Goal: Task Accomplishment & Management: Use online tool/utility

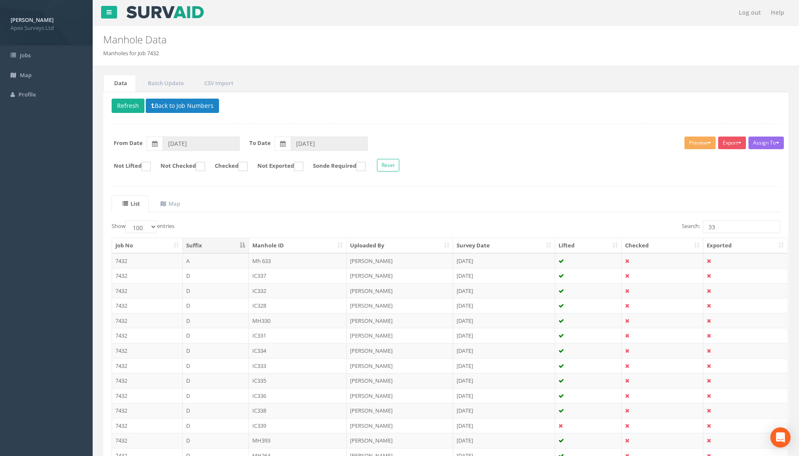
select select "100"
click at [717, 227] on input "33" at bounding box center [741, 226] width 77 height 13
click at [706, 228] on input "32" at bounding box center [741, 226] width 77 height 13
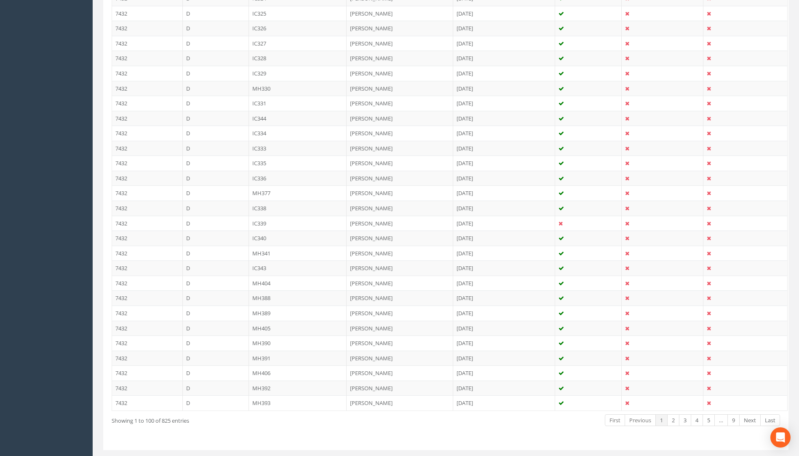
scroll to position [1347, 0]
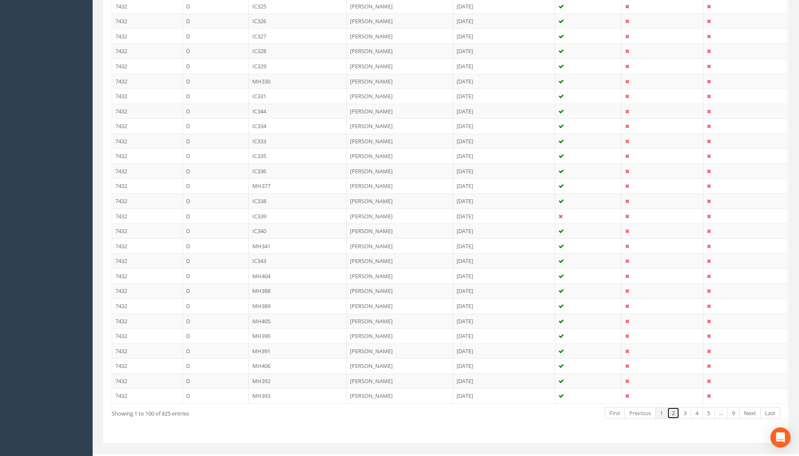
click at [673, 412] on link "2" at bounding box center [673, 413] width 12 height 12
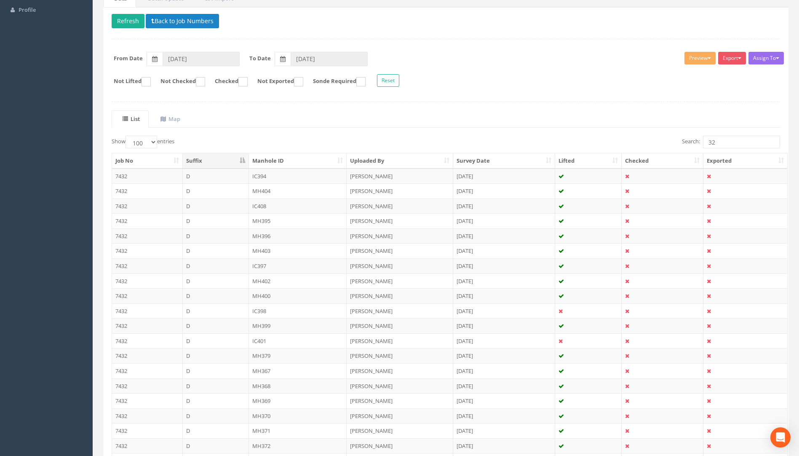
scroll to position [84, 0]
click at [720, 142] on input "32" at bounding box center [741, 142] width 77 height 13
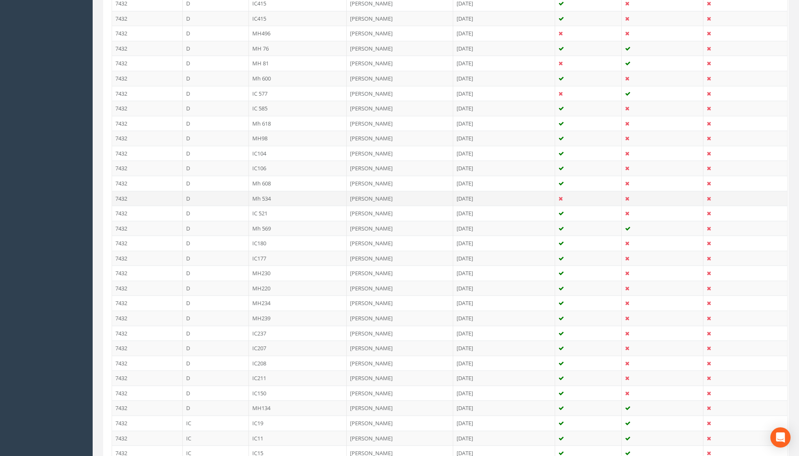
scroll to position [867, 0]
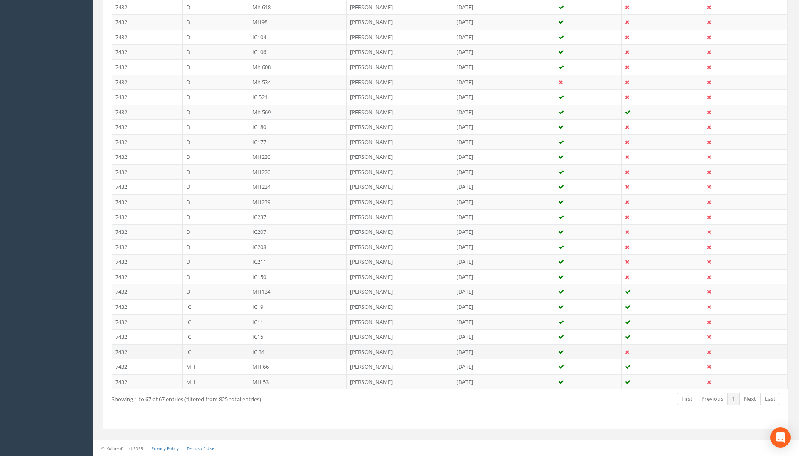
type input "34"
click at [260, 351] on td "IC 34" at bounding box center [298, 351] width 98 height 15
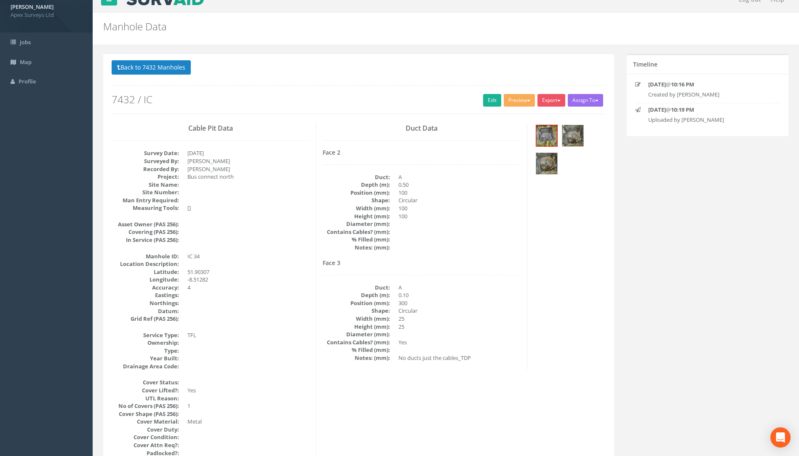
scroll to position [0, 0]
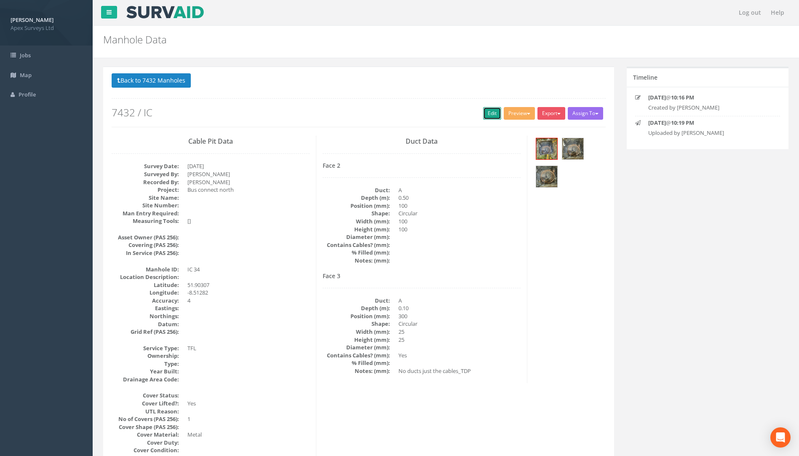
click at [483, 112] on link "Edit" at bounding box center [492, 113] width 18 height 13
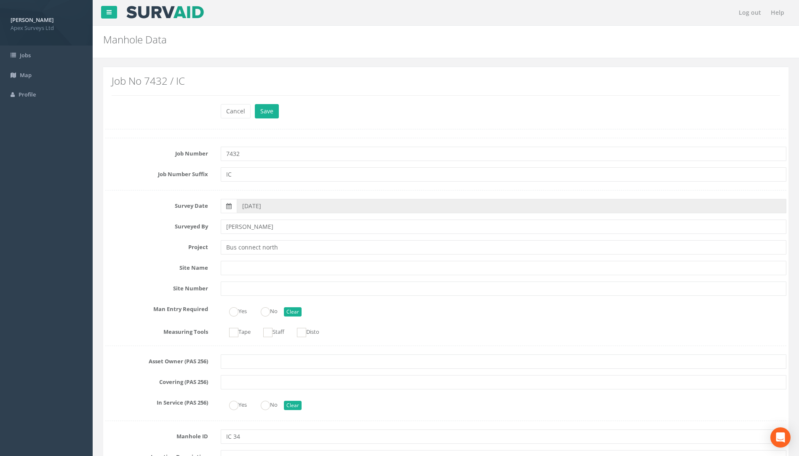
scroll to position [675, 0]
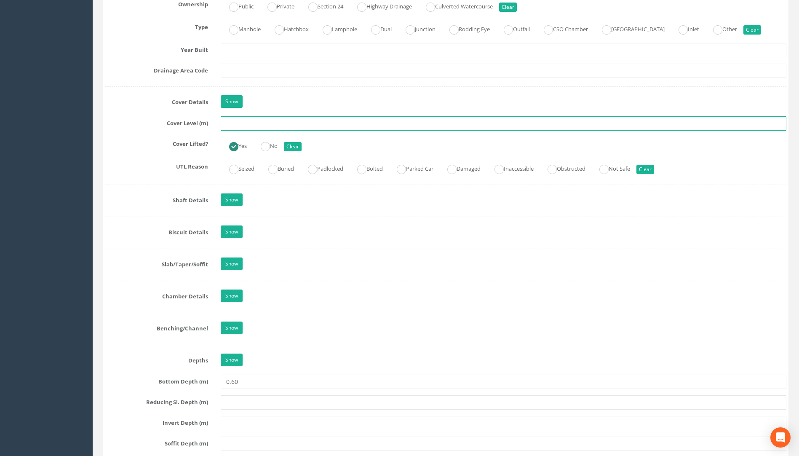
click at [234, 123] on input "text" at bounding box center [503, 123] width 565 height 14
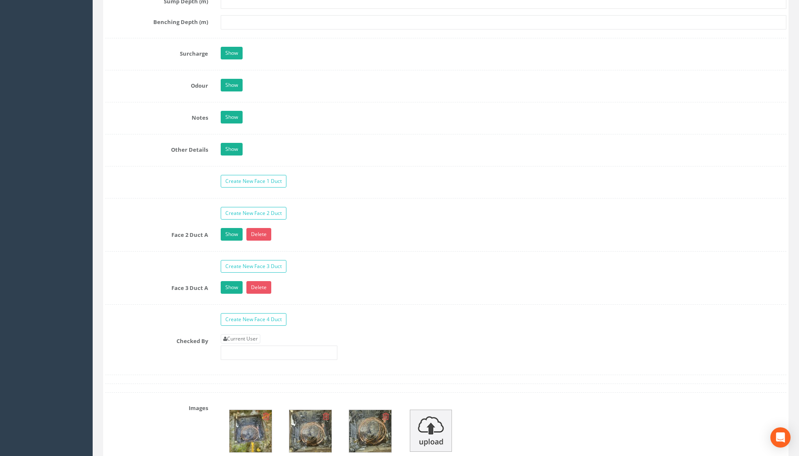
scroll to position [1307, 0]
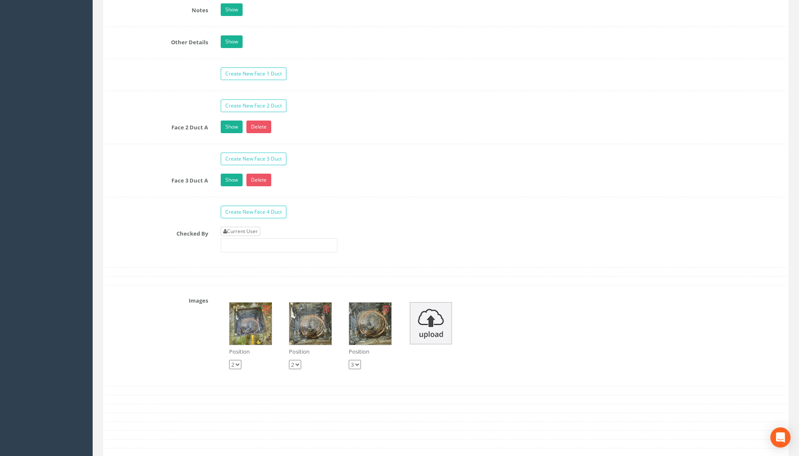
type input "112.55"
click at [256, 229] on link "Current User" at bounding box center [241, 231] width 40 height 9
type input "[PERSON_NAME]"
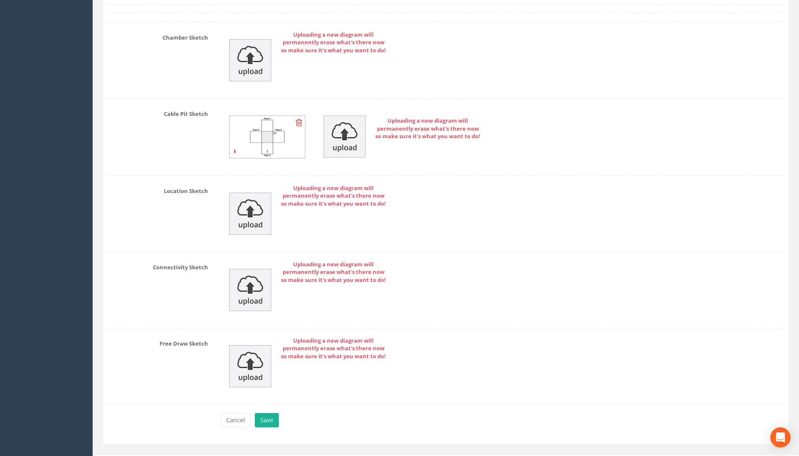
scroll to position [1801, 0]
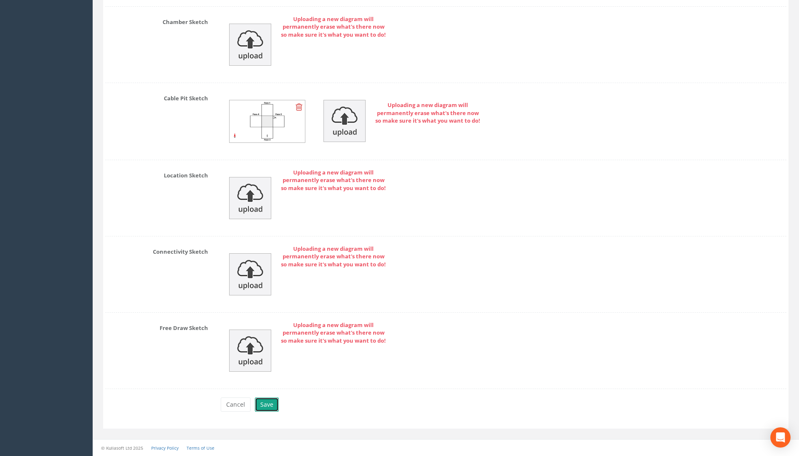
click at [261, 410] on button "Save" at bounding box center [267, 404] width 24 height 14
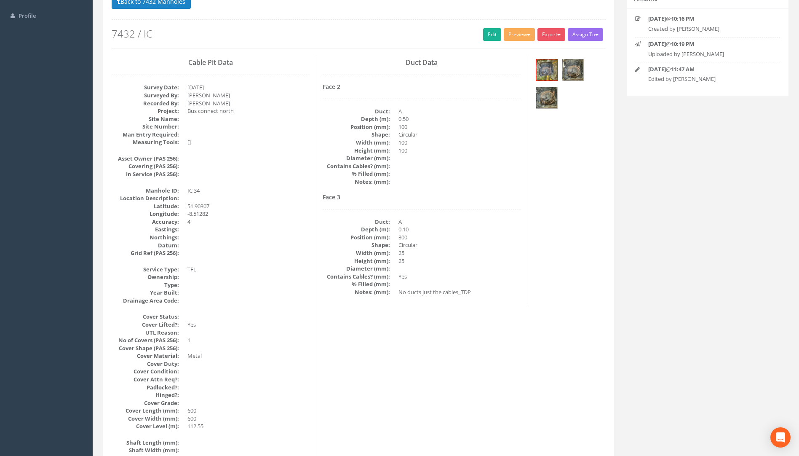
scroll to position [0, 0]
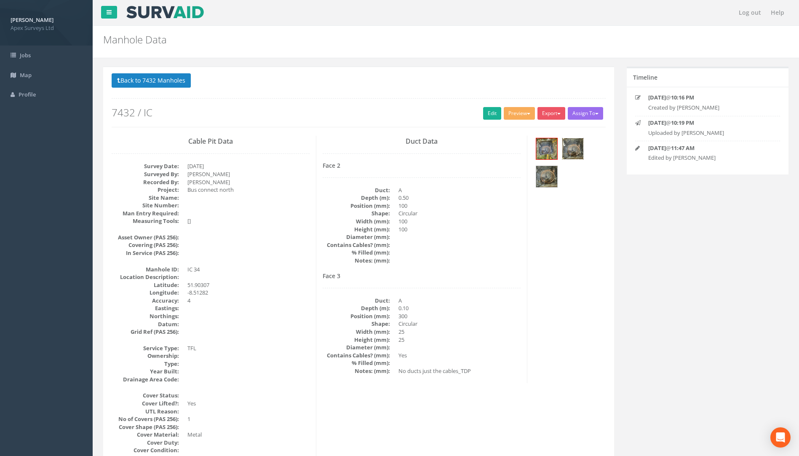
click at [572, 144] on img at bounding box center [572, 148] width 21 height 21
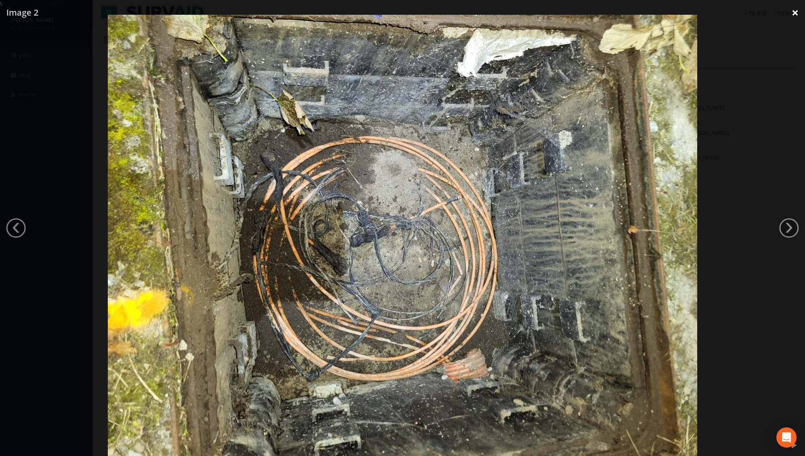
click at [796, 11] on link "×" at bounding box center [795, 12] width 20 height 25
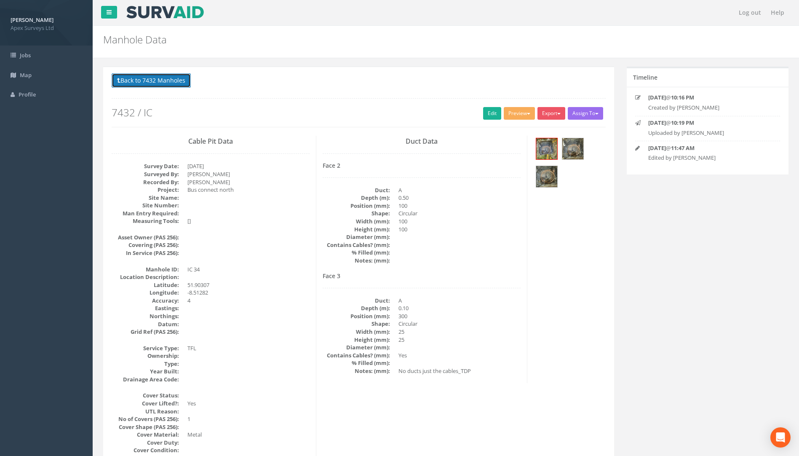
click at [156, 80] on button "Back to 7432 Manholes" at bounding box center [151, 80] width 79 height 14
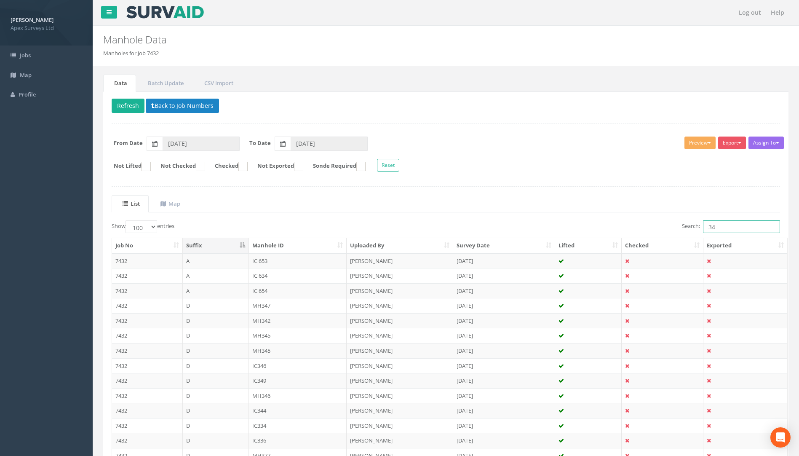
drag, startPoint x: 727, startPoint y: 227, endPoint x: 689, endPoint y: 224, distance: 38.0
click at [689, 224] on label "Search: 34" at bounding box center [731, 226] width 98 height 13
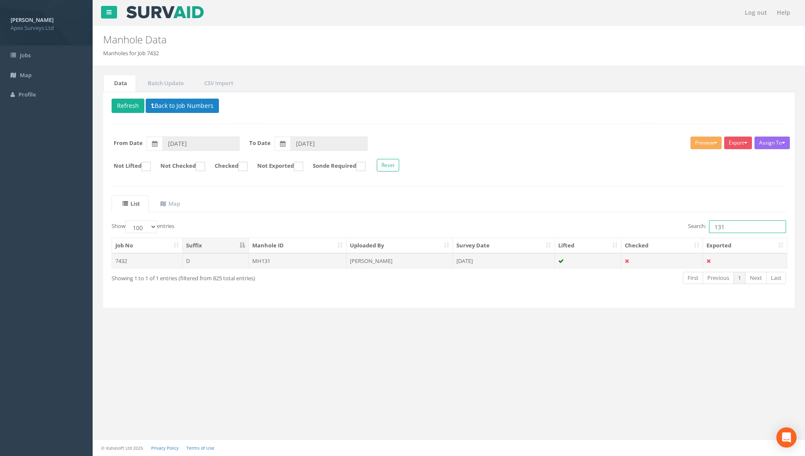
type input "131"
click at [373, 261] on td "[PERSON_NAME]" at bounding box center [400, 260] width 107 height 15
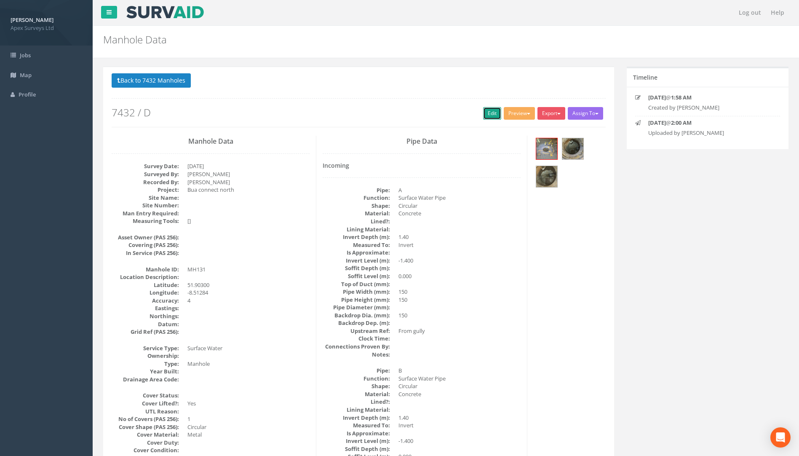
click at [485, 115] on link "Edit" at bounding box center [492, 113] width 18 height 13
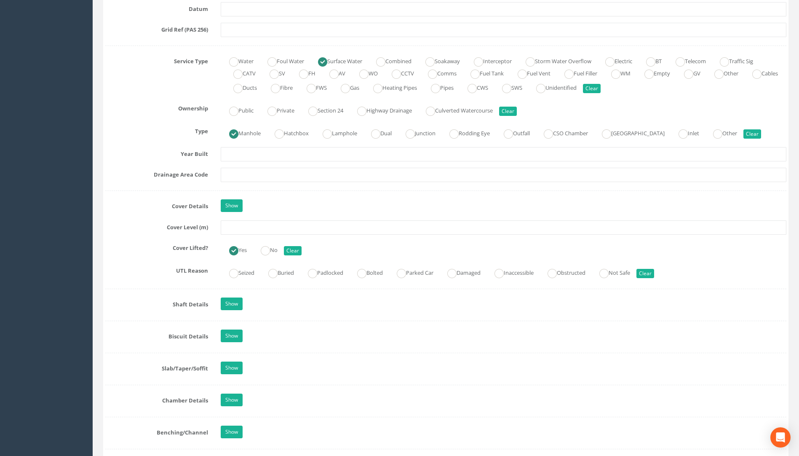
scroll to position [589, 0]
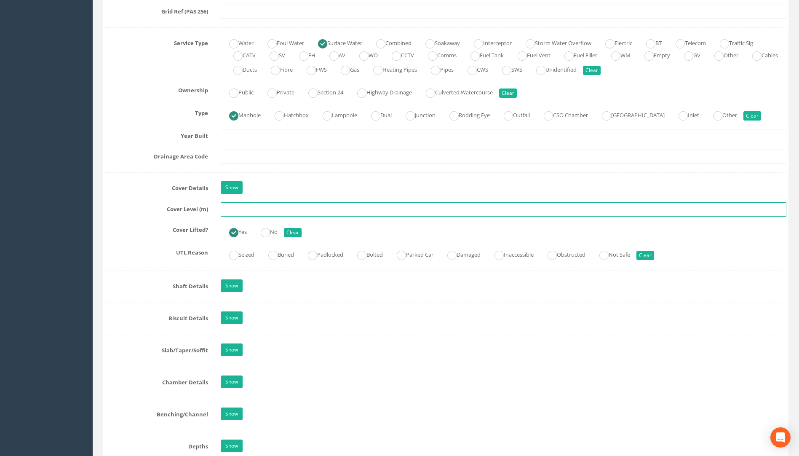
click at [239, 208] on input "text" at bounding box center [503, 209] width 565 height 14
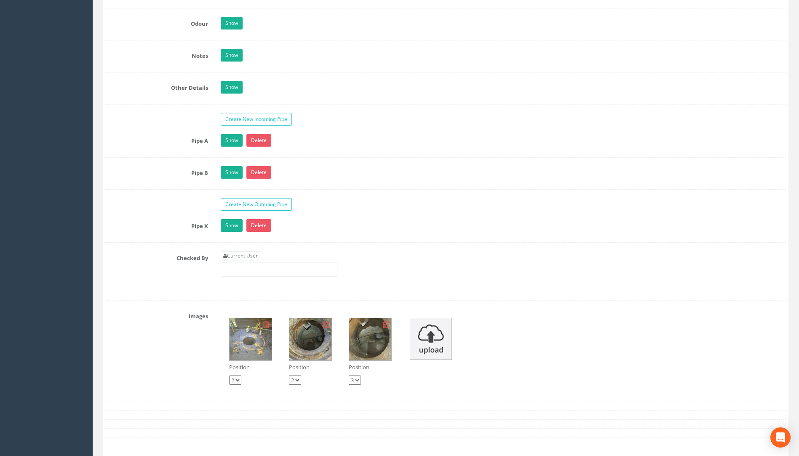
scroll to position [1263, 0]
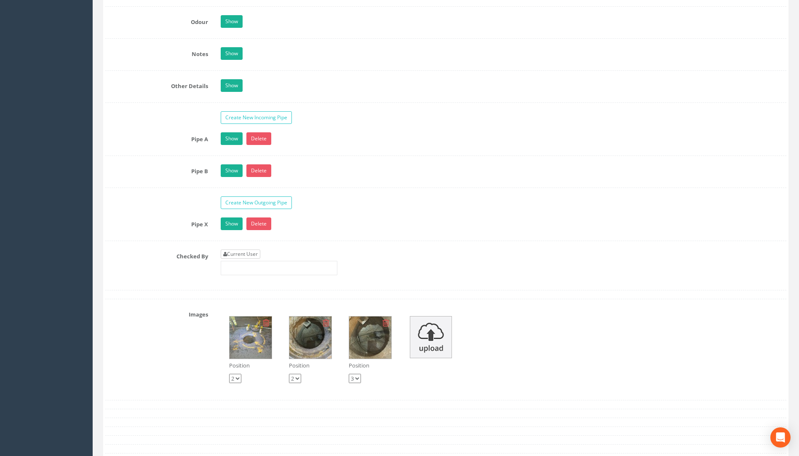
type input "112.17"
click at [246, 256] on link "Current User" at bounding box center [241, 253] width 40 height 9
type input "[PERSON_NAME]"
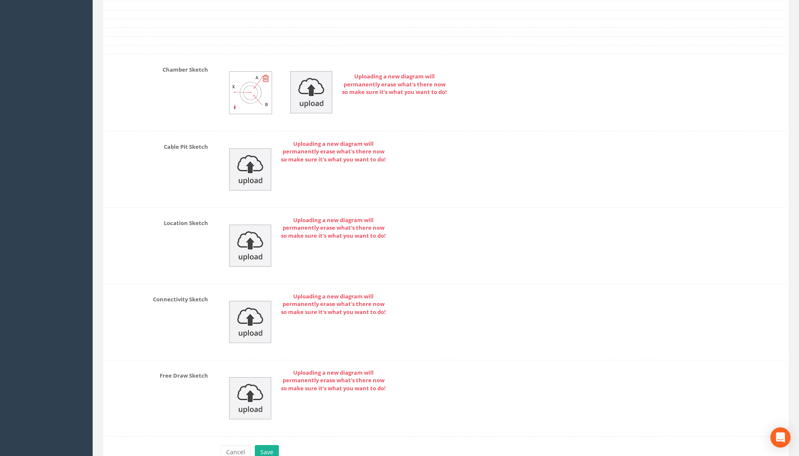
scroll to position [1771, 0]
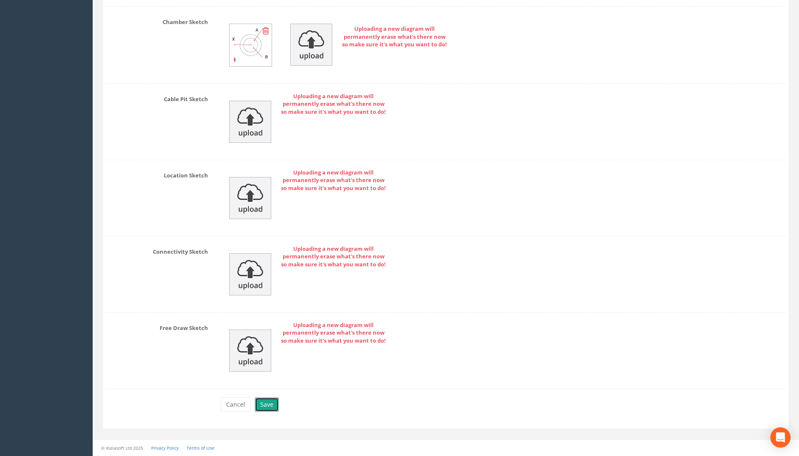
click at [267, 407] on button "Save" at bounding box center [267, 404] width 24 height 14
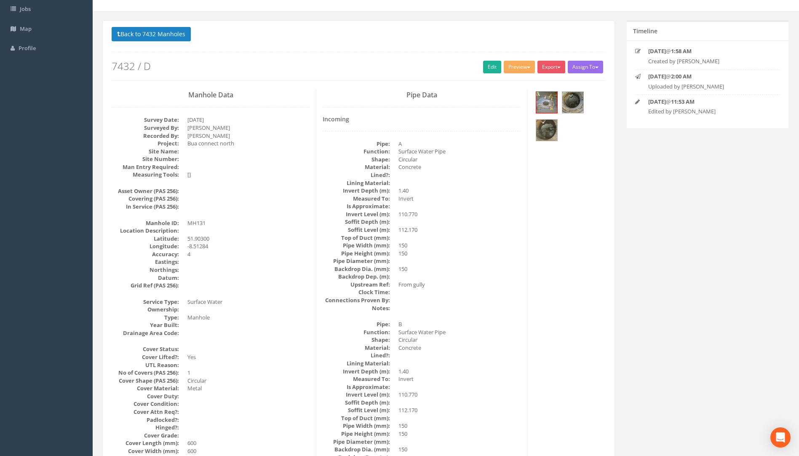
scroll to position [0, 0]
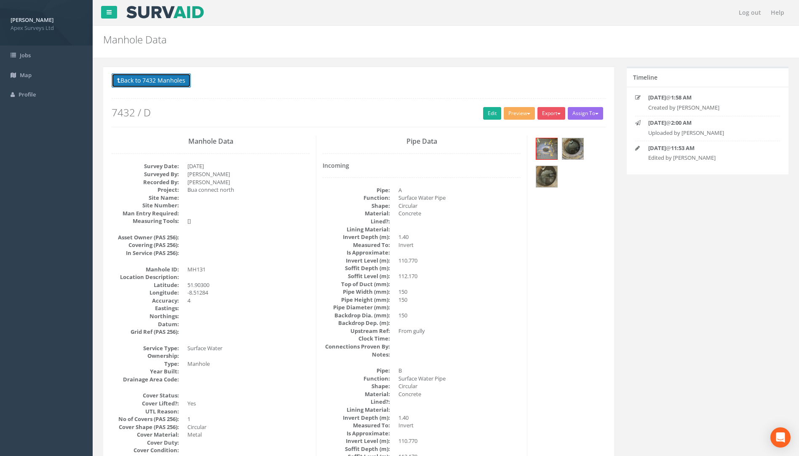
click at [174, 84] on button "Back to 7432 Manholes" at bounding box center [151, 80] width 79 height 14
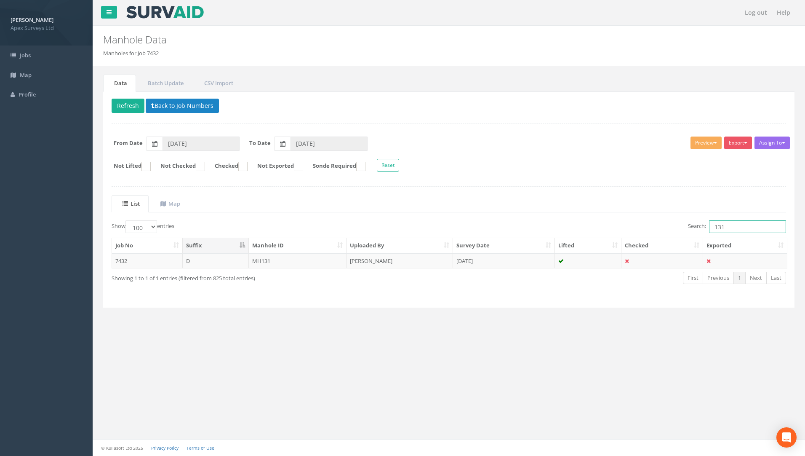
click at [740, 230] on input "131" at bounding box center [747, 226] width 77 height 13
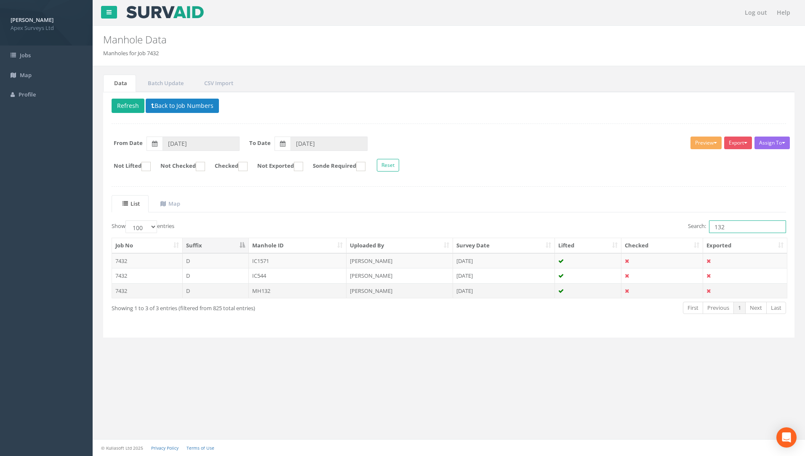
type input "132"
click at [263, 290] on td "MH132" at bounding box center [298, 290] width 98 height 15
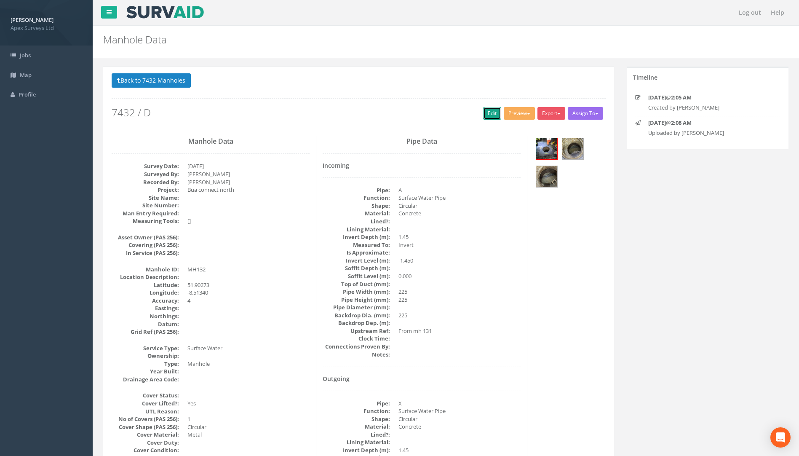
click at [485, 112] on link "Edit" at bounding box center [492, 113] width 18 height 13
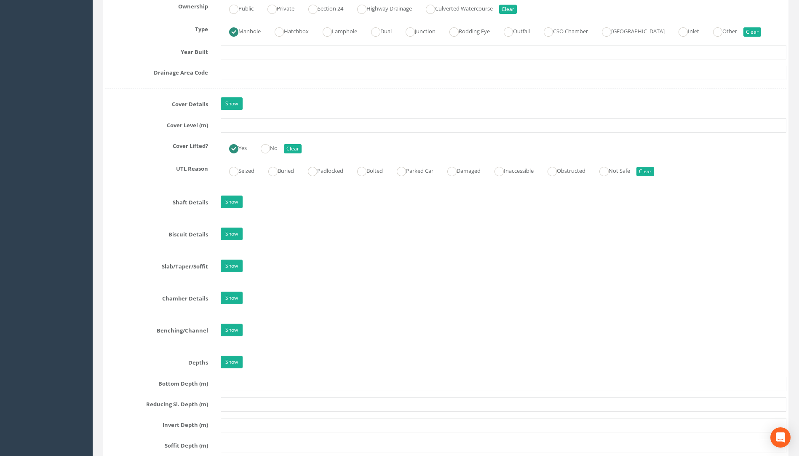
scroll to position [674, 0]
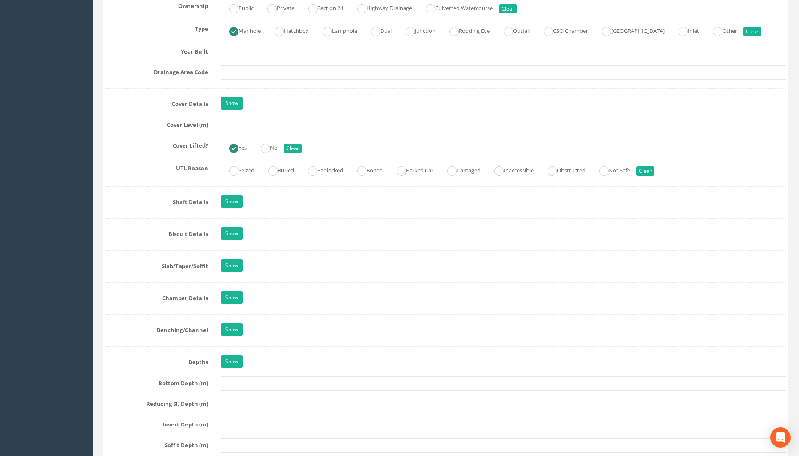
click at [233, 123] on input "text" at bounding box center [503, 125] width 565 height 14
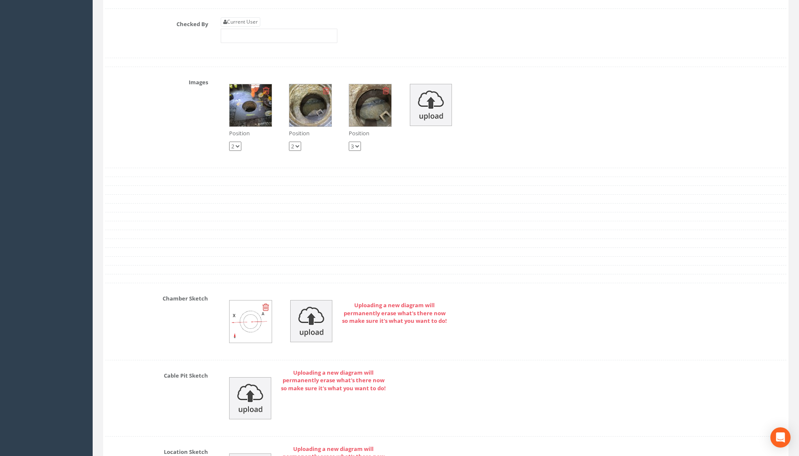
scroll to position [1389, 0]
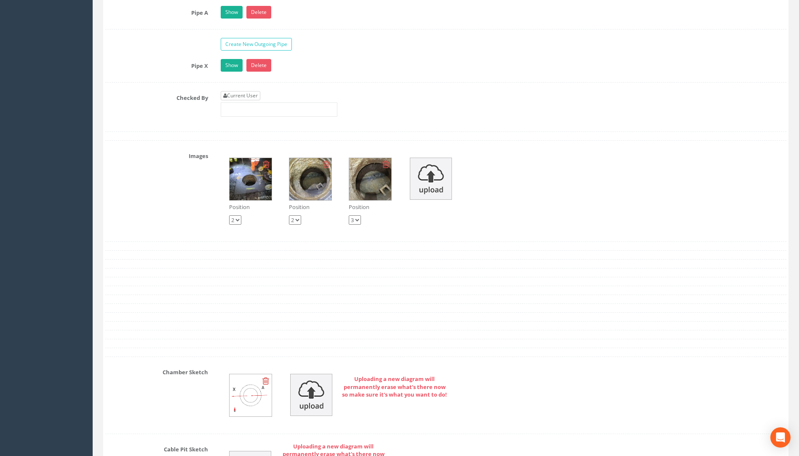
type input "109.53"
click at [253, 95] on link "Current User" at bounding box center [241, 95] width 40 height 9
type input "[PERSON_NAME]"
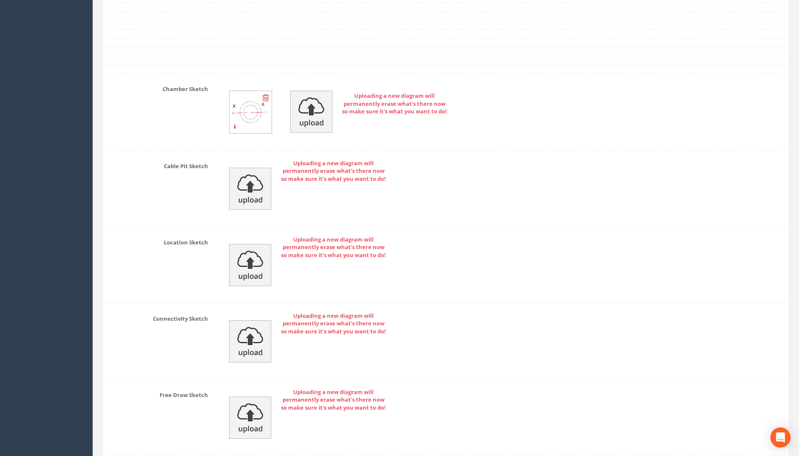
scroll to position [1739, 0]
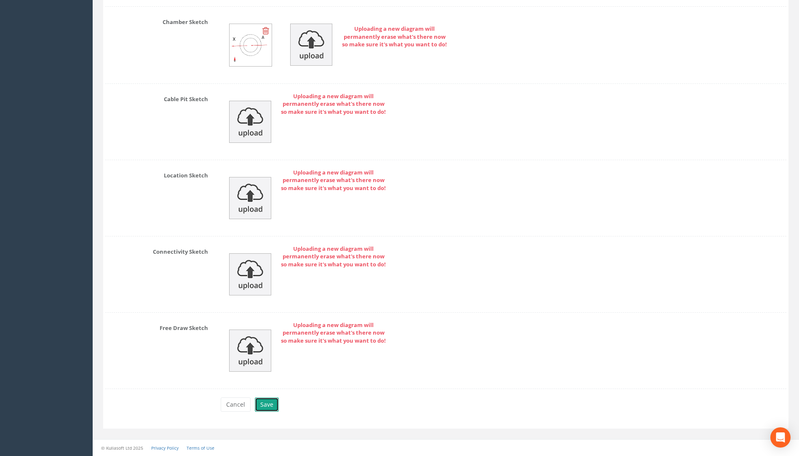
click at [264, 404] on button "Save" at bounding box center [267, 404] width 24 height 14
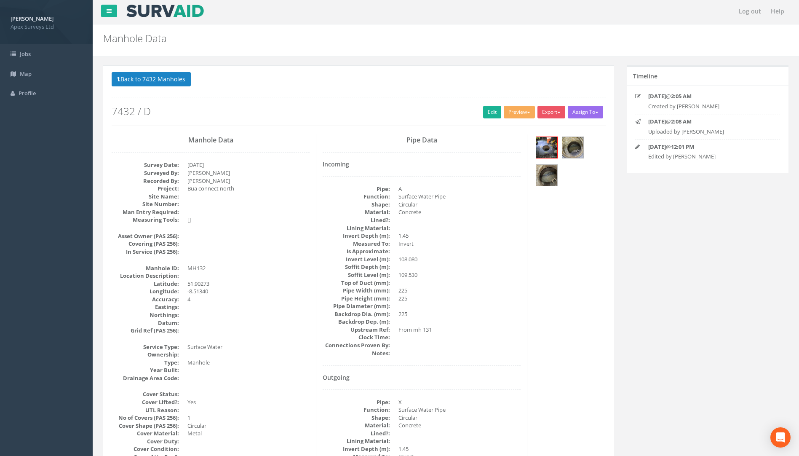
scroll to position [0, 0]
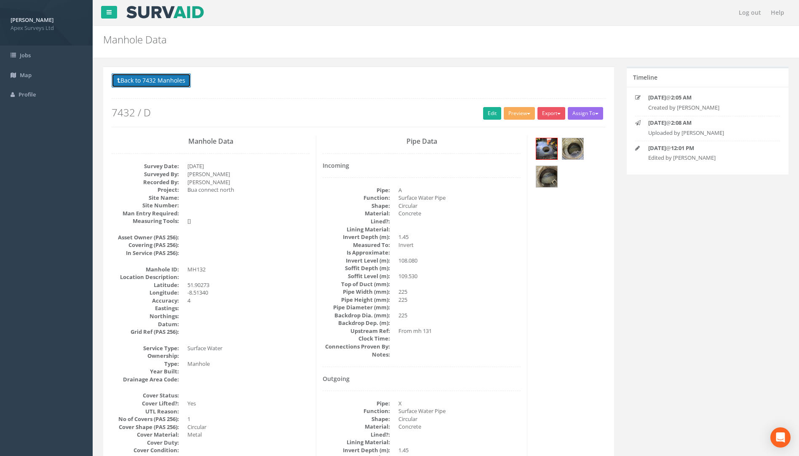
click at [170, 78] on button "Back to 7432 Manholes" at bounding box center [151, 80] width 79 height 14
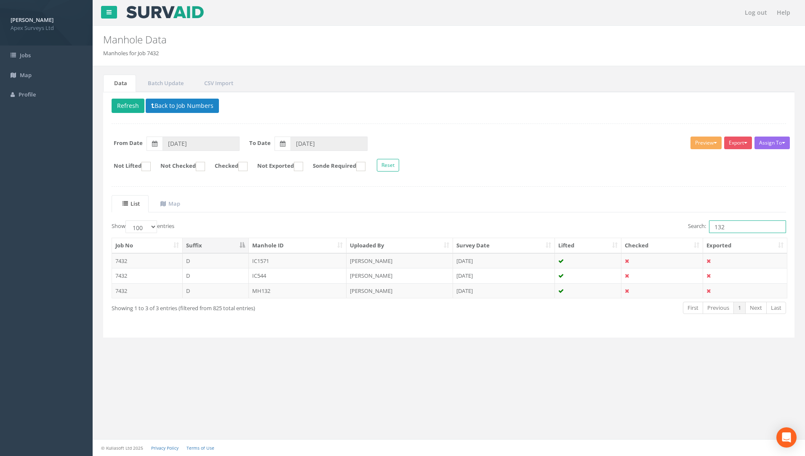
drag, startPoint x: 741, startPoint y: 231, endPoint x: 657, endPoint y: 232, distance: 83.4
click at [657, 232] on div "Search: 132" at bounding box center [620, 227] width 331 height 15
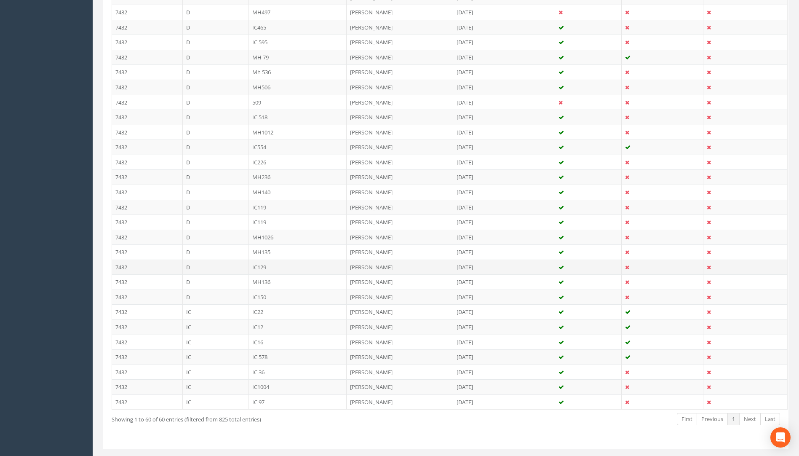
scroll to position [763, 0]
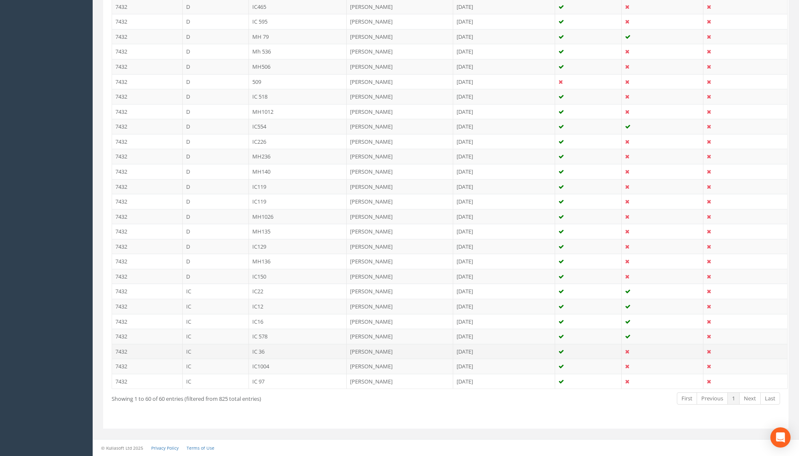
type input "36"
click at [270, 352] on td "IC 36" at bounding box center [298, 351] width 98 height 15
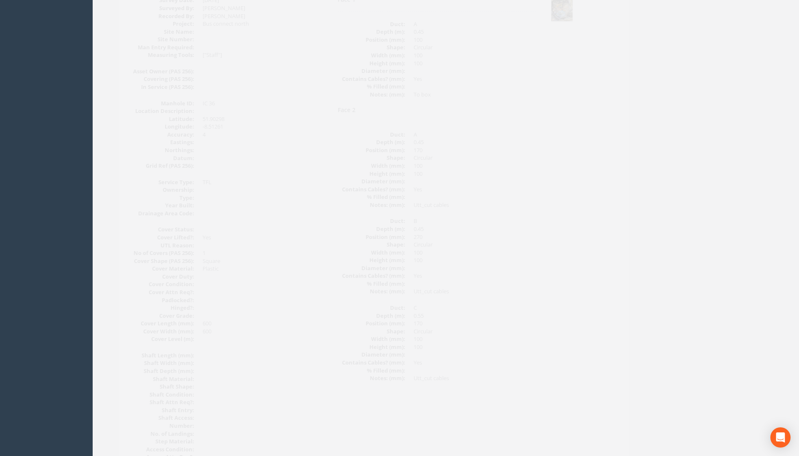
scroll to position [0, 0]
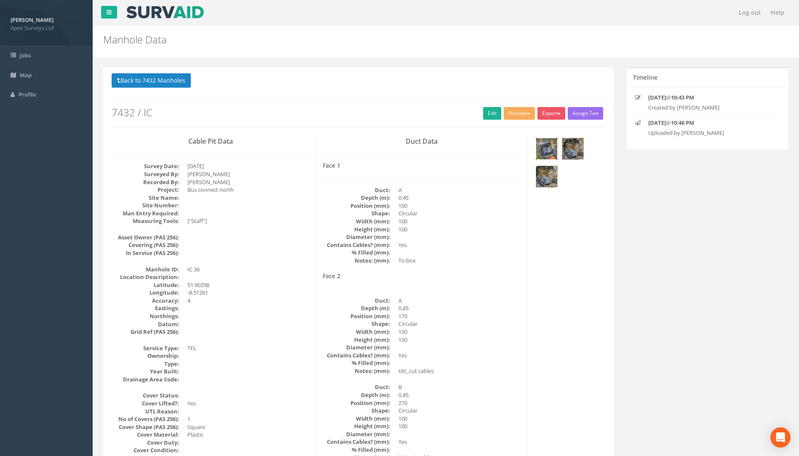
click at [548, 150] on img at bounding box center [546, 148] width 21 height 21
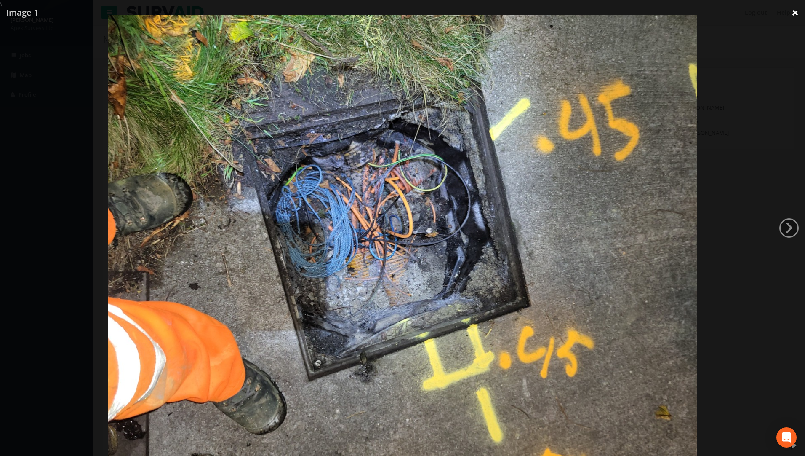
click at [793, 13] on link "×" at bounding box center [795, 12] width 20 height 25
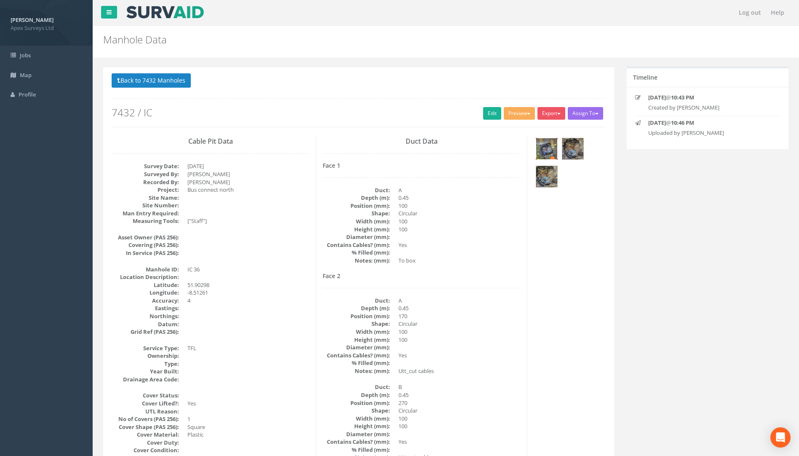
click at [542, 154] on img at bounding box center [546, 148] width 21 height 21
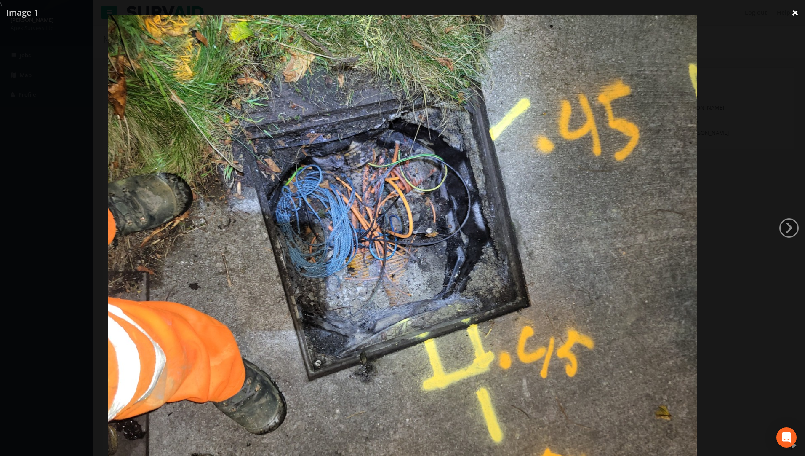
click at [794, 13] on link "×" at bounding box center [795, 12] width 20 height 25
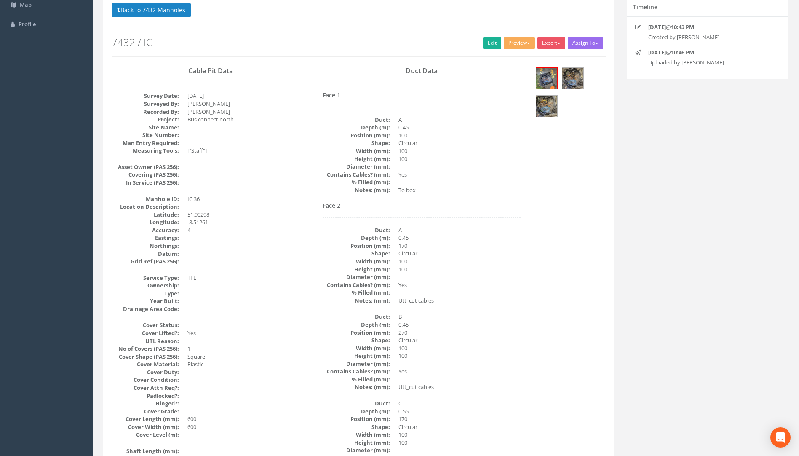
scroll to position [84, 0]
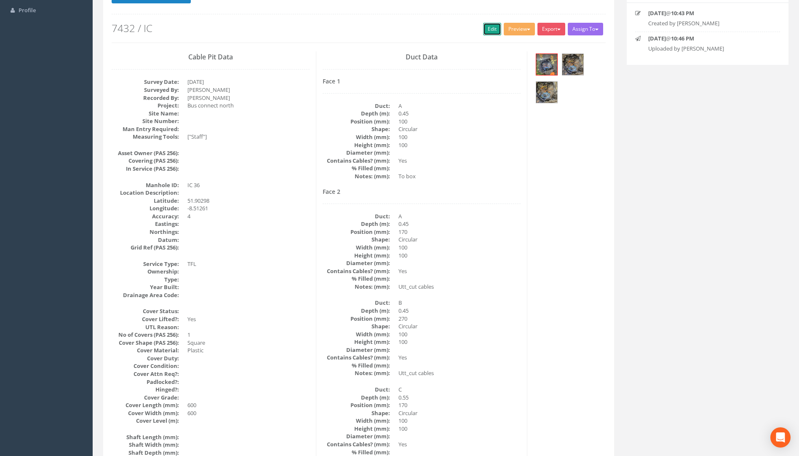
click at [488, 29] on link "Edit" at bounding box center [492, 29] width 18 height 13
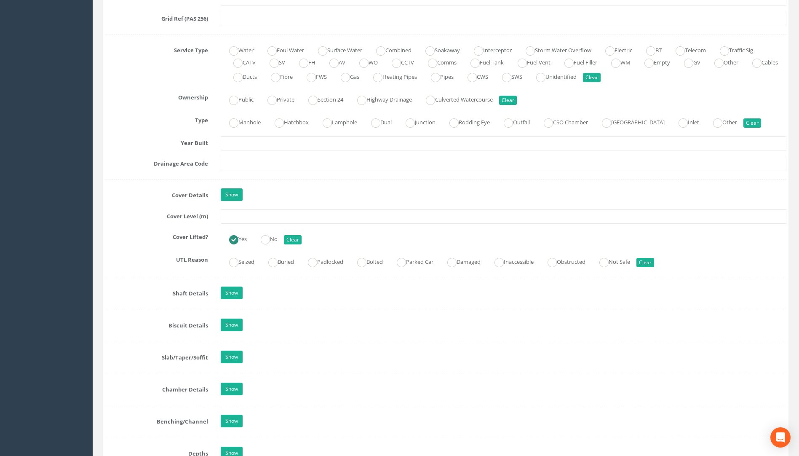
scroll to position [591, 0]
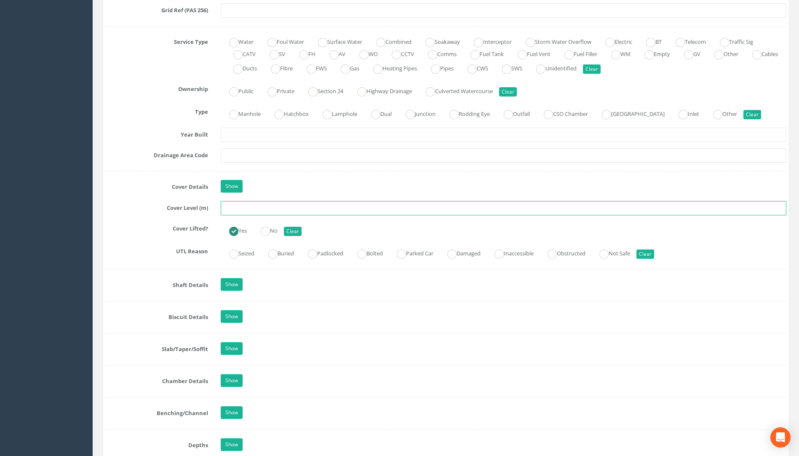
click at [243, 208] on input "text" at bounding box center [503, 208] width 565 height 14
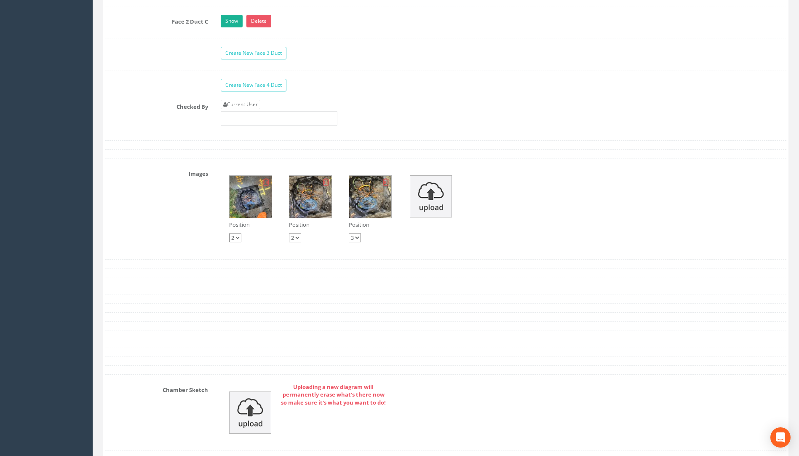
scroll to position [1559, 0]
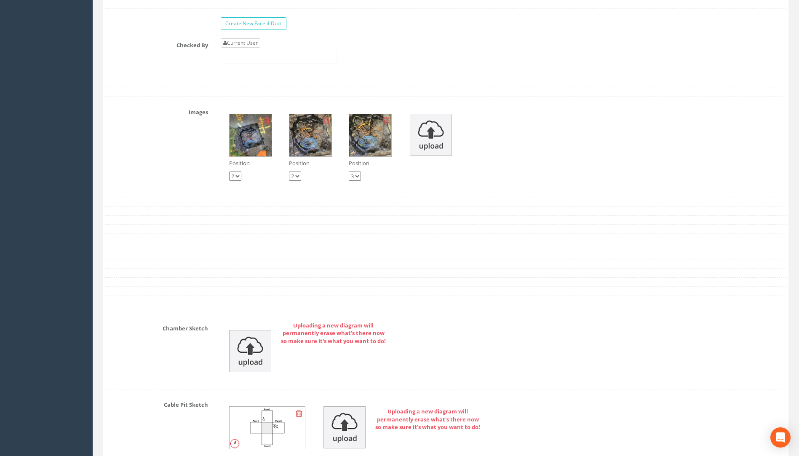
type input "112.71"
click at [253, 44] on link "Current User" at bounding box center [241, 42] width 40 height 9
type input "[PERSON_NAME]"
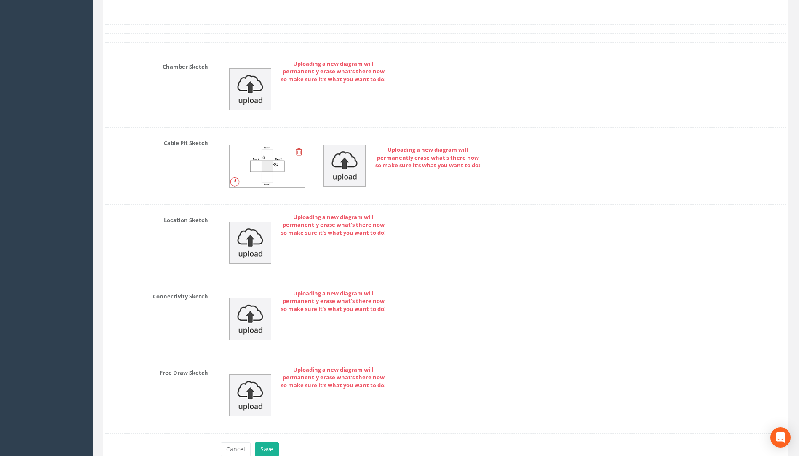
scroll to position [1865, 0]
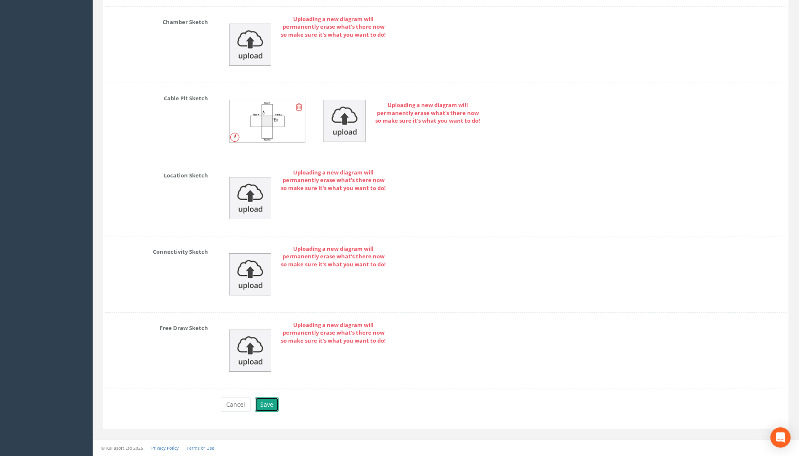
click at [271, 407] on button "Save" at bounding box center [267, 404] width 24 height 14
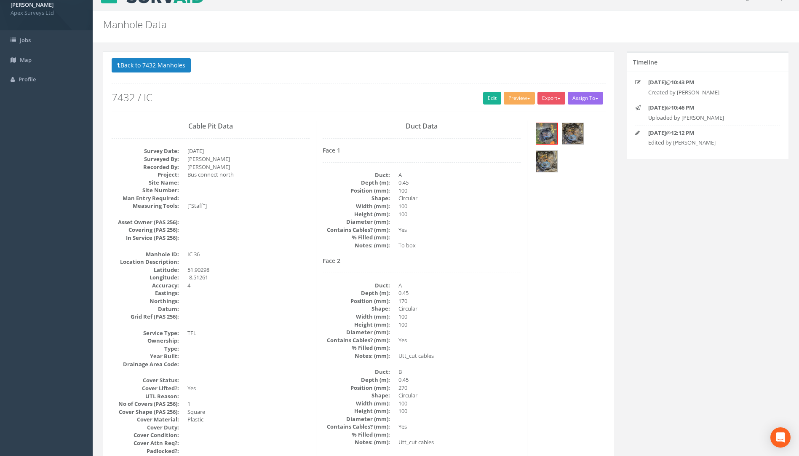
scroll to position [0, 0]
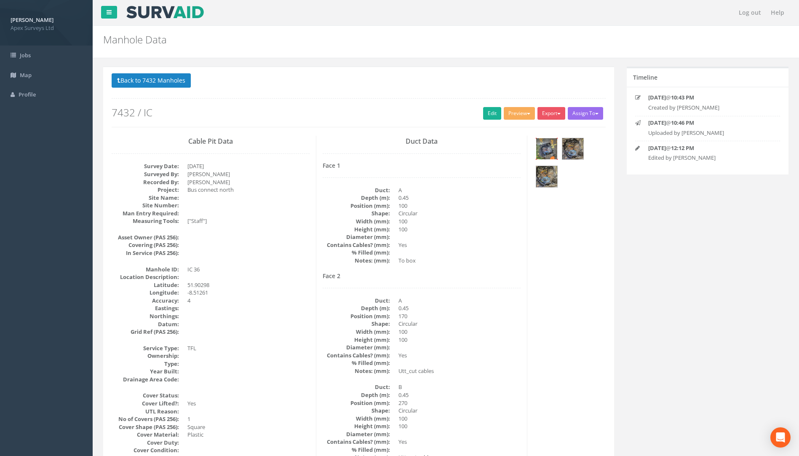
click at [549, 144] on img at bounding box center [546, 148] width 21 height 21
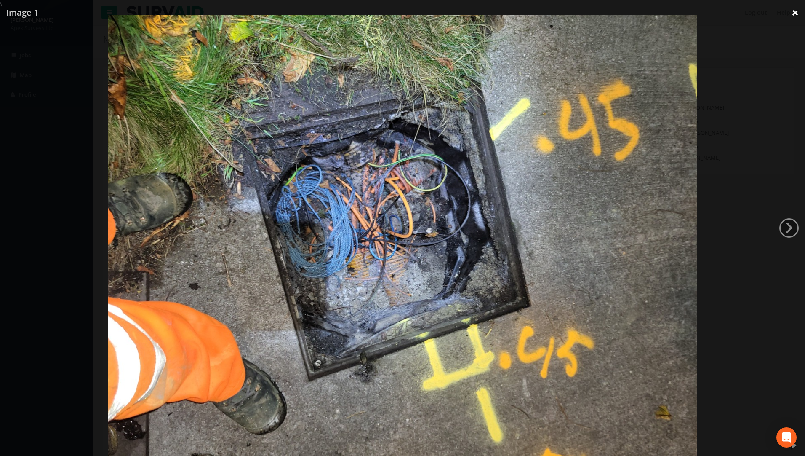
click at [798, 11] on link "×" at bounding box center [795, 12] width 20 height 25
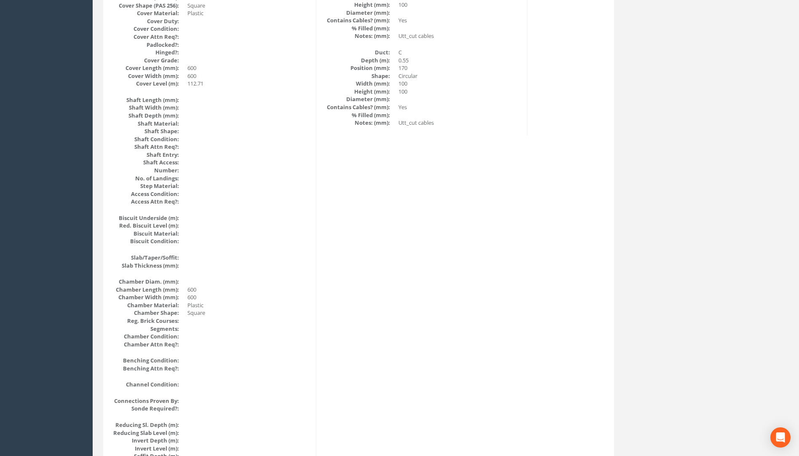
drag, startPoint x: 287, startPoint y: 218, endPoint x: 277, endPoint y: 217, distance: 9.3
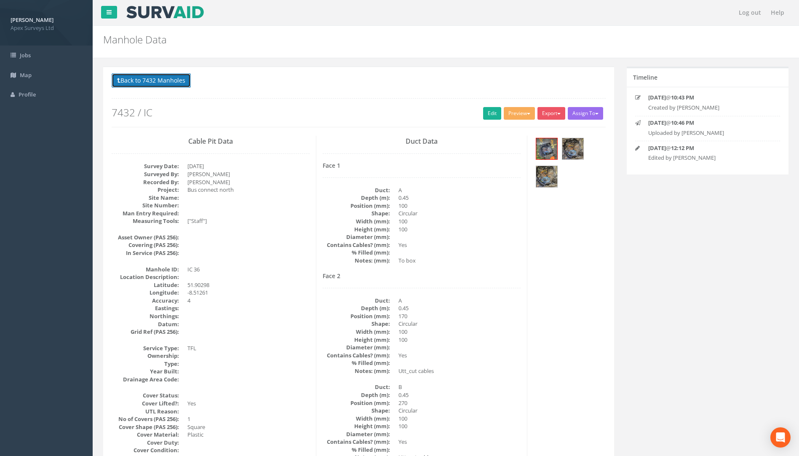
click at [178, 80] on button "Back to 7432 Manholes" at bounding box center [151, 80] width 79 height 14
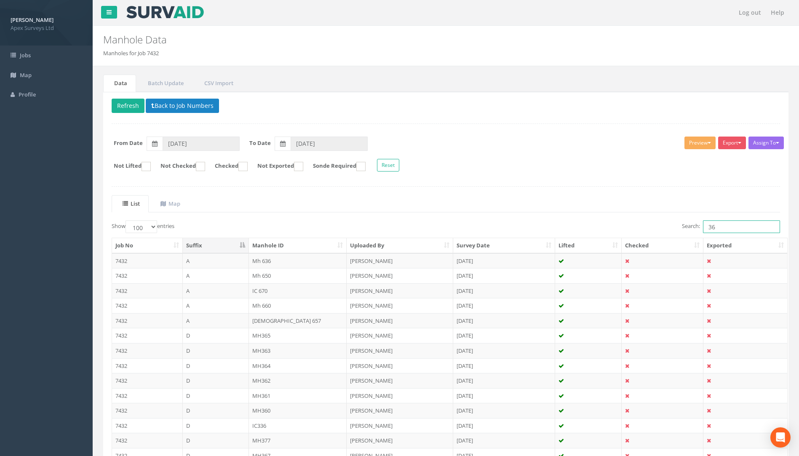
drag, startPoint x: 731, startPoint y: 227, endPoint x: 632, endPoint y: 227, distance: 99.4
click at [630, 227] on div "Search: 36" at bounding box center [616, 227] width 328 height 15
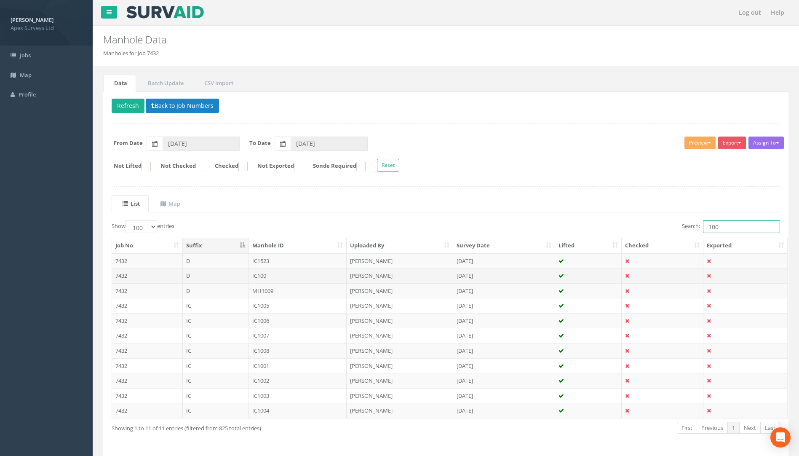
type input "100"
click at [264, 275] on td "IC100" at bounding box center [298, 275] width 98 height 15
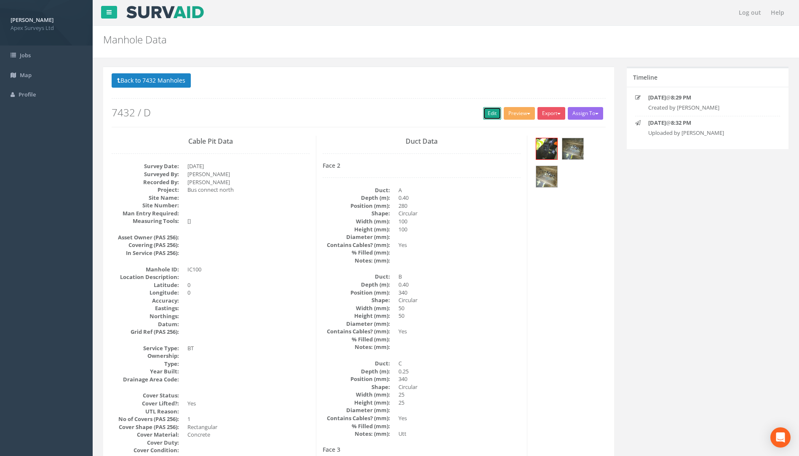
click at [490, 114] on link "Edit" at bounding box center [492, 113] width 18 height 13
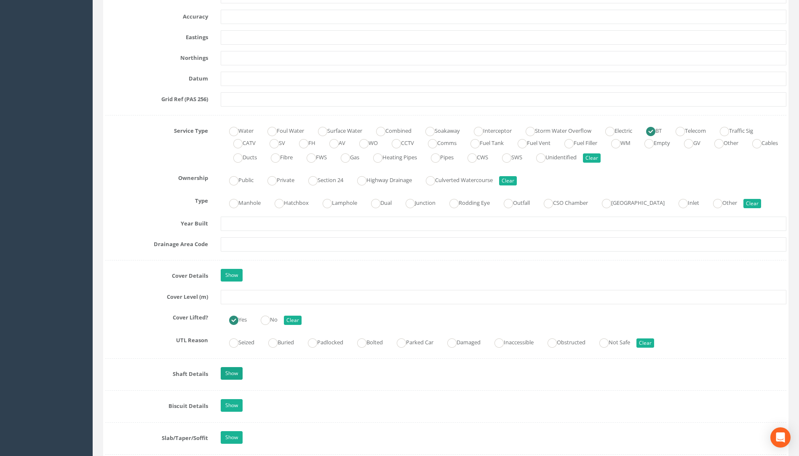
scroll to position [505, 0]
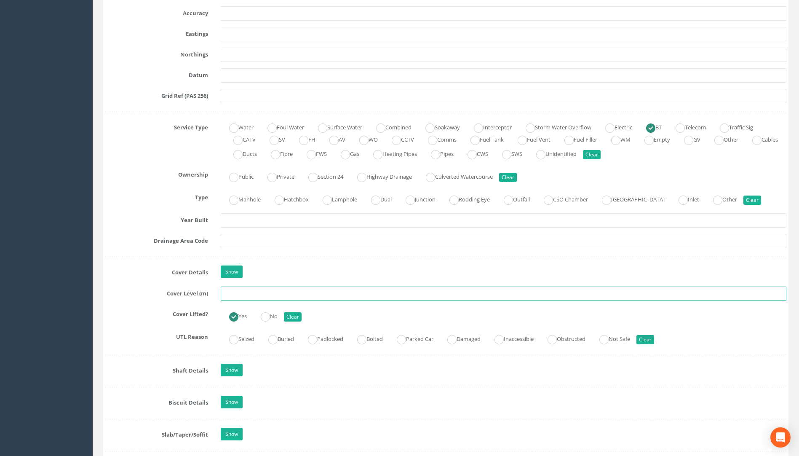
click at [237, 291] on input "text" at bounding box center [503, 293] width 565 height 14
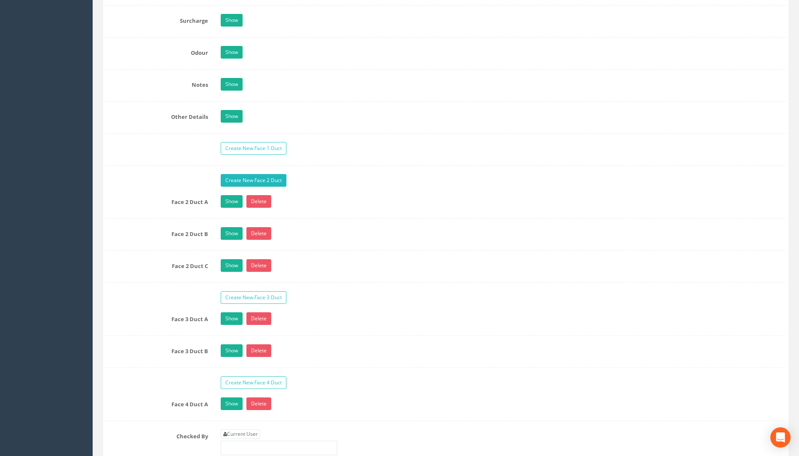
scroll to position [1347, 0]
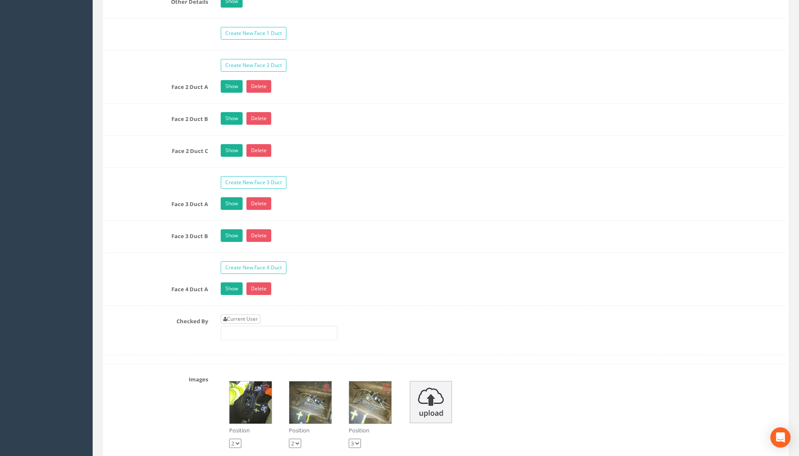
type input "111.47"
click at [238, 317] on link "Current User" at bounding box center [241, 318] width 40 height 9
type input "[PERSON_NAME]"
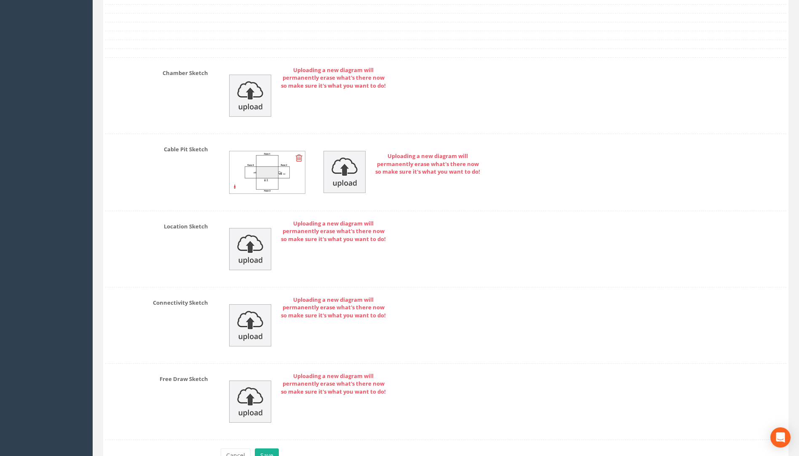
scroll to position [1920, 0]
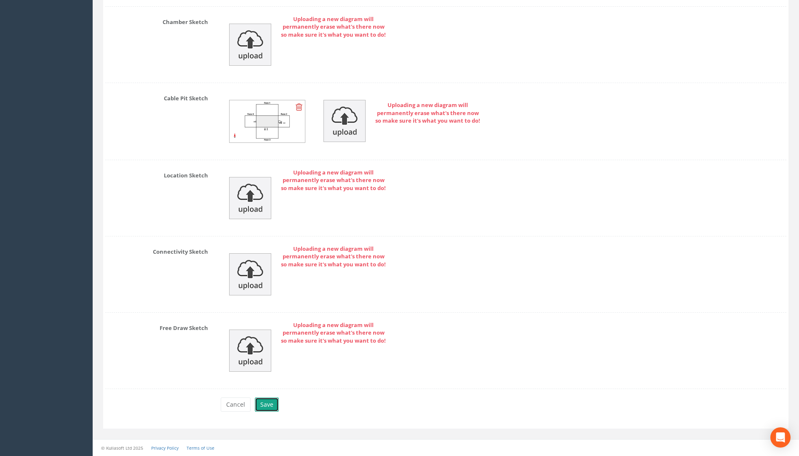
click at [271, 404] on button "Save" at bounding box center [267, 404] width 24 height 14
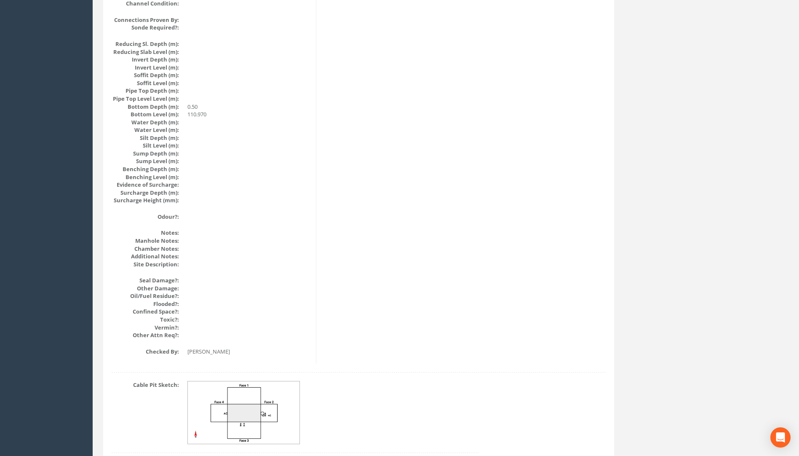
scroll to position [843, 0]
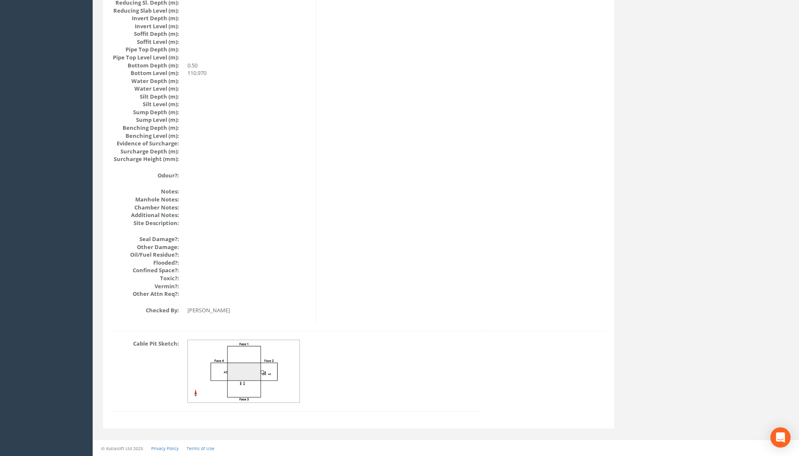
click at [259, 369] on img at bounding box center [244, 371] width 112 height 63
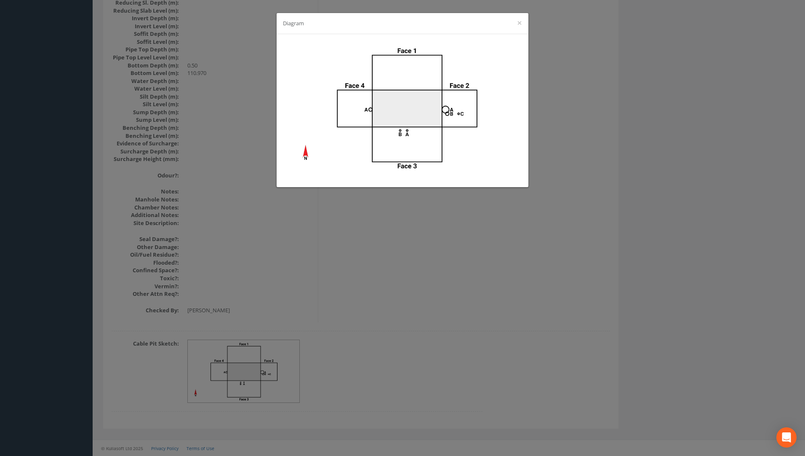
click at [505, 253] on div "Diagram ×" at bounding box center [402, 228] width 805 height 456
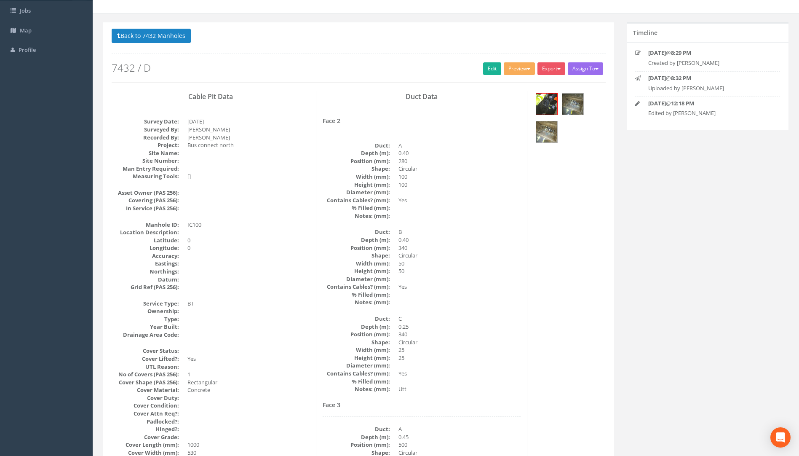
scroll to position [0, 0]
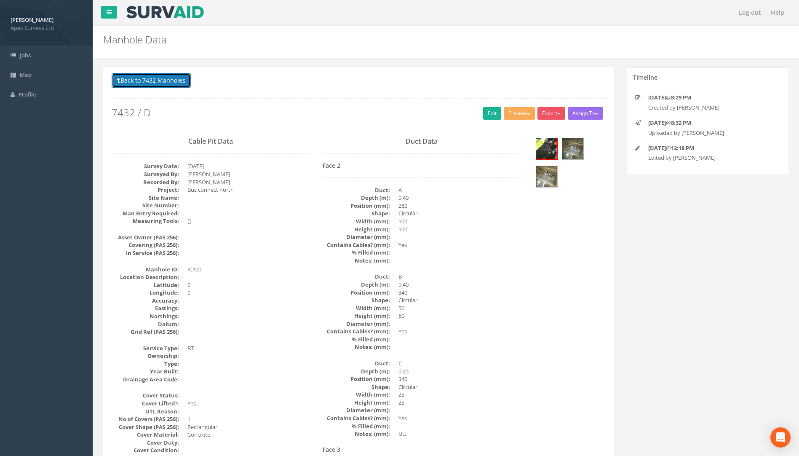
click at [170, 79] on button "Back to 7432 Manholes" at bounding box center [151, 80] width 79 height 14
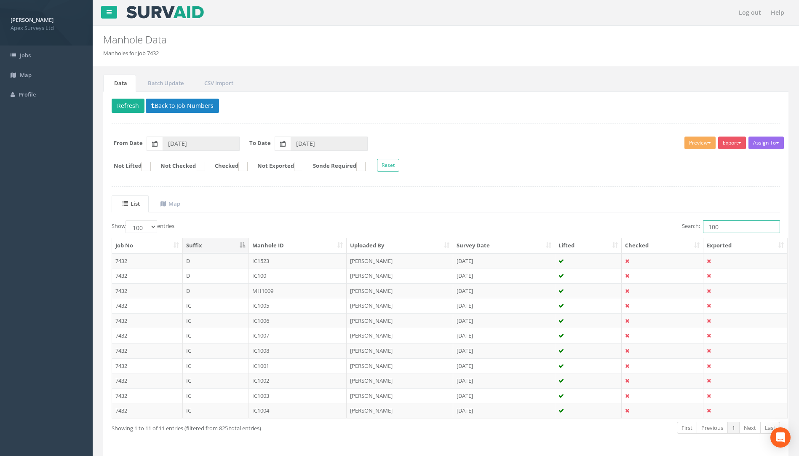
drag, startPoint x: 730, startPoint y: 232, endPoint x: 627, endPoint y: 238, distance: 102.5
click at [627, 238] on div "Show 10 25 50 100 entries Search: 100 Job No Suffix Manhole ID Uploaded By Surv…" at bounding box center [446, 334] width 668 height 229
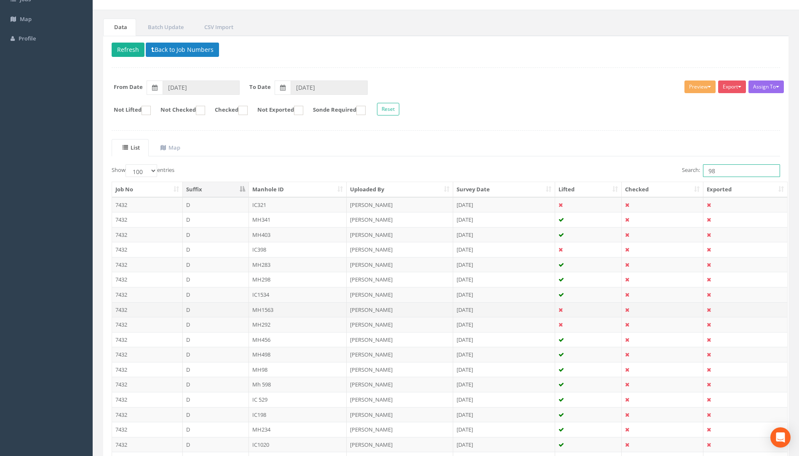
scroll to position [134, 0]
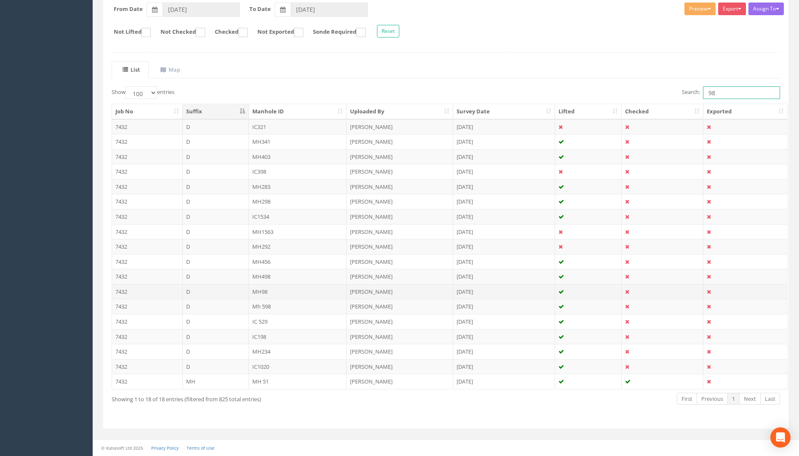
type input "98"
click at [264, 292] on td "MH98" at bounding box center [298, 291] width 98 height 15
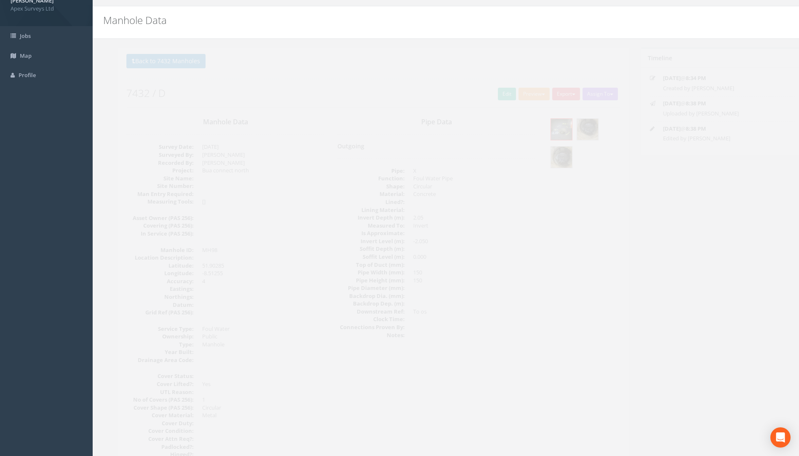
scroll to position [0, 0]
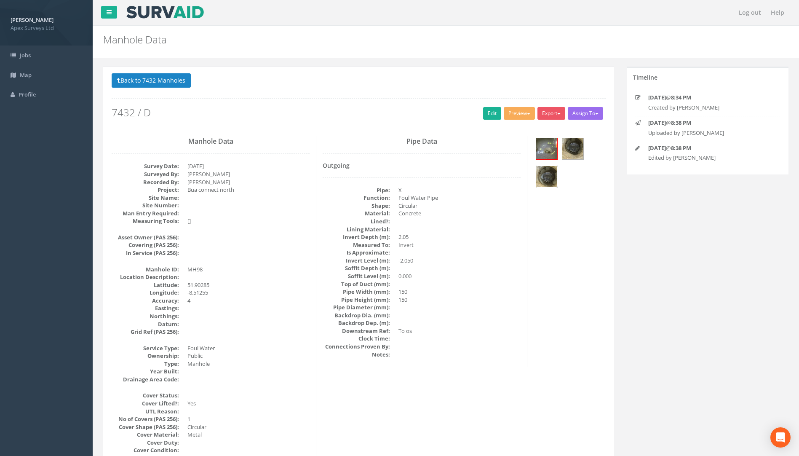
click at [551, 176] on img at bounding box center [546, 176] width 21 height 21
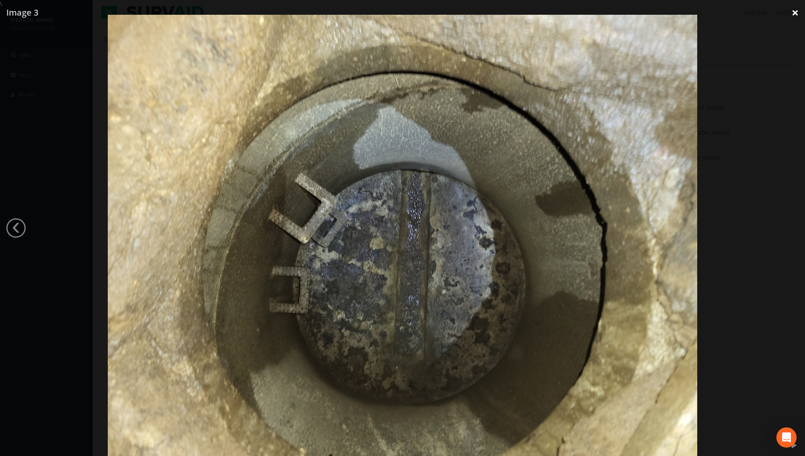
click at [790, 14] on link "×" at bounding box center [795, 12] width 20 height 25
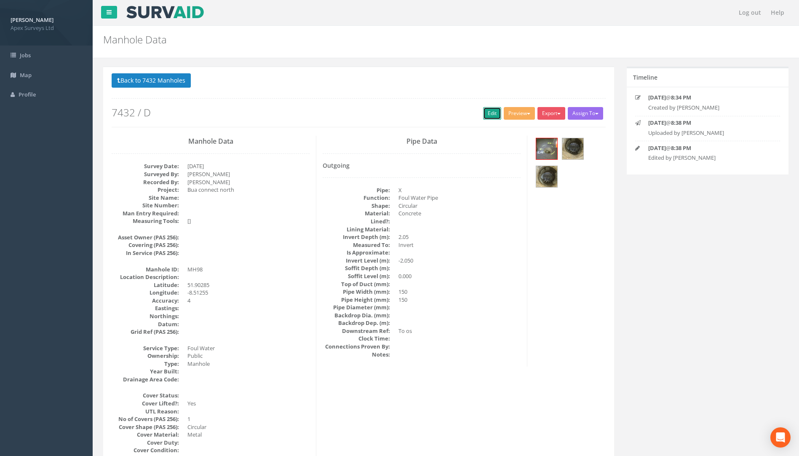
click at [486, 112] on link "Edit" at bounding box center [492, 113] width 18 height 13
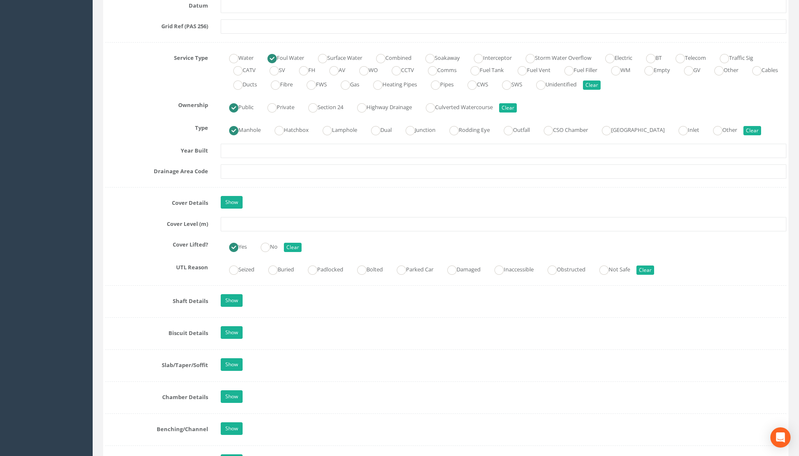
scroll to position [589, 0]
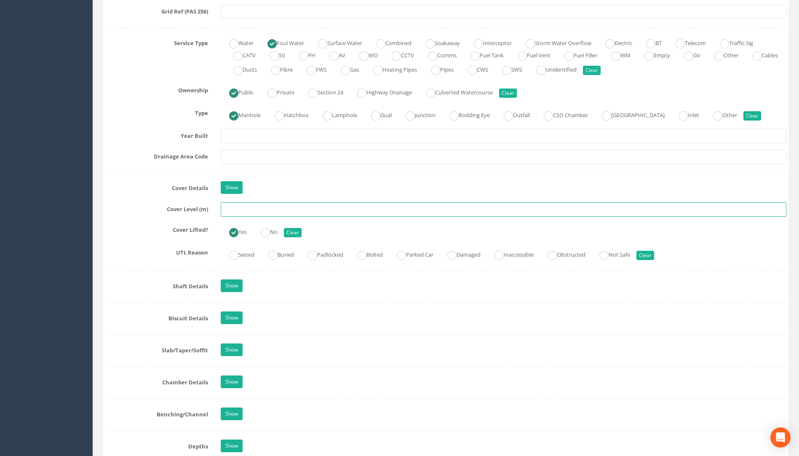
click at [275, 210] on input "text" at bounding box center [503, 209] width 565 height 14
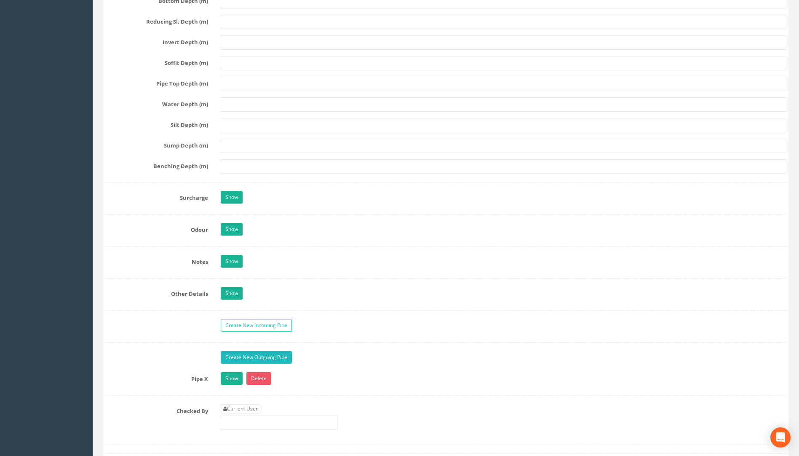
scroll to position [1179, 0]
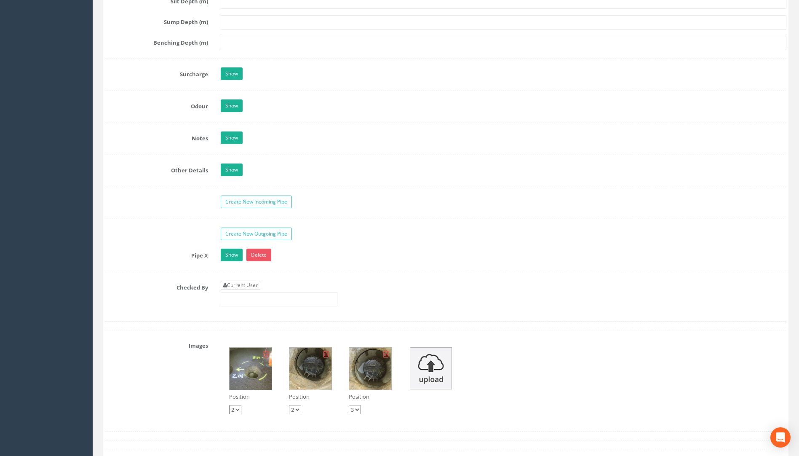
type input "111.38"
click at [249, 285] on link "Current User" at bounding box center [241, 284] width 40 height 9
type input "[PERSON_NAME]"
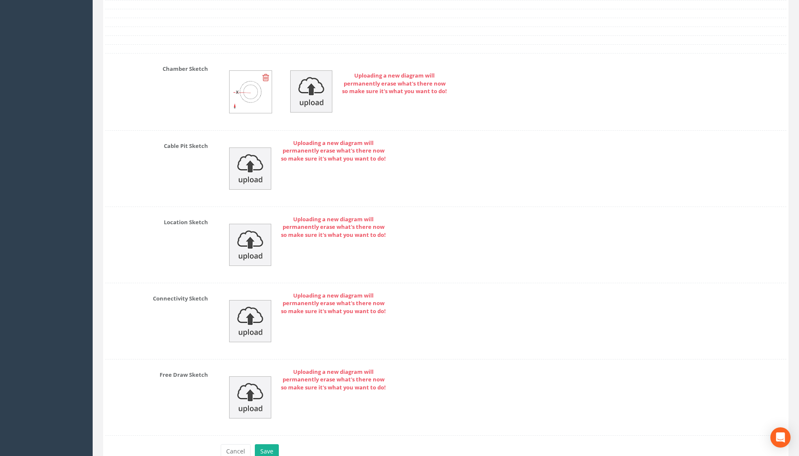
scroll to position [1718, 0]
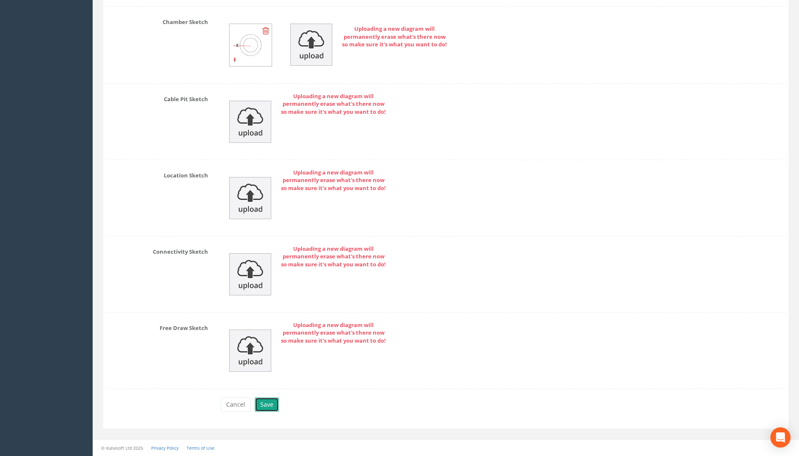
click at [263, 408] on button "Save" at bounding box center [267, 404] width 24 height 14
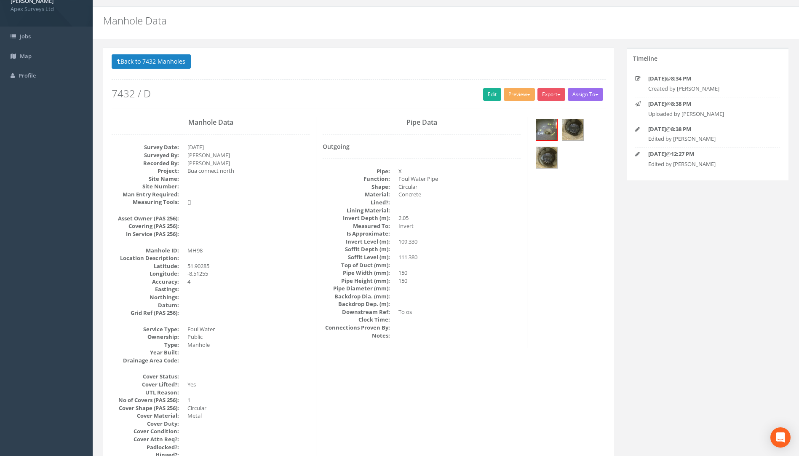
scroll to position [0, 0]
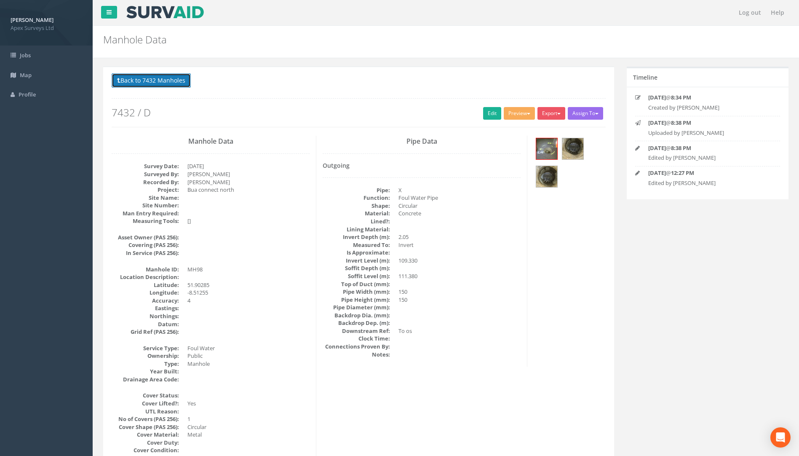
click at [174, 77] on button "Back to 7432 Manholes" at bounding box center [151, 80] width 79 height 14
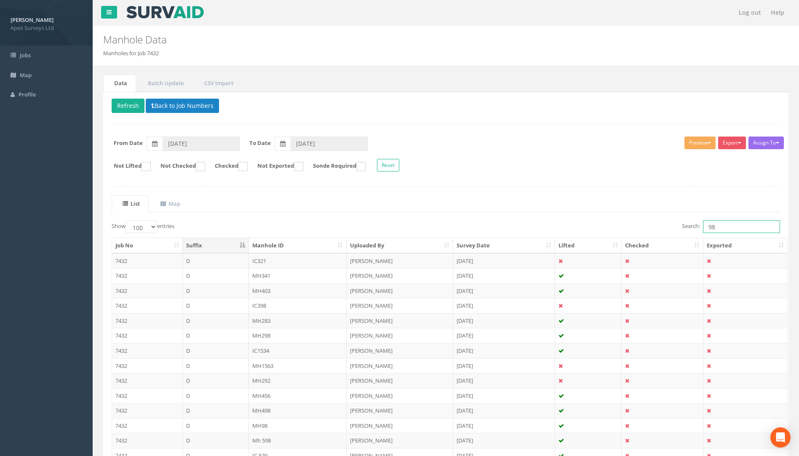
click at [730, 225] on input "98" at bounding box center [741, 226] width 77 height 13
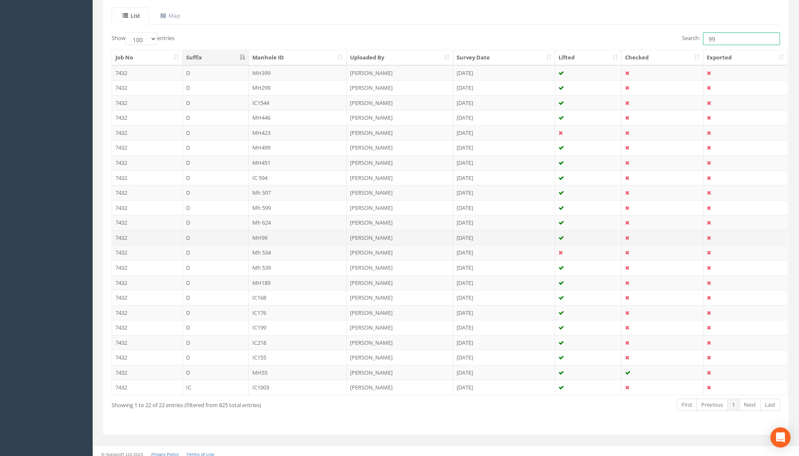
scroll to position [194, 0]
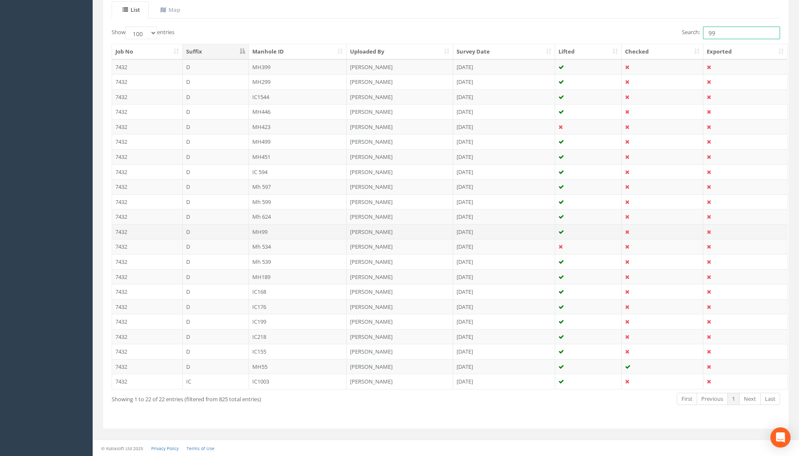
type input "99"
click at [259, 231] on td "MH99" at bounding box center [298, 231] width 98 height 15
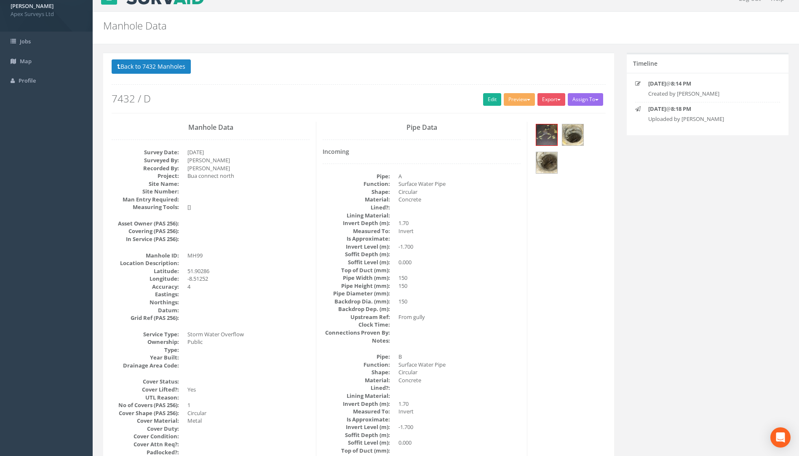
scroll to position [0, 0]
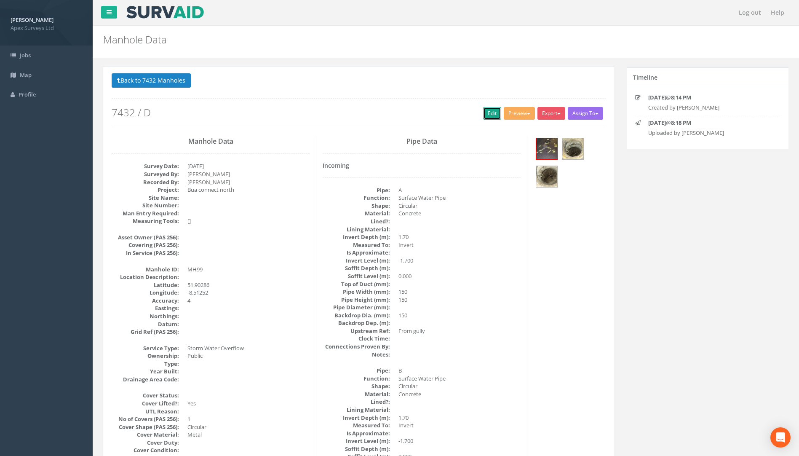
click at [487, 114] on link "Edit" at bounding box center [492, 113] width 18 height 13
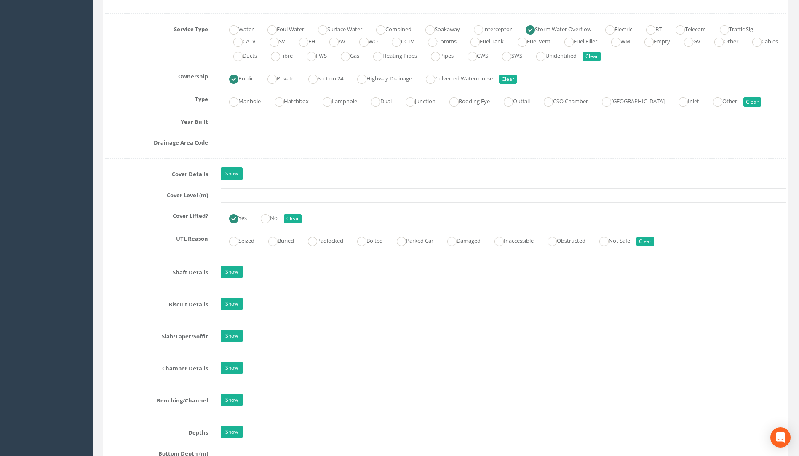
scroll to position [589, 0]
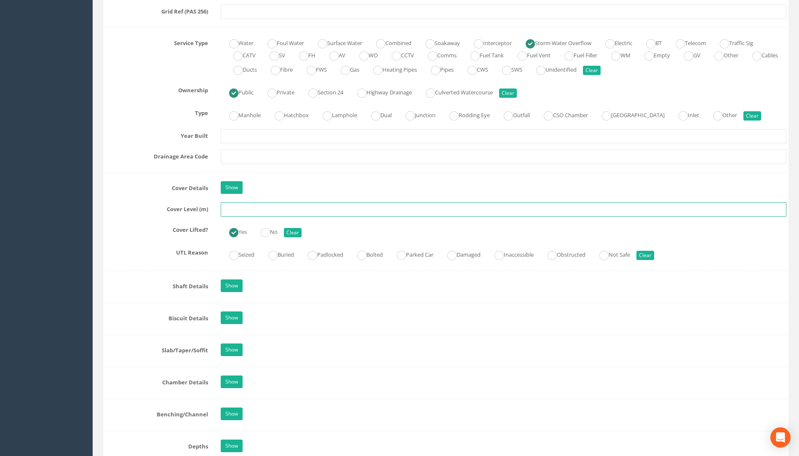
click at [236, 213] on input "text" at bounding box center [503, 209] width 565 height 14
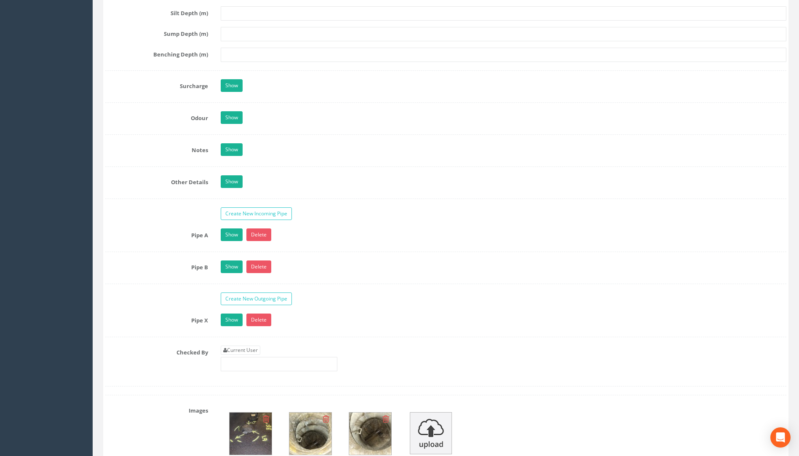
scroll to position [1305, 0]
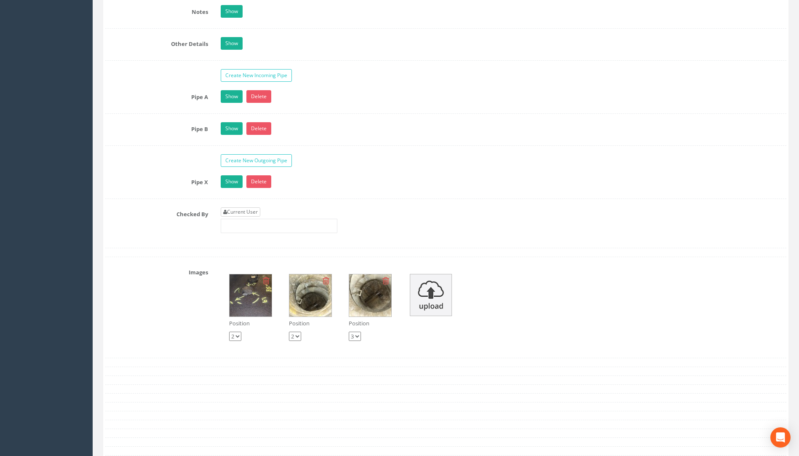
type input "111.47"
click at [244, 210] on link "Current User" at bounding box center [241, 211] width 40 height 9
type input "[PERSON_NAME]"
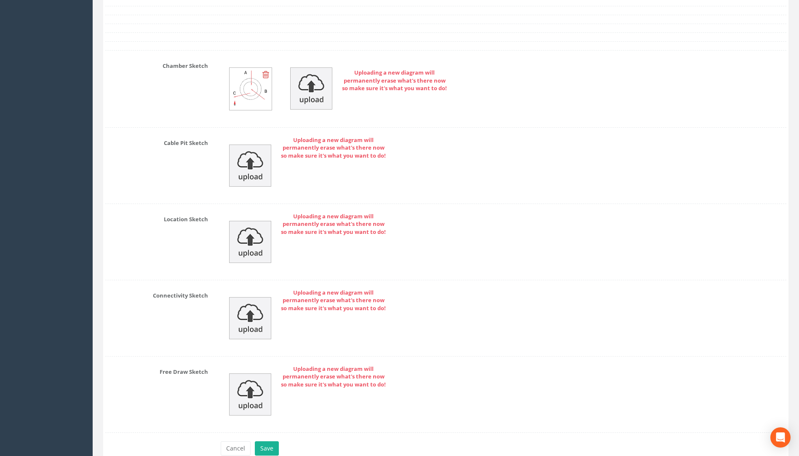
scroll to position [1771, 0]
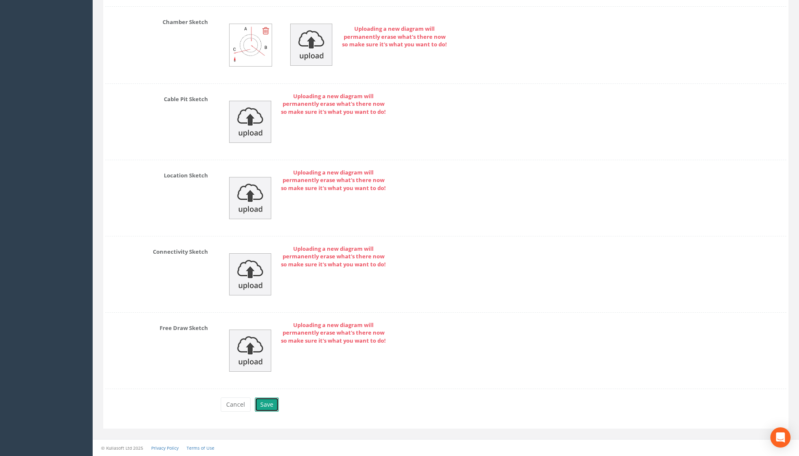
click at [259, 405] on button "Save" at bounding box center [267, 404] width 24 height 14
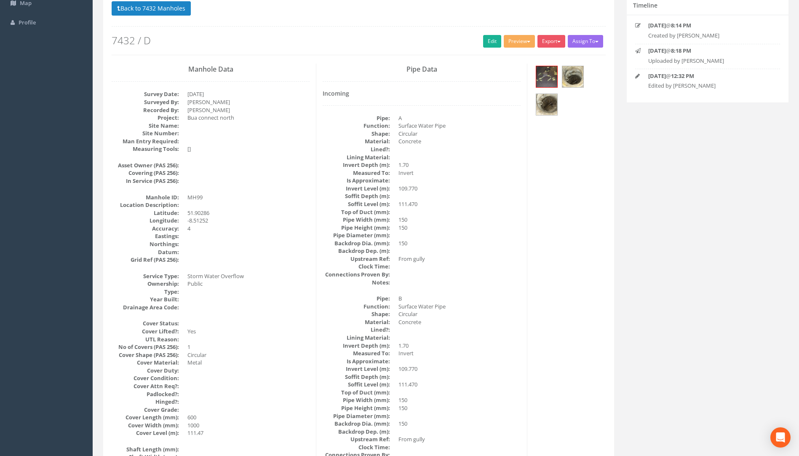
scroll to position [0, 0]
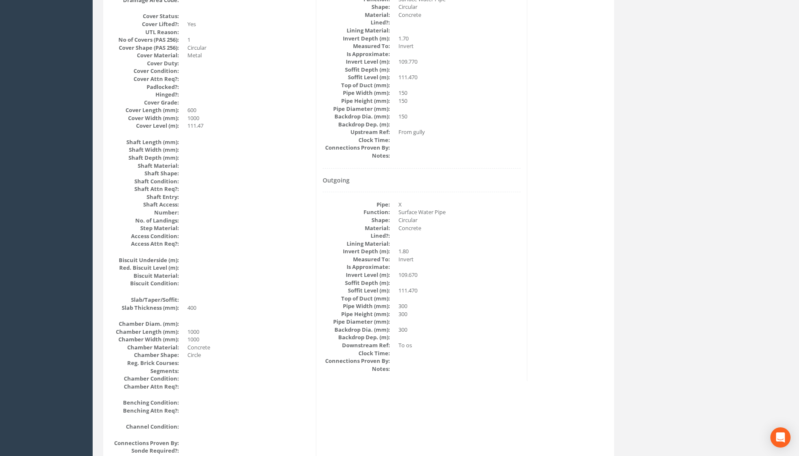
drag, startPoint x: 296, startPoint y: 285, endPoint x: 292, endPoint y: 291, distance: 6.7
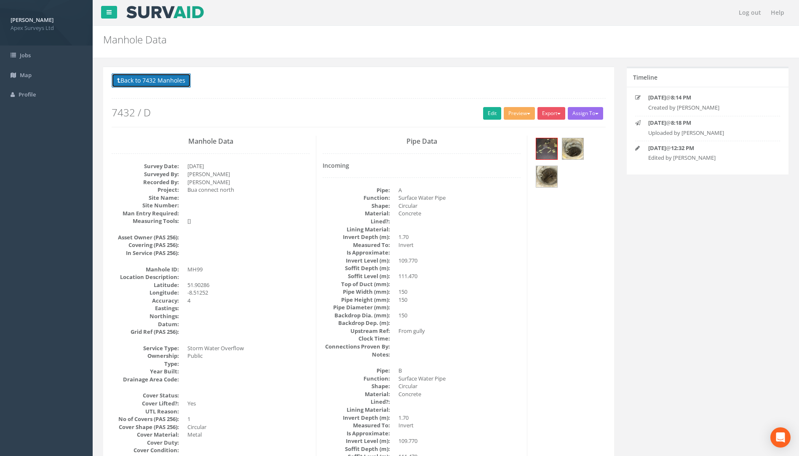
click at [156, 78] on button "Back to 7432 Manholes" at bounding box center [151, 80] width 79 height 14
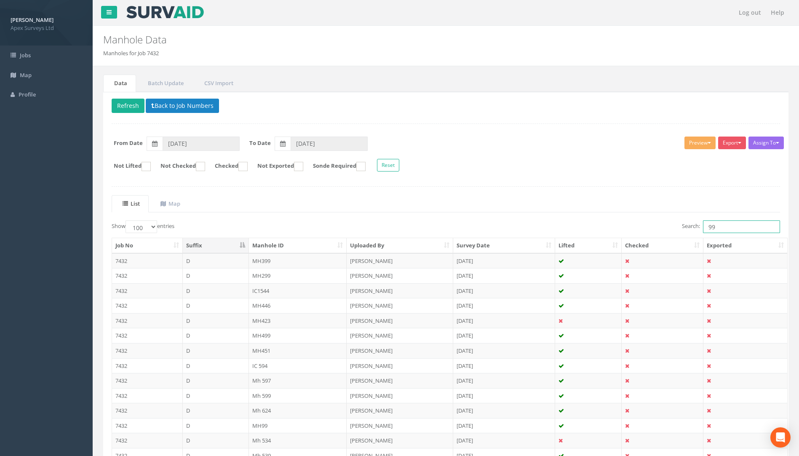
drag, startPoint x: 723, startPoint y: 227, endPoint x: 664, endPoint y: 227, distance: 58.9
click at [657, 226] on div "Search: 99" at bounding box center [616, 227] width 328 height 15
drag, startPoint x: 728, startPoint y: 224, endPoint x: 606, endPoint y: 232, distance: 121.5
click at [606, 232] on div "Search: 43" at bounding box center [616, 227] width 328 height 15
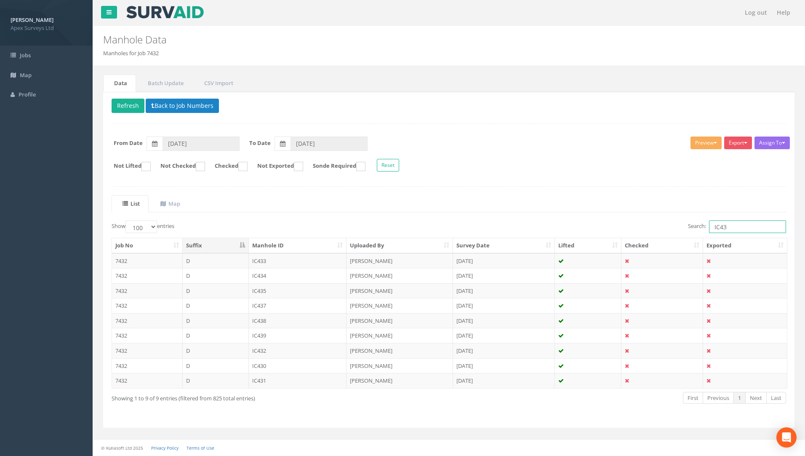
drag, startPoint x: 736, startPoint y: 225, endPoint x: 658, endPoint y: 220, distance: 78.5
click at [658, 220] on div "Search: IC43" at bounding box center [620, 227] width 331 height 15
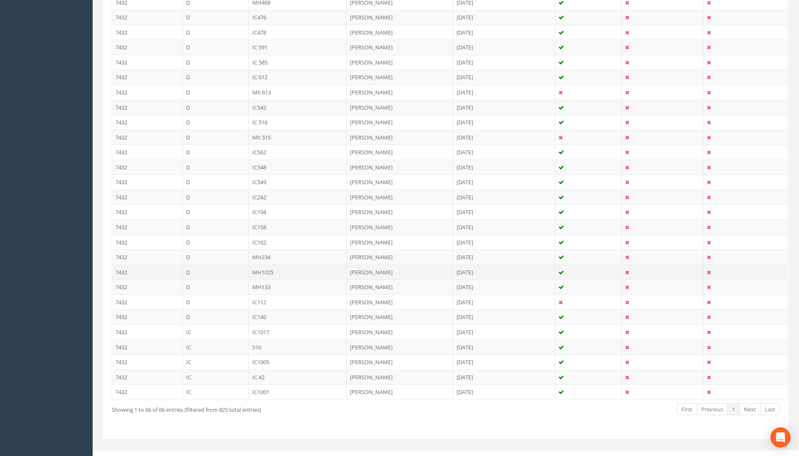
scroll to position [853, 0]
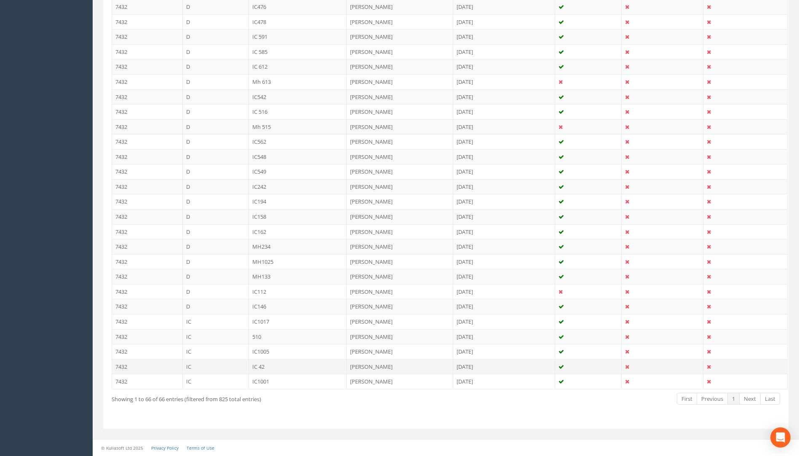
type input "42"
click at [267, 368] on td "IC 42" at bounding box center [298, 366] width 98 height 15
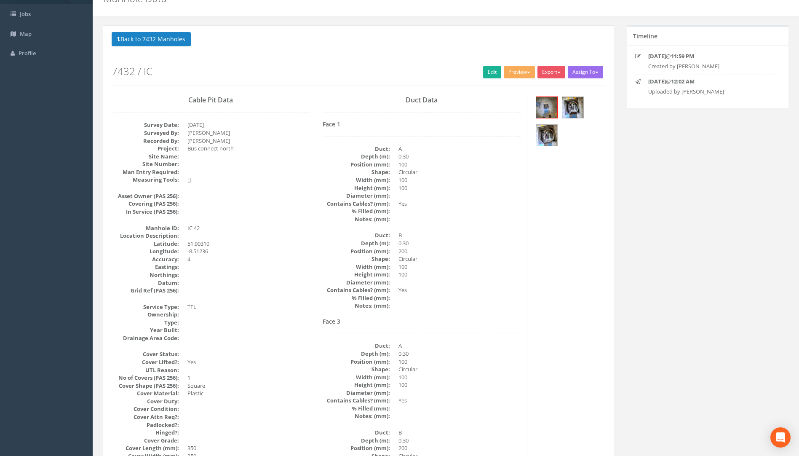
scroll to position [0, 0]
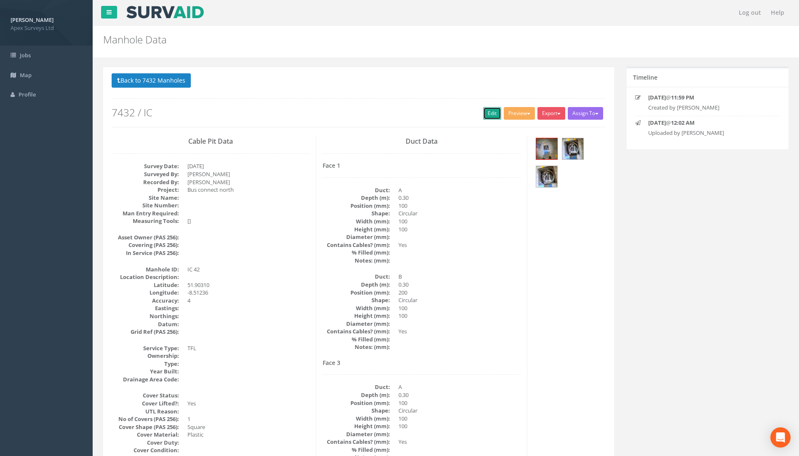
click at [490, 112] on link "Edit" at bounding box center [492, 113] width 18 height 13
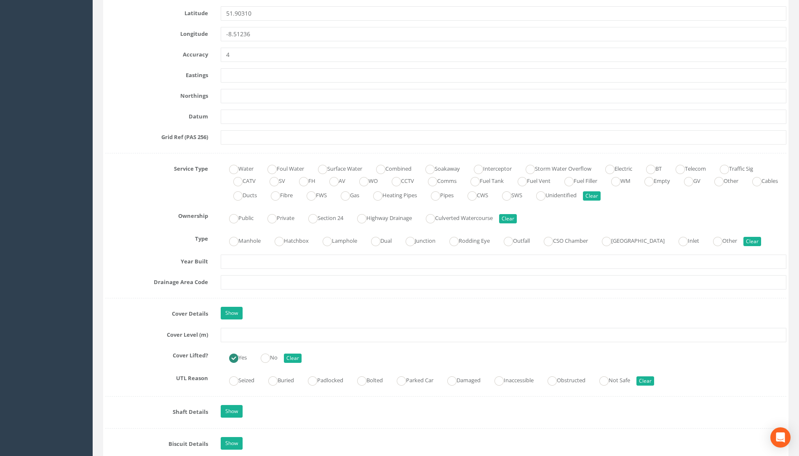
scroll to position [465, 0]
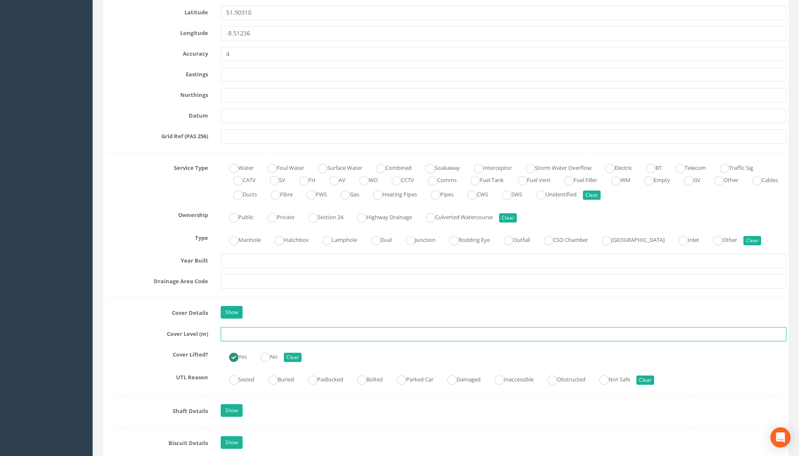
click at [228, 332] on input "text" at bounding box center [503, 334] width 565 height 14
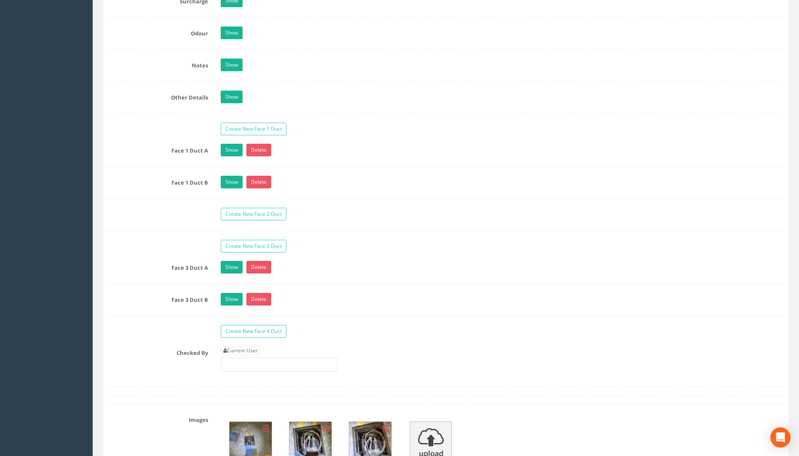
scroll to position [1391, 0]
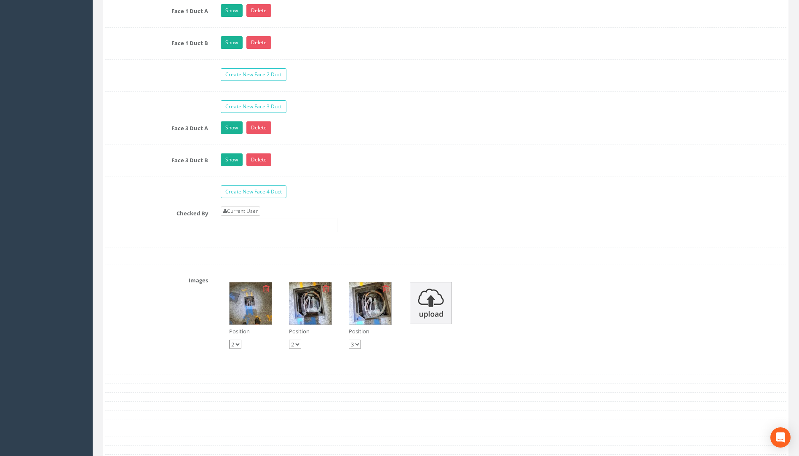
type input "112.95"
click at [248, 210] on link "Current User" at bounding box center [241, 210] width 40 height 9
type input "[PERSON_NAME]"
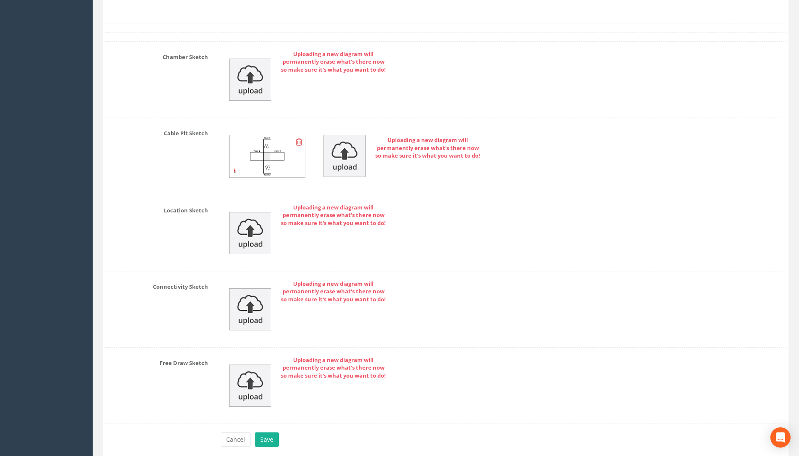
scroll to position [1865, 0]
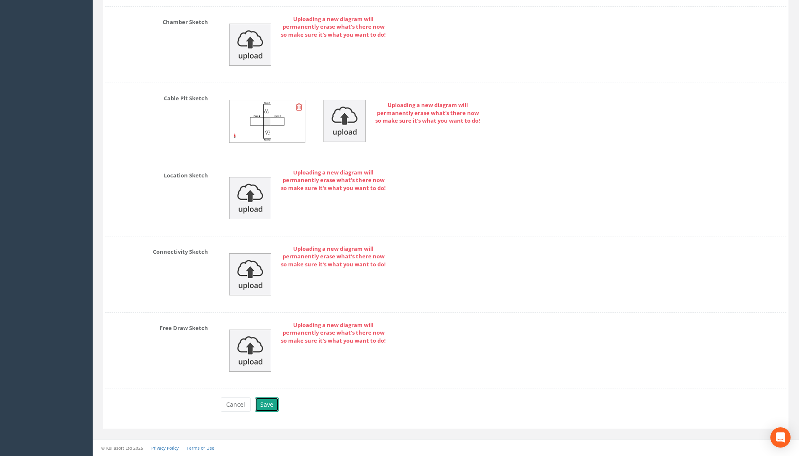
click at [268, 400] on button "Save" at bounding box center [267, 404] width 24 height 14
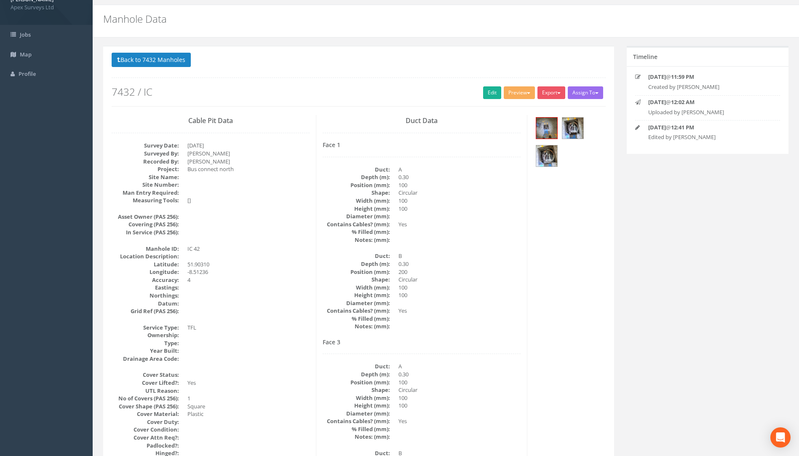
scroll to position [0, 0]
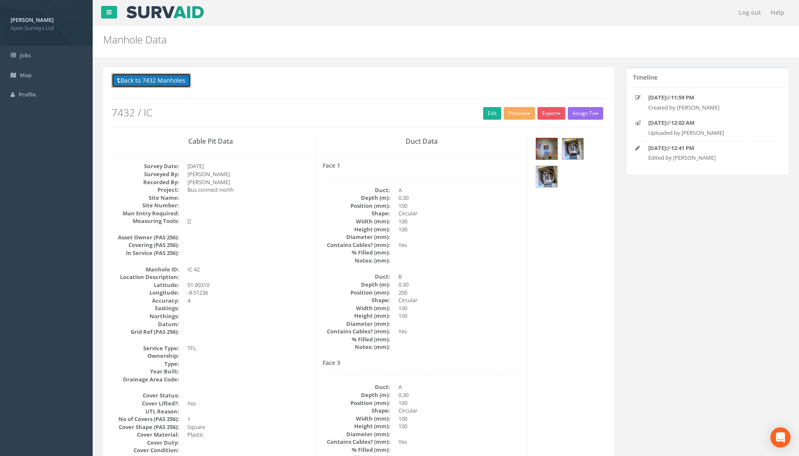
click at [161, 81] on button "Back to 7432 Manholes" at bounding box center [151, 80] width 79 height 14
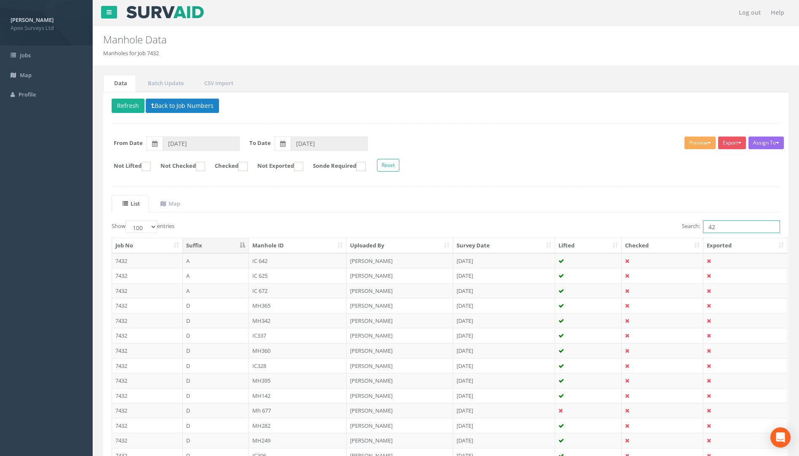
click at [723, 225] on input "42" at bounding box center [741, 226] width 77 height 13
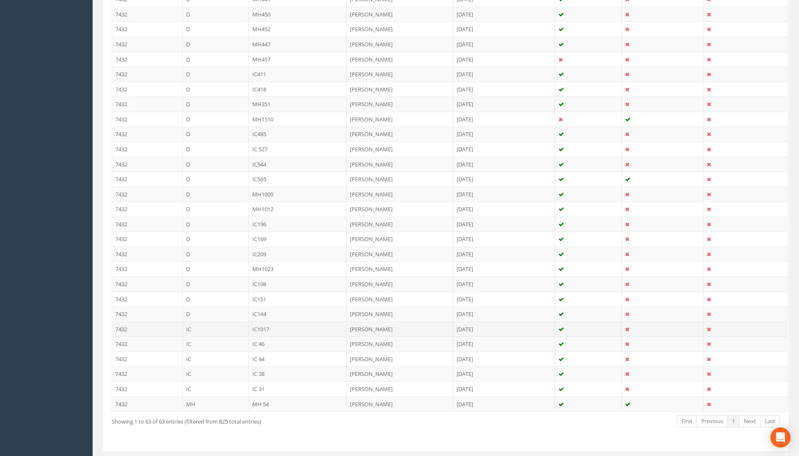
scroll to position [808, 0]
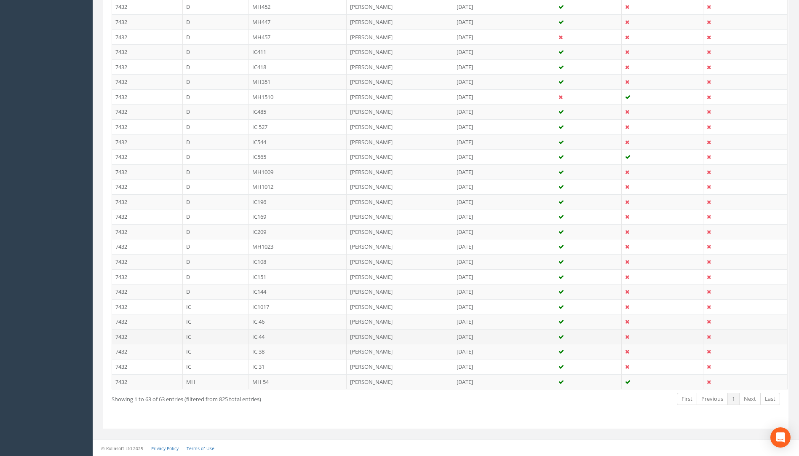
type input "44"
click at [256, 336] on td "IC 44" at bounding box center [298, 336] width 98 height 15
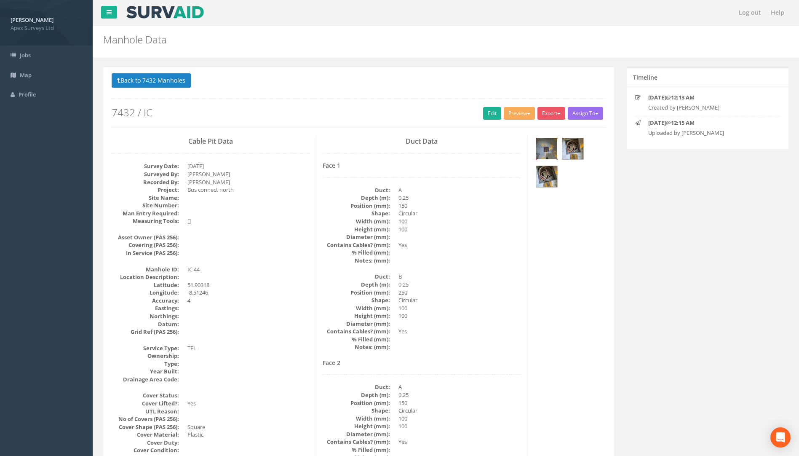
click at [549, 148] on img at bounding box center [546, 148] width 21 height 21
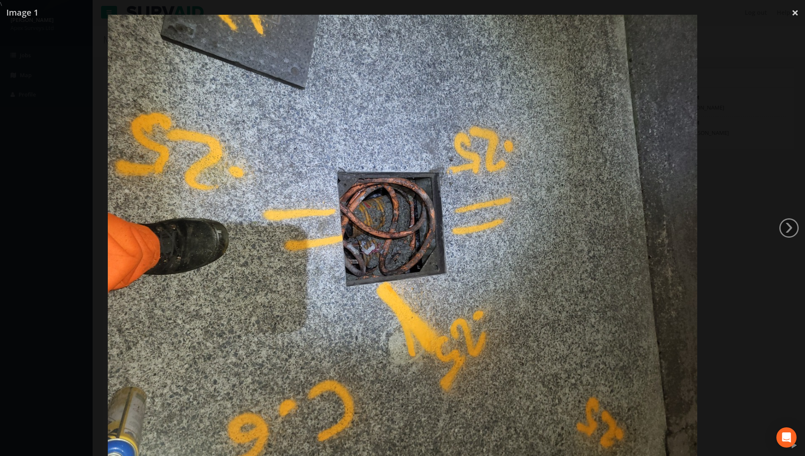
click at [709, 187] on div at bounding box center [402, 236] width 805 height 456
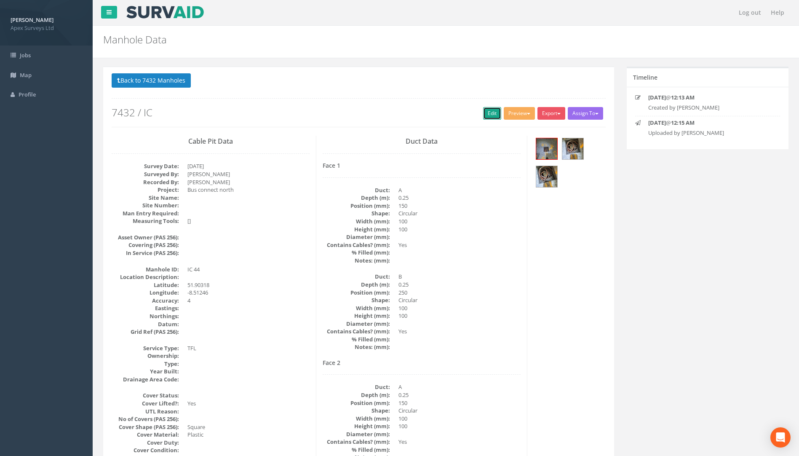
click at [485, 110] on link "Edit" at bounding box center [492, 113] width 18 height 13
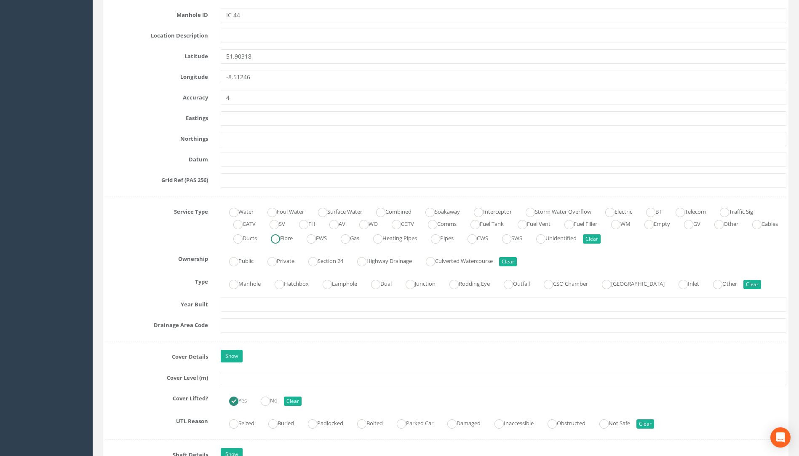
scroll to position [589, 0]
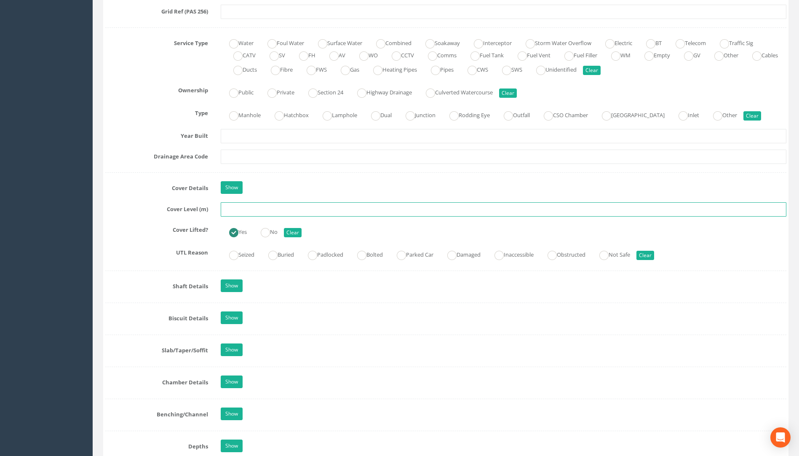
click at [243, 208] on input "text" at bounding box center [503, 209] width 565 height 14
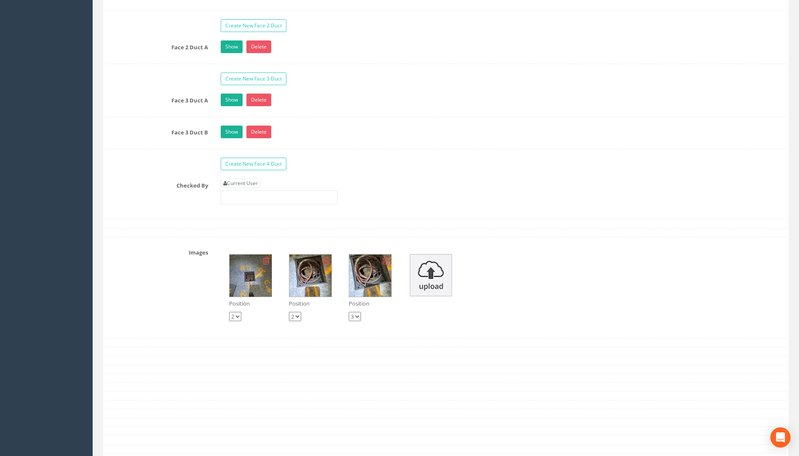
scroll to position [1431, 0]
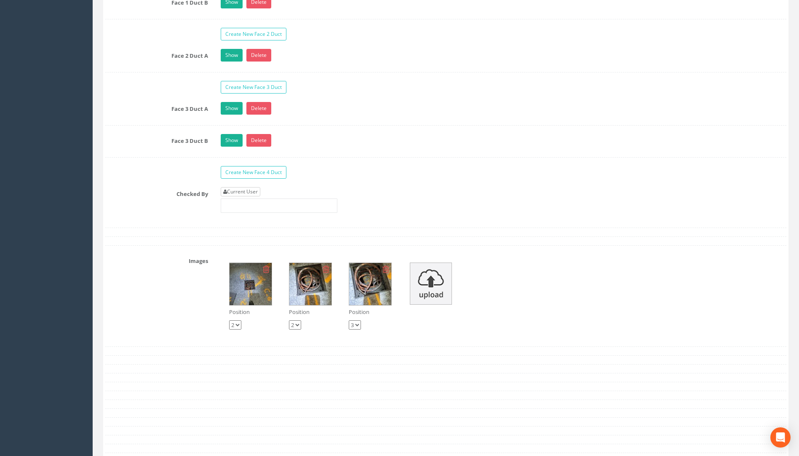
type input "113.25"
click at [239, 191] on link "Current User" at bounding box center [241, 191] width 40 height 9
type input "[PERSON_NAME]"
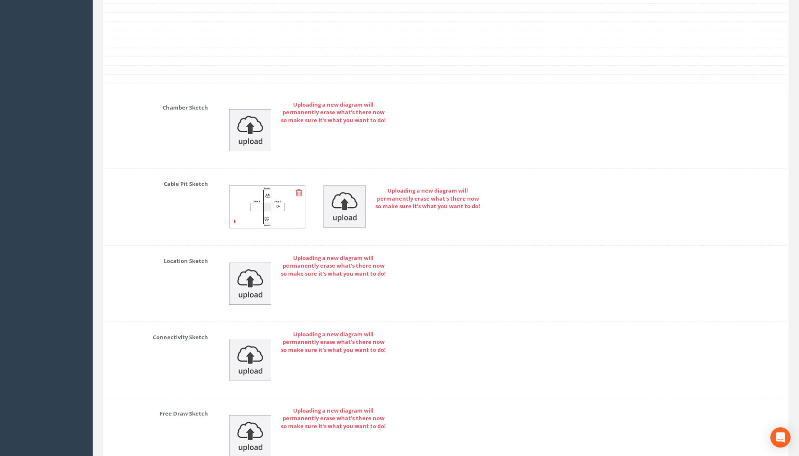
scroll to position [1886, 0]
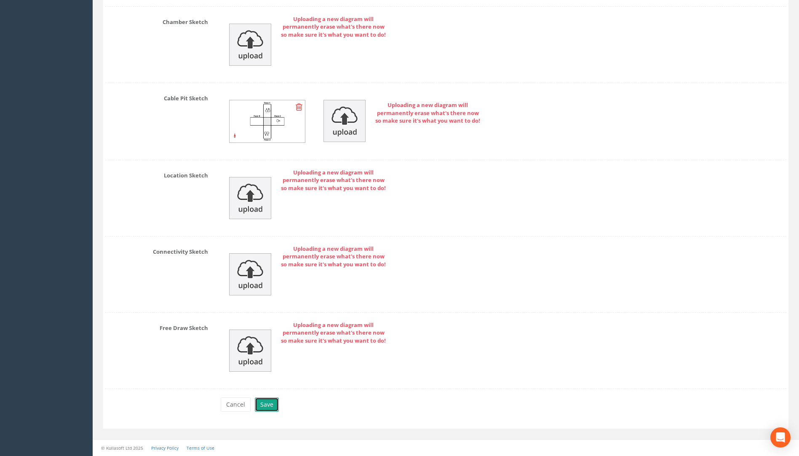
click at [268, 403] on button "Save" at bounding box center [267, 404] width 24 height 14
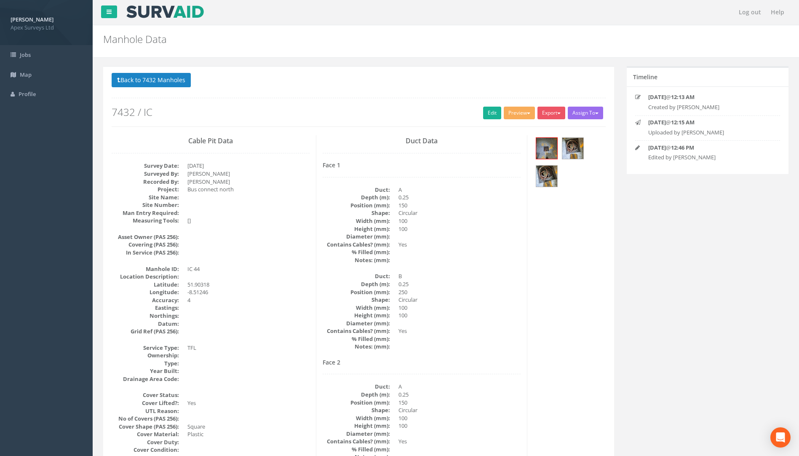
scroll to position [0, 0]
click at [164, 74] on button "Back to 7432 Manholes" at bounding box center [151, 80] width 79 height 14
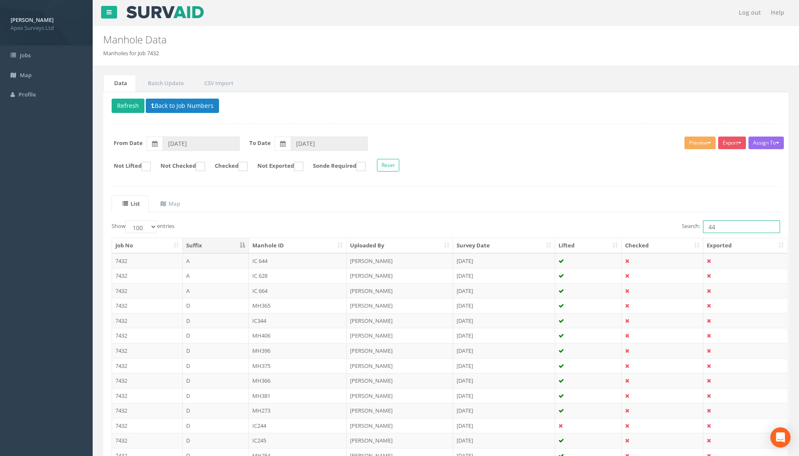
click at [728, 225] on input "44" at bounding box center [741, 226] width 77 height 13
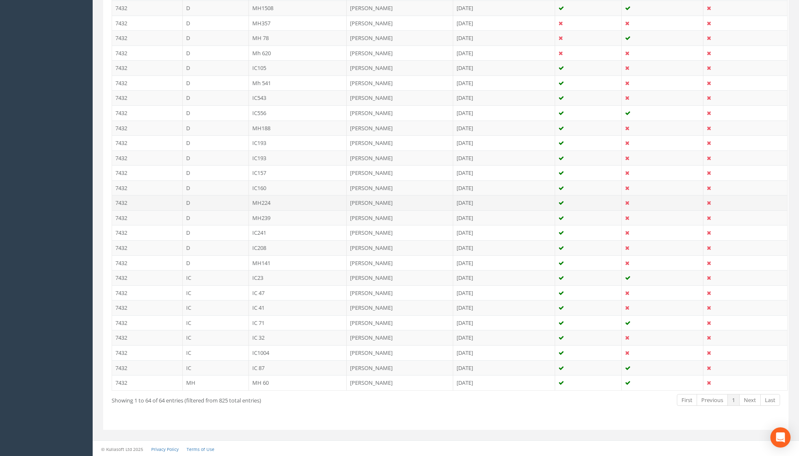
scroll to position [823, 0]
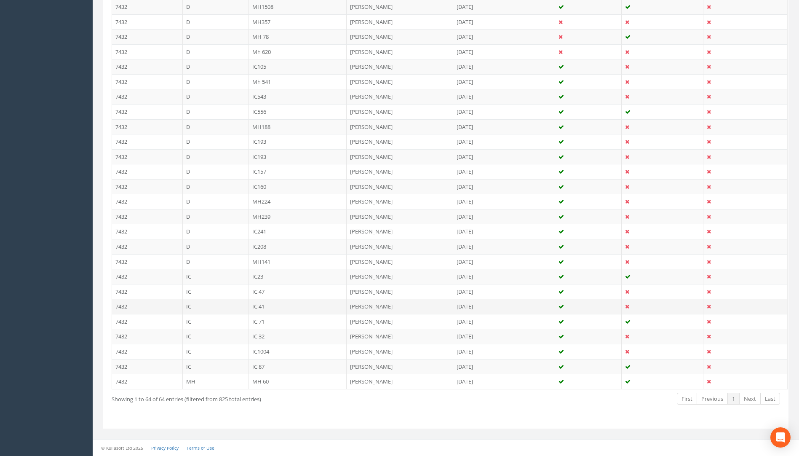
type input "41"
click at [266, 305] on td "IC 41" at bounding box center [298, 306] width 98 height 15
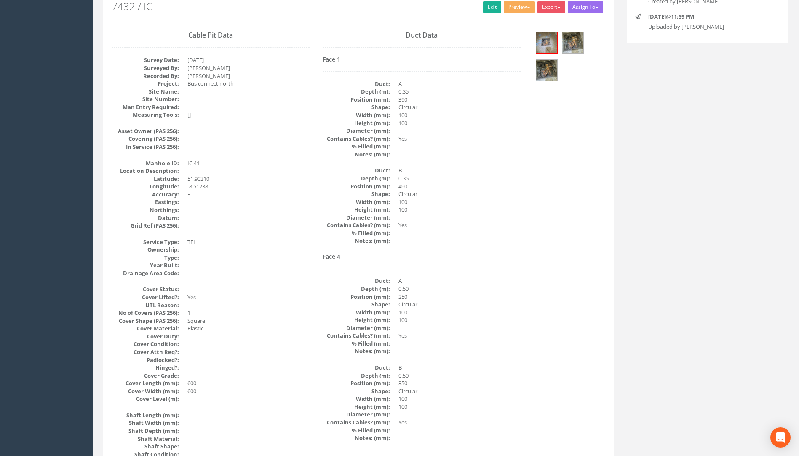
scroll to position [1, 0]
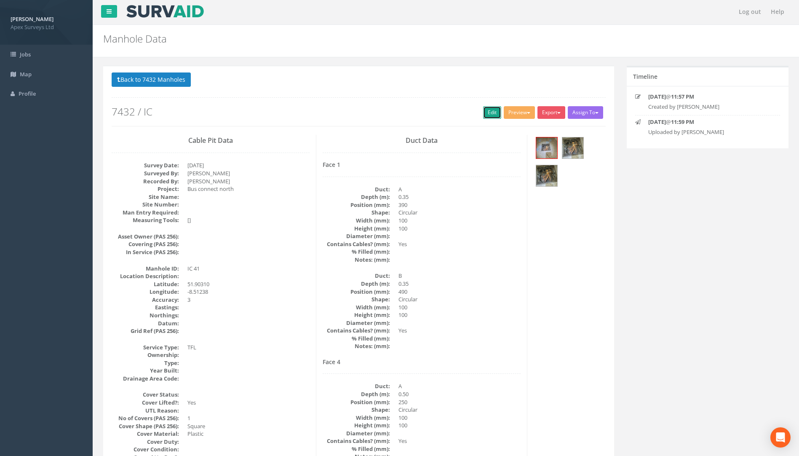
click at [488, 110] on link "Edit" at bounding box center [492, 112] width 18 height 13
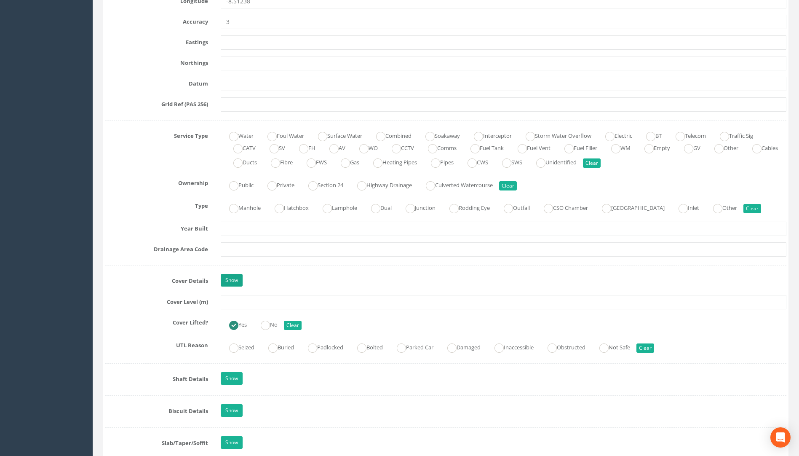
scroll to position [592, 0]
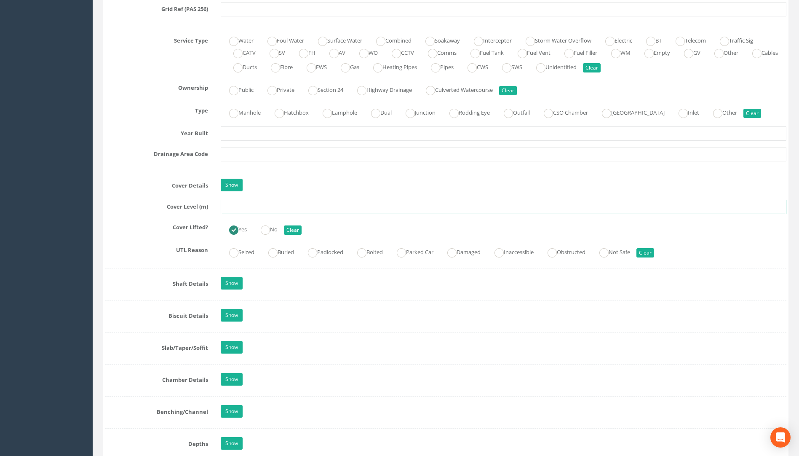
click at [235, 205] on input "text" at bounding box center [503, 207] width 565 height 14
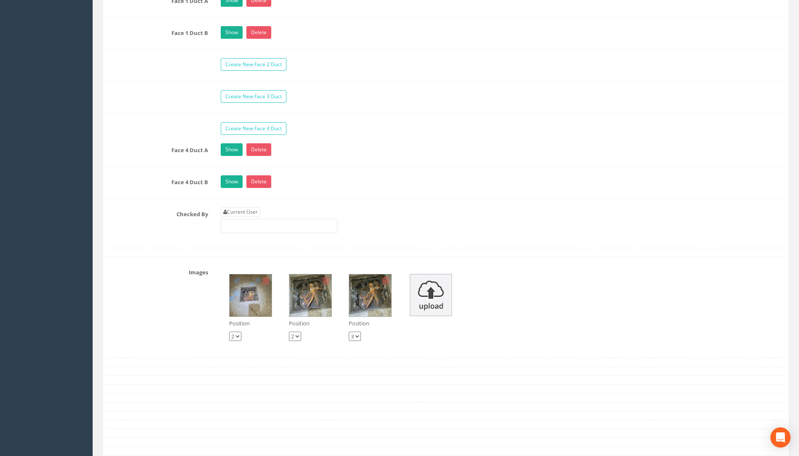
scroll to position [1518, 0]
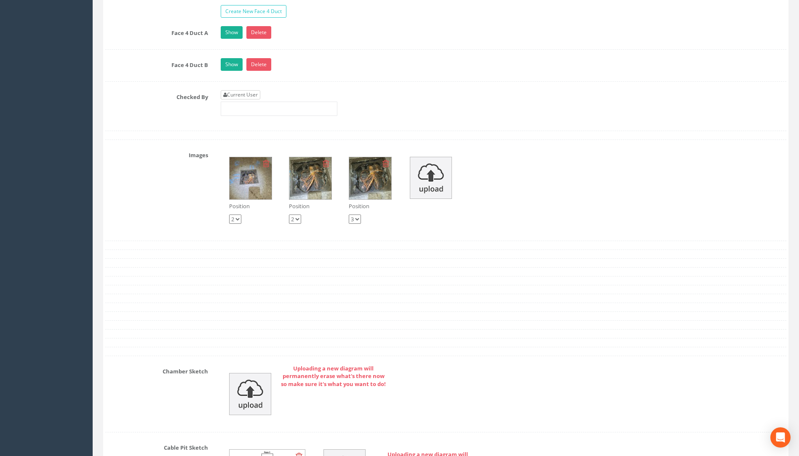
type input "112.92"
click at [251, 95] on link "Current User" at bounding box center [241, 94] width 40 height 9
type input "[PERSON_NAME]"
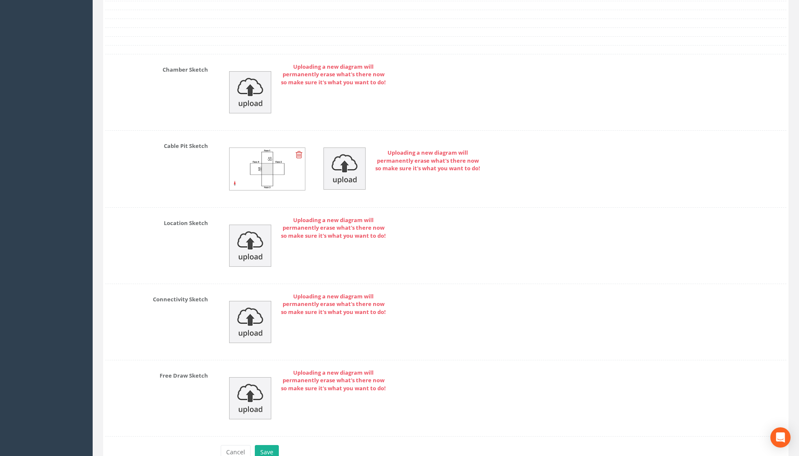
scroll to position [1867, 0]
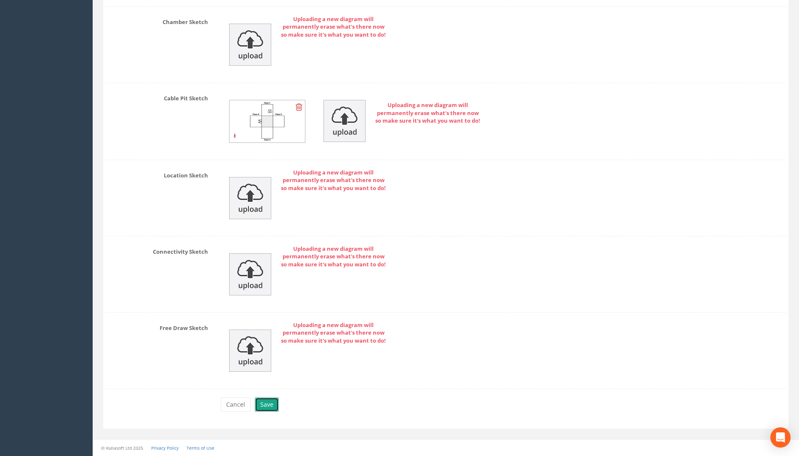
click at [264, 405] on button "Save" at bounding box center [267, 404] width 24 height 14
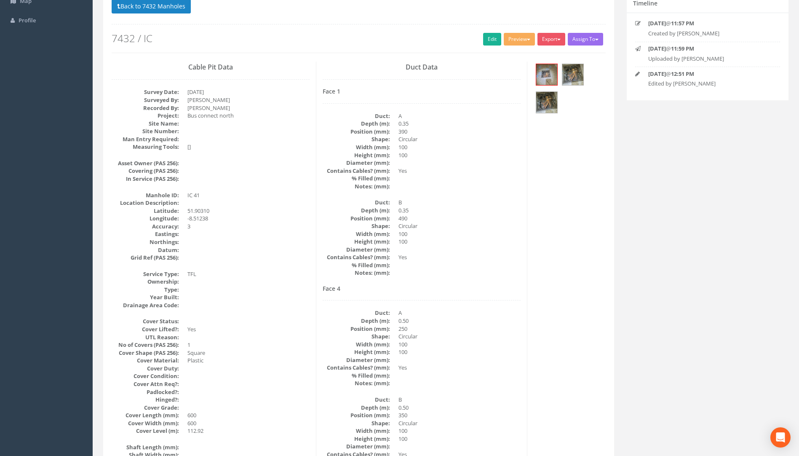
scroll to position [0, 0]
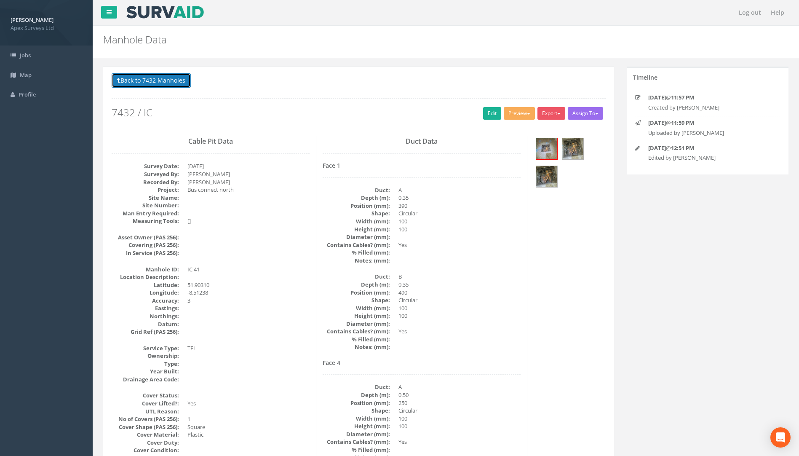
click at [163, 81] on button "Back to 7432 Manholes" at bounding box center [151, 80] width 79 height 14
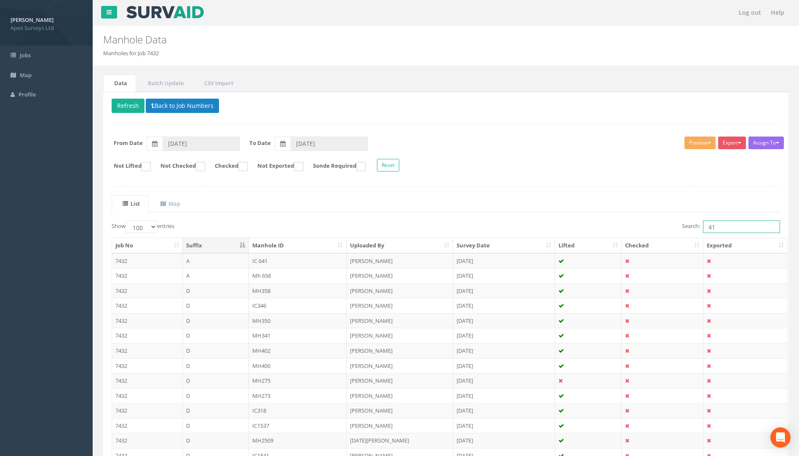
drag, startPoint x: 730, startPoint y: 227, endPoint x: 656, endPoint y: 225, distance: 74.1
click at [657, 225] on div "Search: 41" at bounding box center [616, 227] width 328 height 15
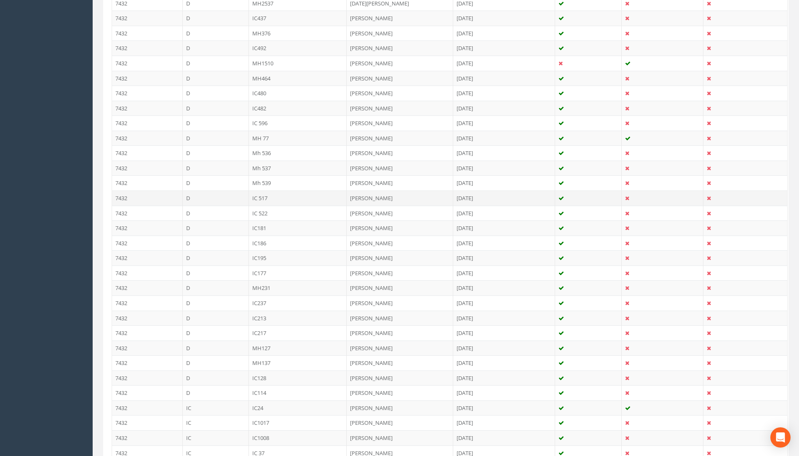
type input "37"
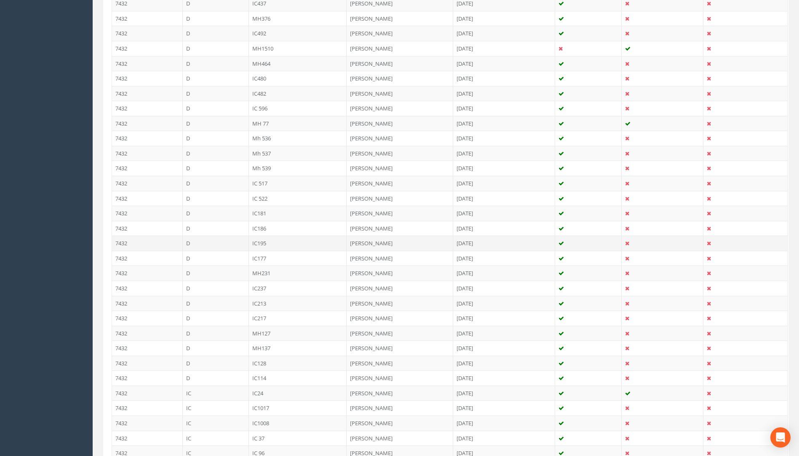
scroll to position [718, 0]
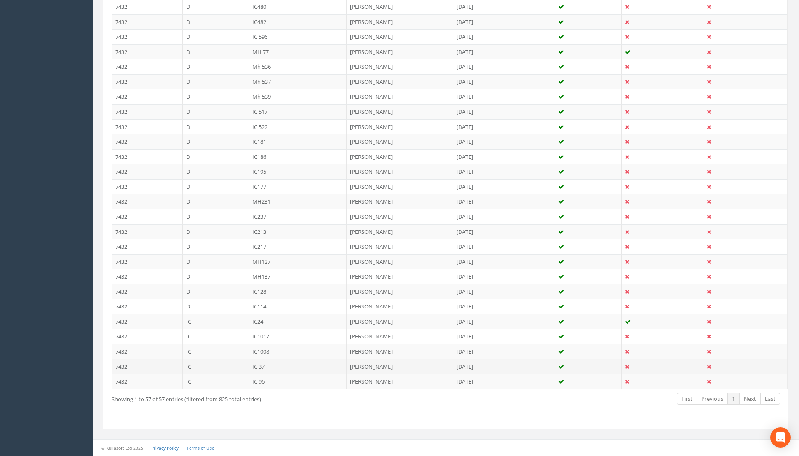
click at [267, 366] on td "IC 37" at bounding box center [298, 366] width 98 height 15
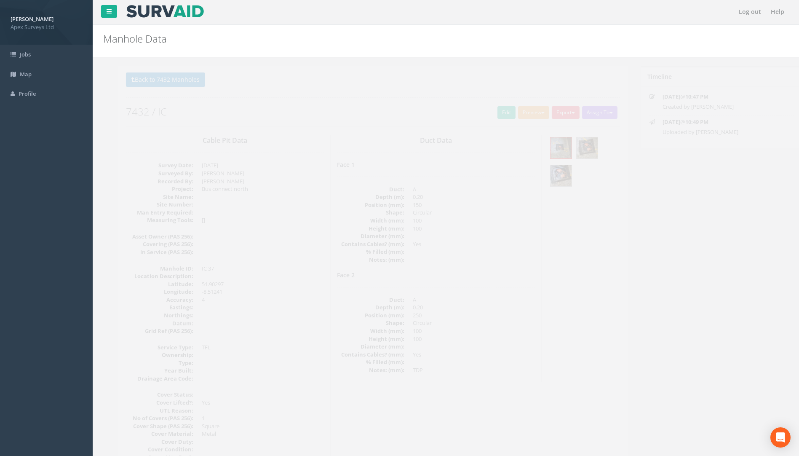
scroll to position [0, 0]
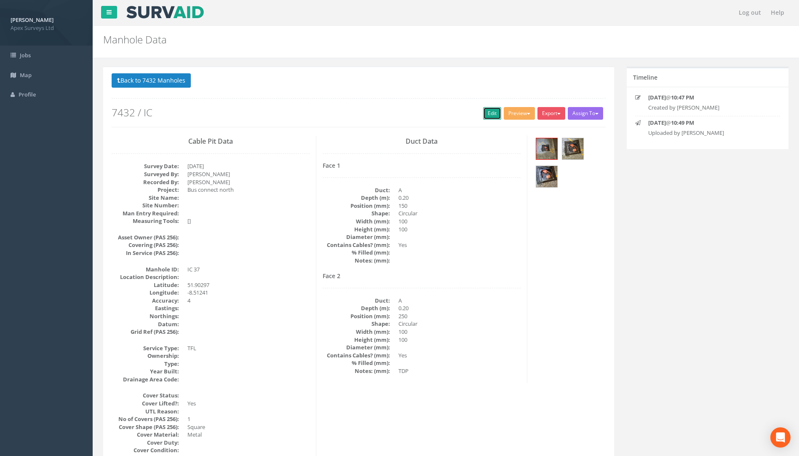
click at [488, 114] on link "Edit" at bounding box center [492, 113] width 18 height 13
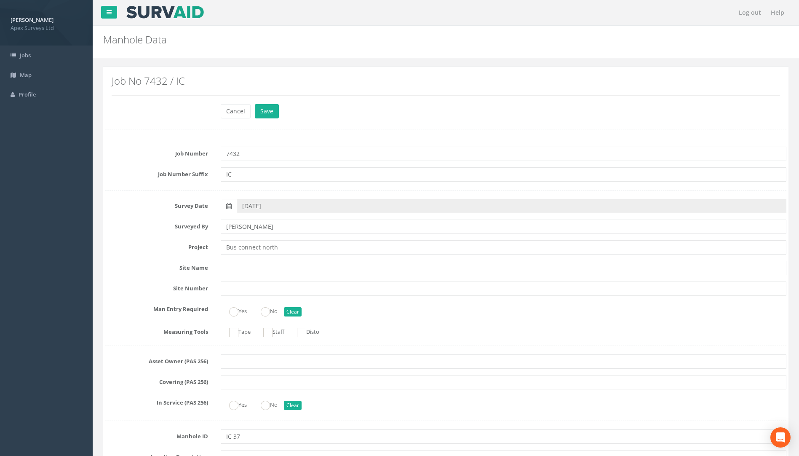
scroll to position [549, 0]
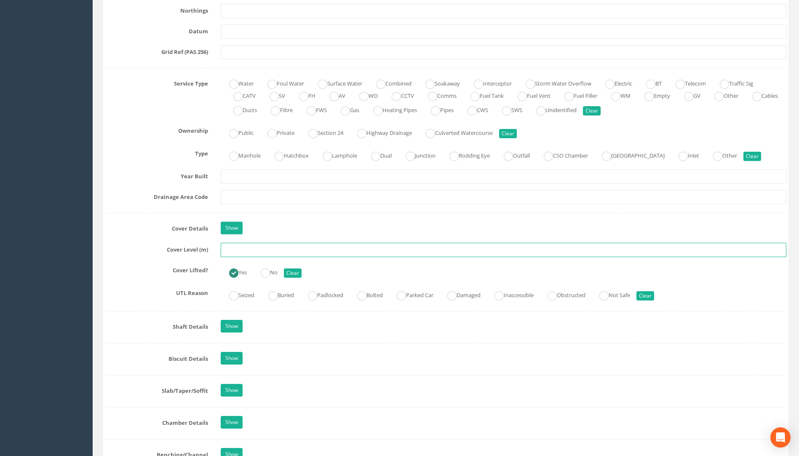
click at [228, 251] on input "text" at bounding box center [503, 250] width 565 height 14
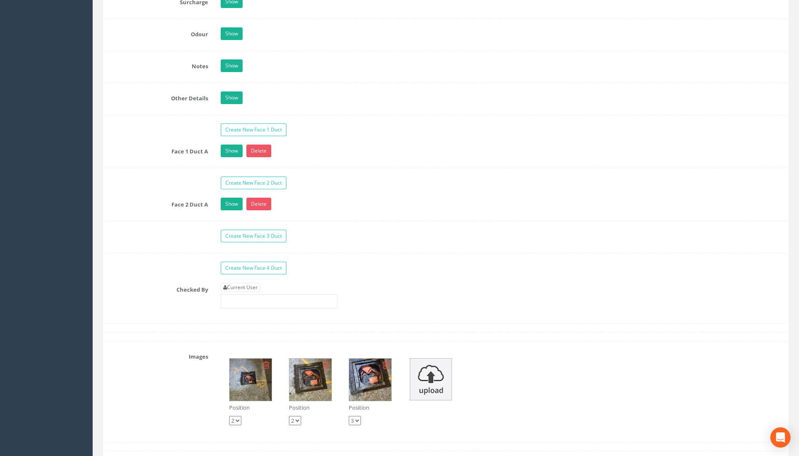
scroll to position [1391, 0]
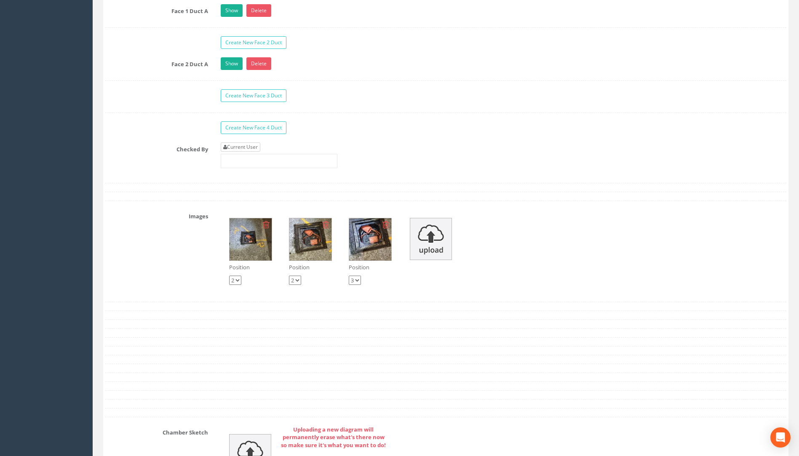
type input "112.98"
click at [249, 146] on link "Current User" at bounding box center [241, 146] width 40 height 9
type input "[PERSON_NAME]"
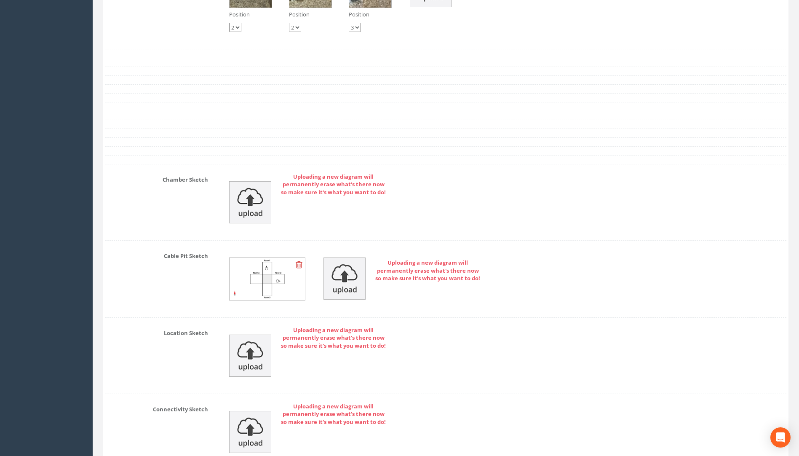
scroll to position [1801, 0]
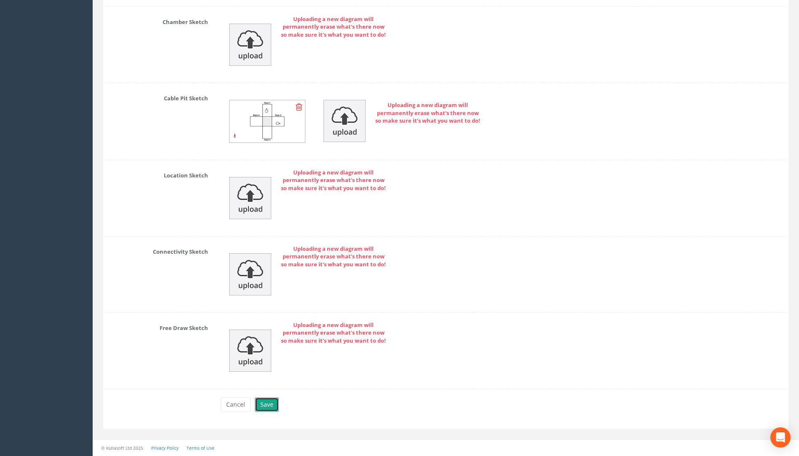
click at [269, 406] on button "Save" at bounding box center [267, 404] width 24 height 14
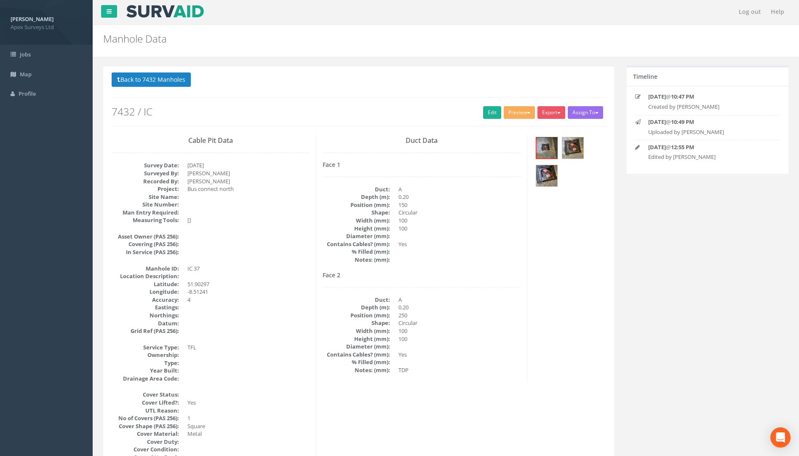
scroll to position [0, 0]
click at [161, 81] on button "Back to 7432 Manholes" at bounding box center [151, 80] width 79 height 14
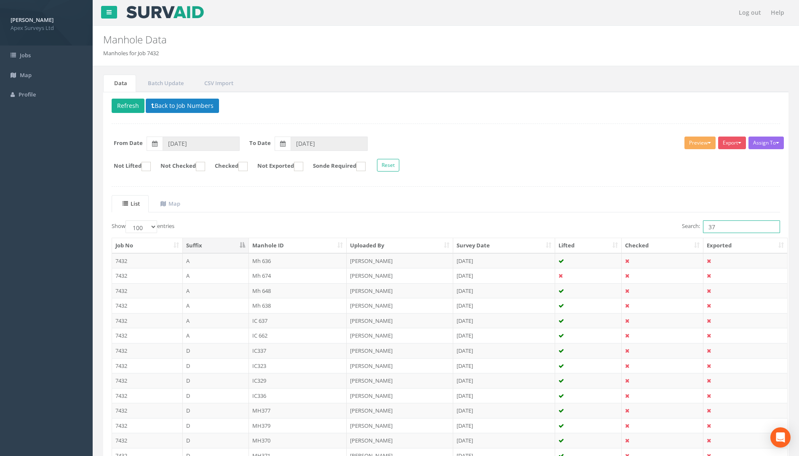
click at [728, 226] on input "37" at bounding box center [741, 226] width 77 height 13
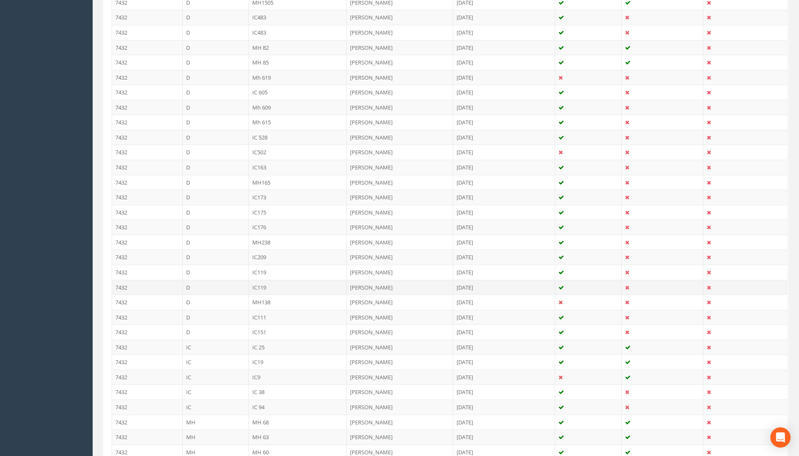
scroll to position [972, 0]
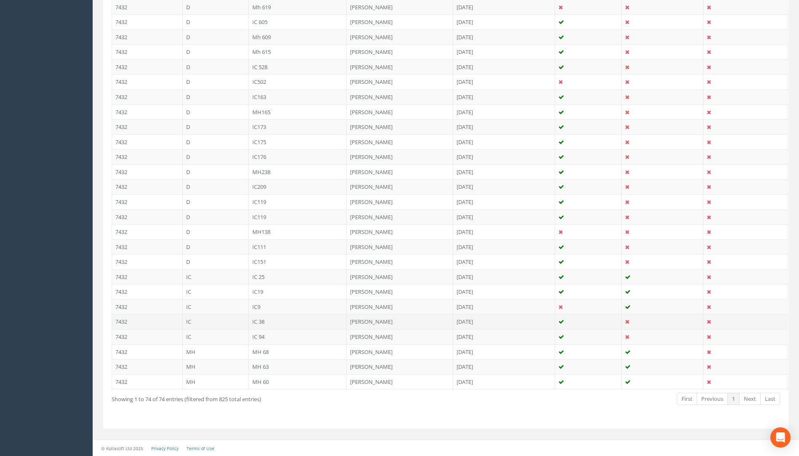
type input "38"
click at [255, 320] on td "IC 38" at bounding box center [298, 321] width 98 height 15
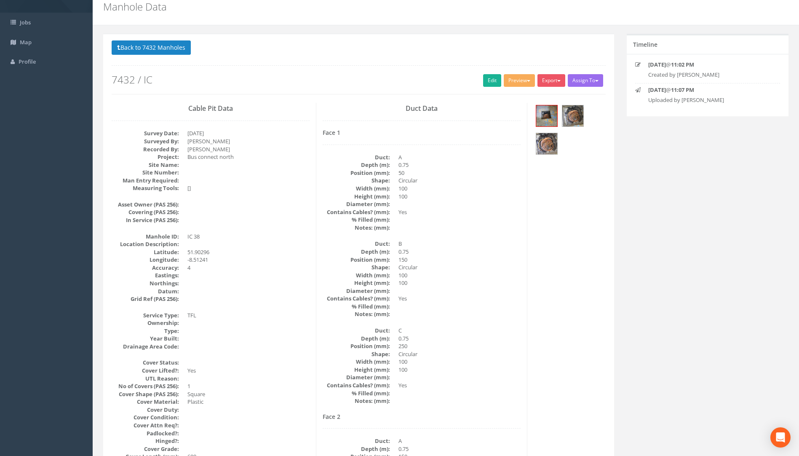
scroll to position [0, 0]
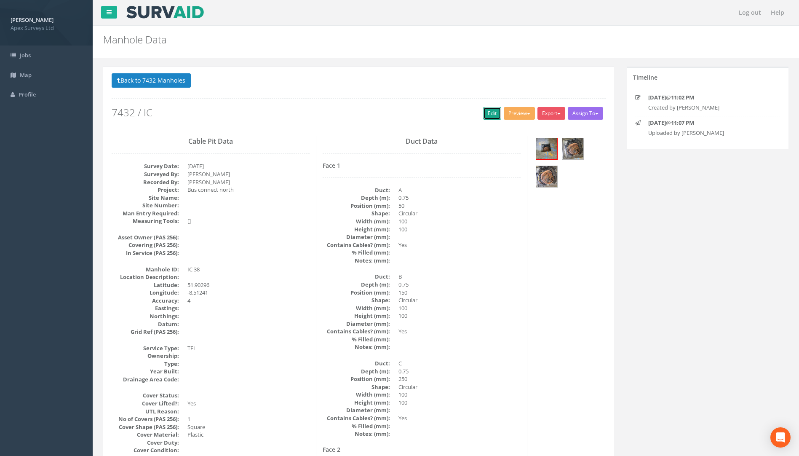
click at [484, 112] on link "Edit" at bounding box center [492, 113] width 18 height 13
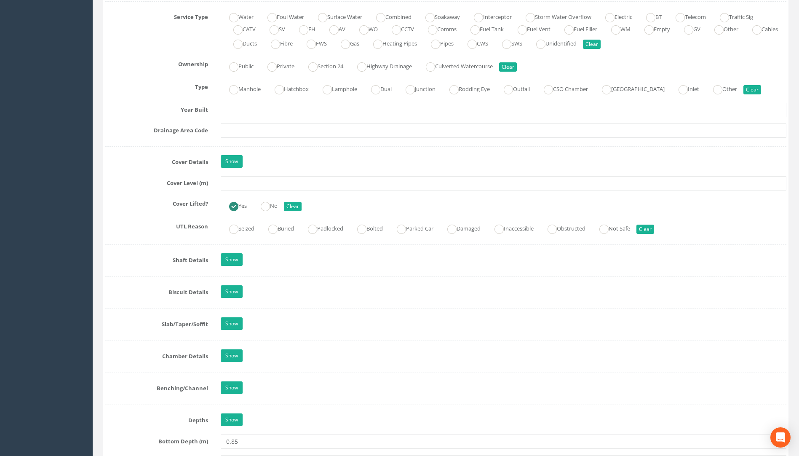
scroll to position [591, 0]
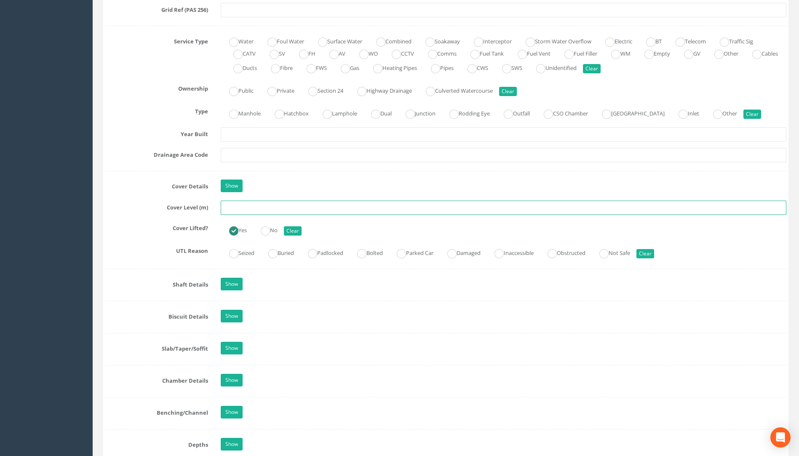
click at [234, 208] on input "text" at bounding box center [503, 207] width 565 height 14
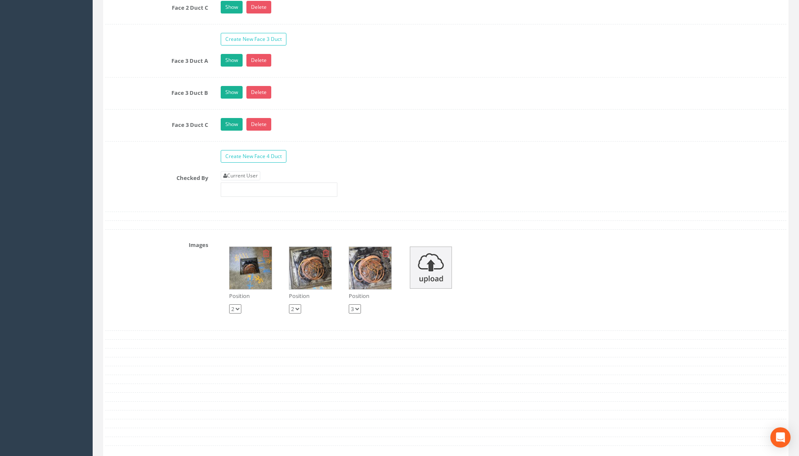
scroll to position [1686, 0]
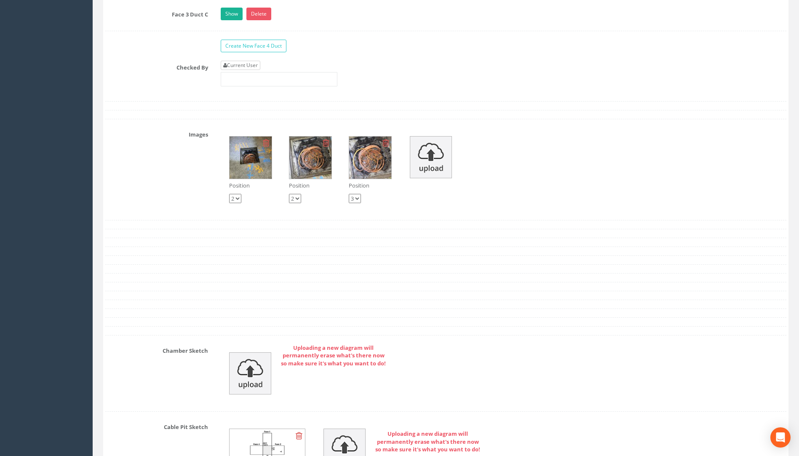
type input "112.96"
click at [251, 63] on link "Current User" at bounding box center [241, 65] width 40 height 9
type input "[PERSON_NAME]"
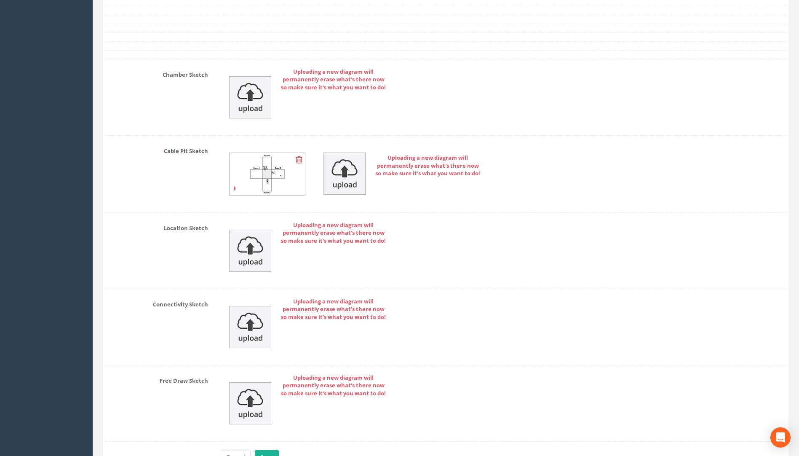
scroll to position [2014, 0]
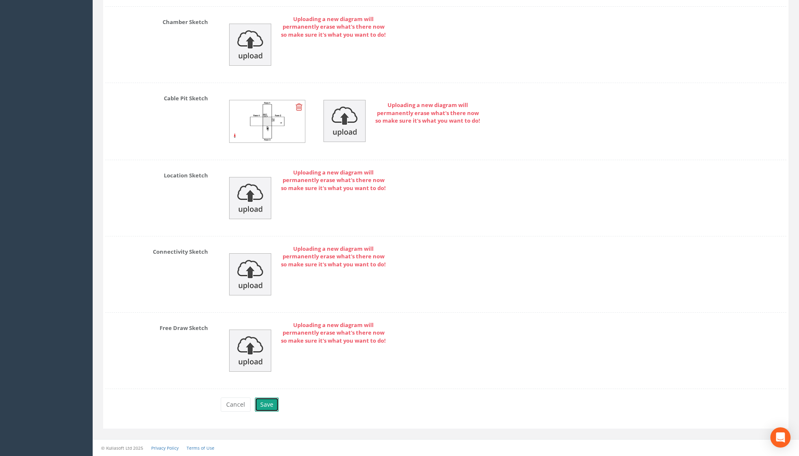
click at [265, 402] on button "Save" at bounding box center [267, 404] width 24 height 14
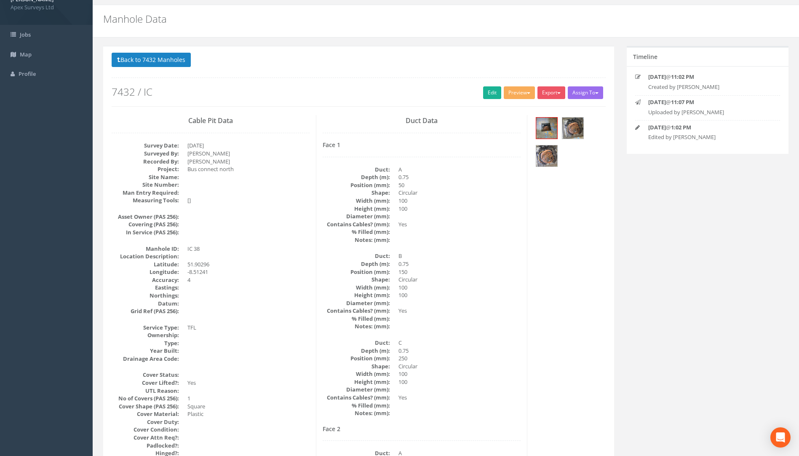
scroll to position [0, 0]
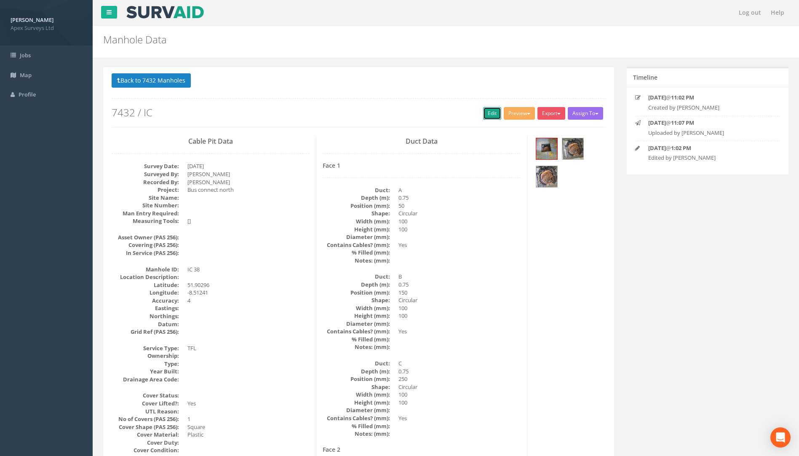
click at [487, 114] on link "Edit" at bounding box center [492, 113] width 18 height 13
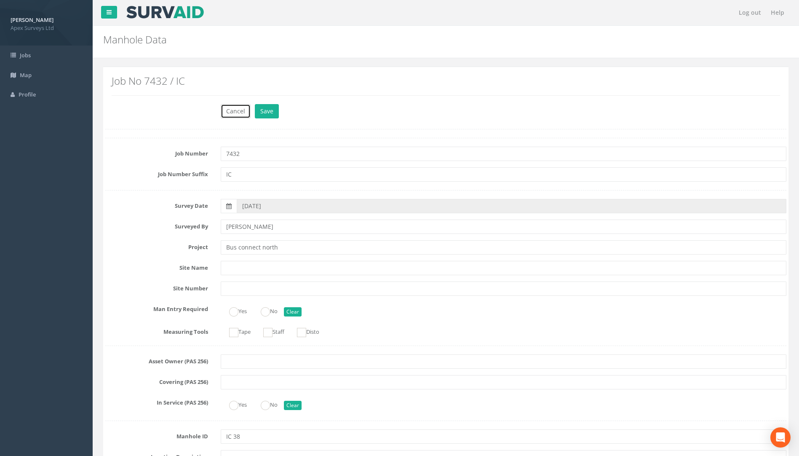
click at [232, 108] on button "Cancel" at bounding box center [236, 111] width 30 height 14
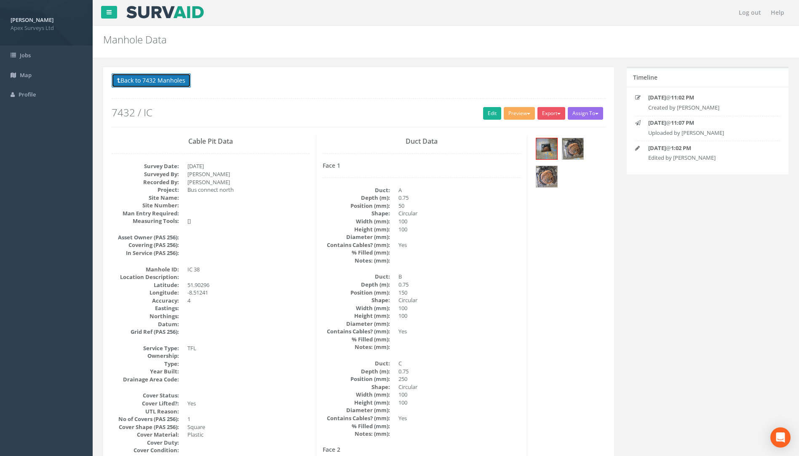
click at [165, 78] on button "Back to 7432 Manholes" at bounding box center [151, 80] width 79 height 14
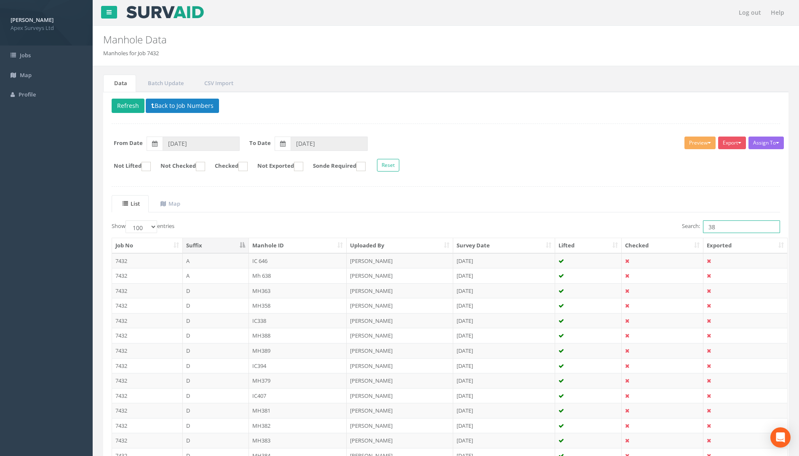
drag, startPoint x: 727, startPoint y: 222, endPoint x: 598, endPoint y: 221, distance: 128.4
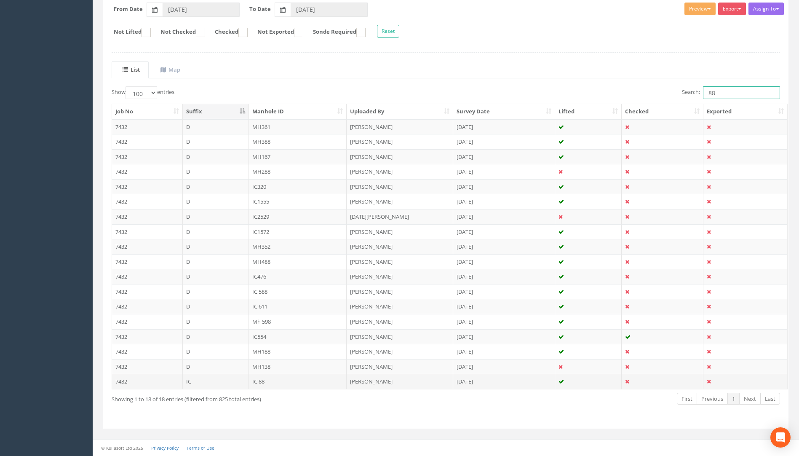
type input "88"
click at [259, 381] on td "IC 88" at bounding box center [298, 380] width 98 height 15
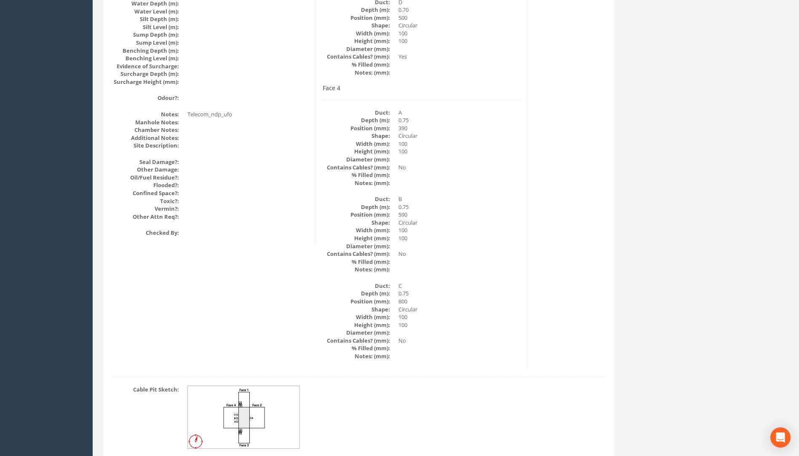
scroll to position [974, 0]
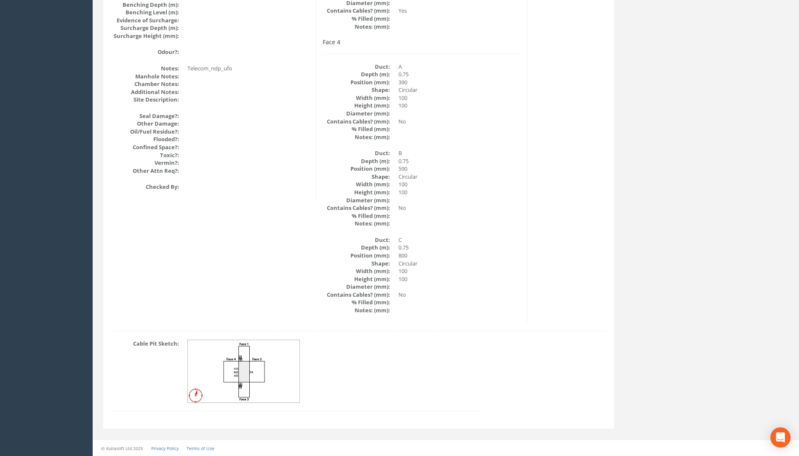
click at [226, 358] on img at bounding box center [244, 371] width 112 height 63
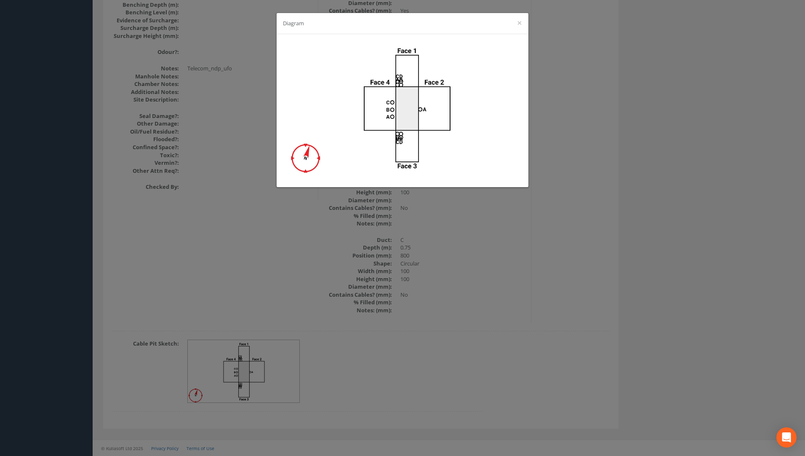
click at [474, 269] on div "Diagram ×" at bounding box center [402, 228] width 805 height 456
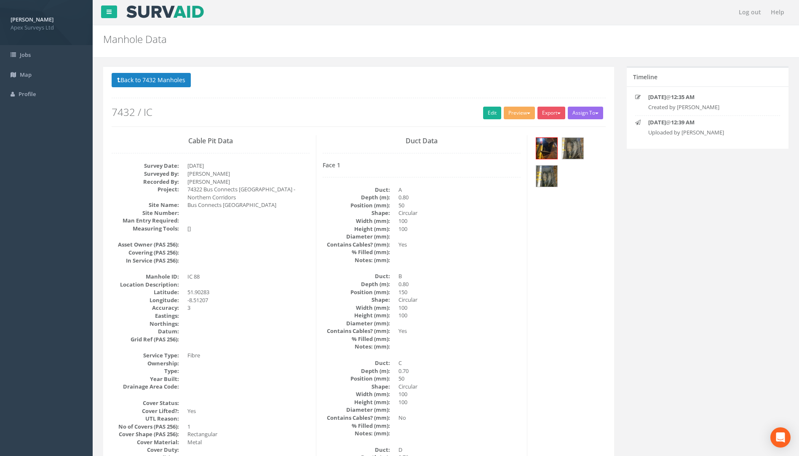
scroll to position [0, 0]
click at [487, 109] on link "Edit" at bounding box center [492, 113] width 18 height 13
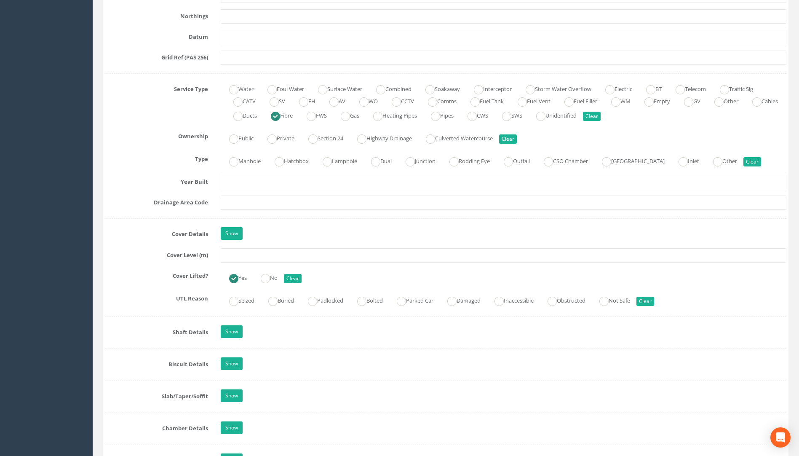
scroll to position [547, 0]
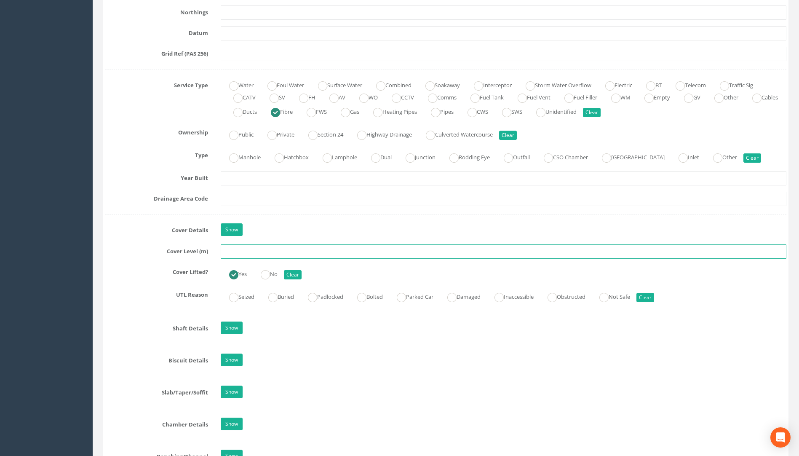
click at [242, 252] on input "text" at bounding box center [503, 251] width 565 height 14
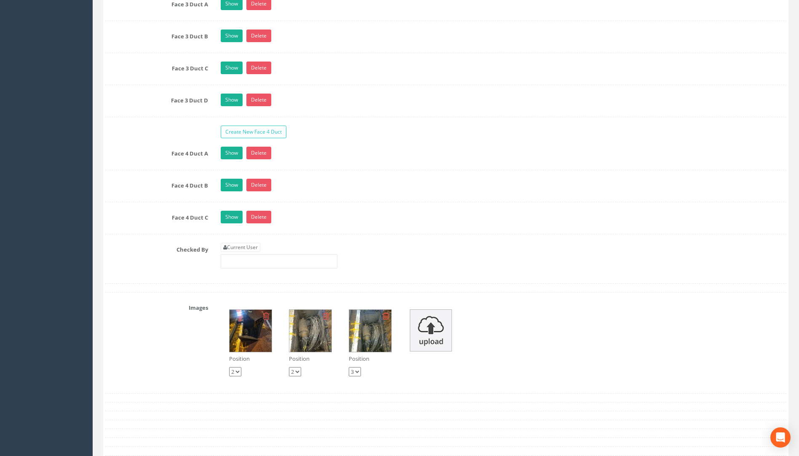
scroll to position [1768, 0]
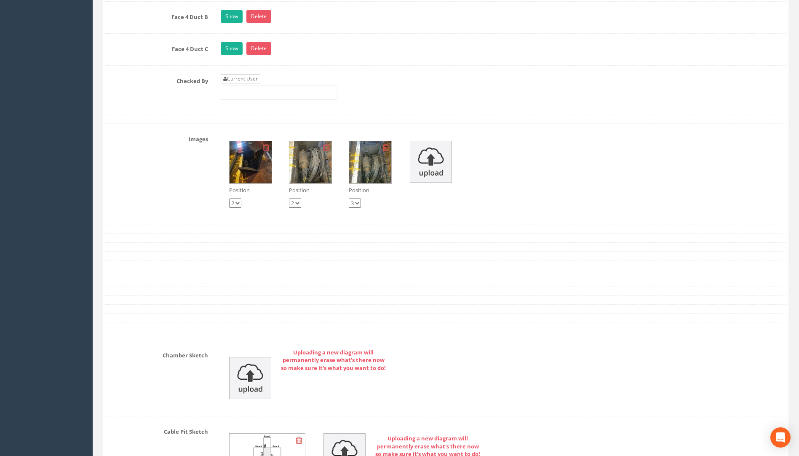
type input "112.55"
click at [247, 80] on link "Current User" at bounding box center [241, 78] width 40 height 9
type input "[PERSON_NAME]"
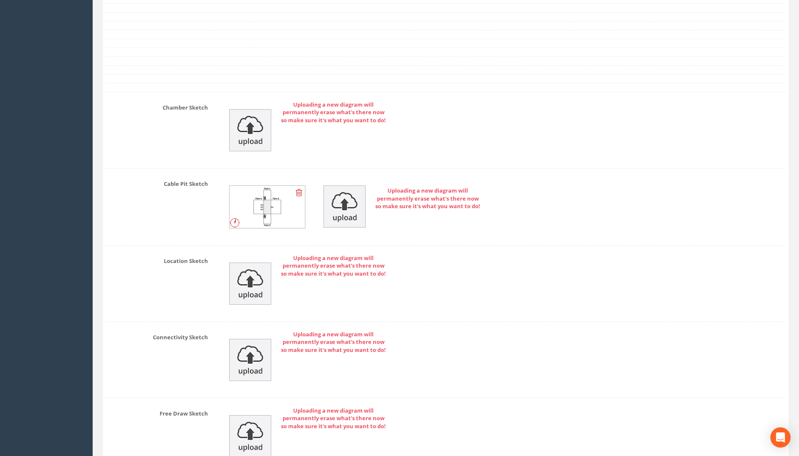
scroll to position [2101, 0]
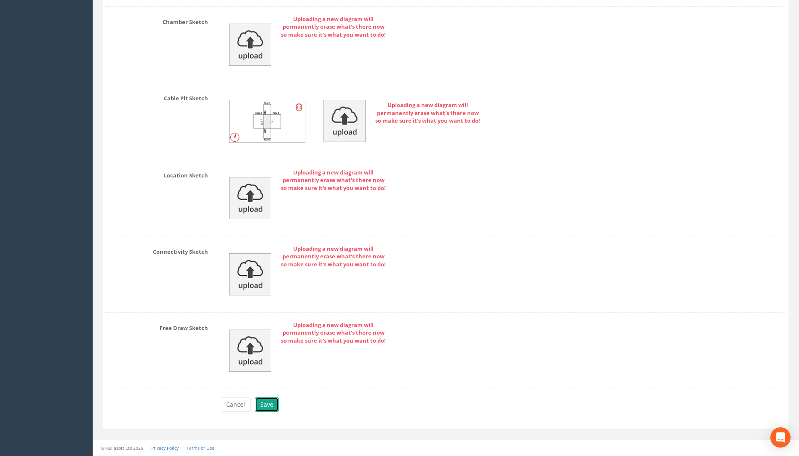
click at [260, 403] on button "Save" at bounding box center [267, 404] width 24 height 14
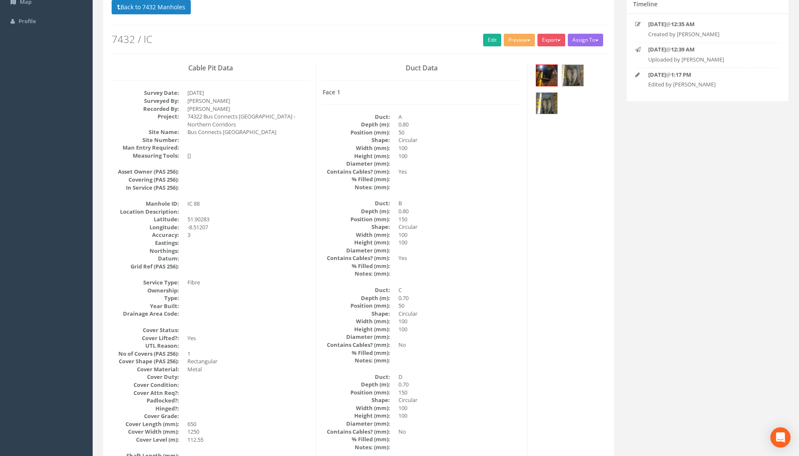
scroll to position [0, 0]
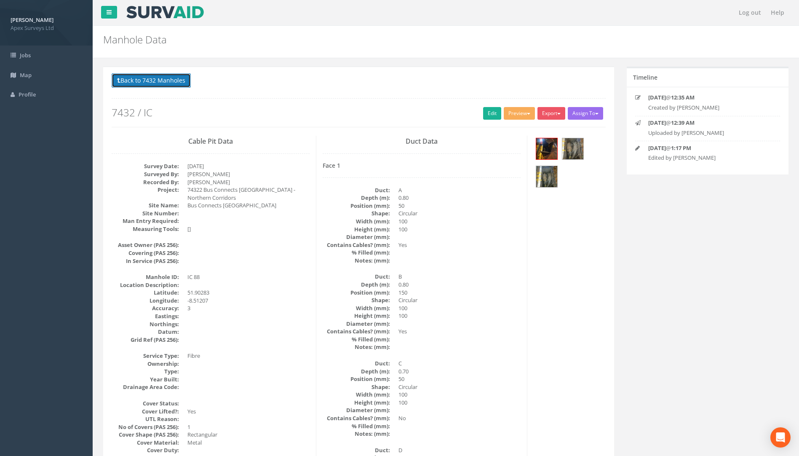
click at [174, 76] on button "Back to 7432 Manholes" at bounding box center [151, 80] width 79 height 14
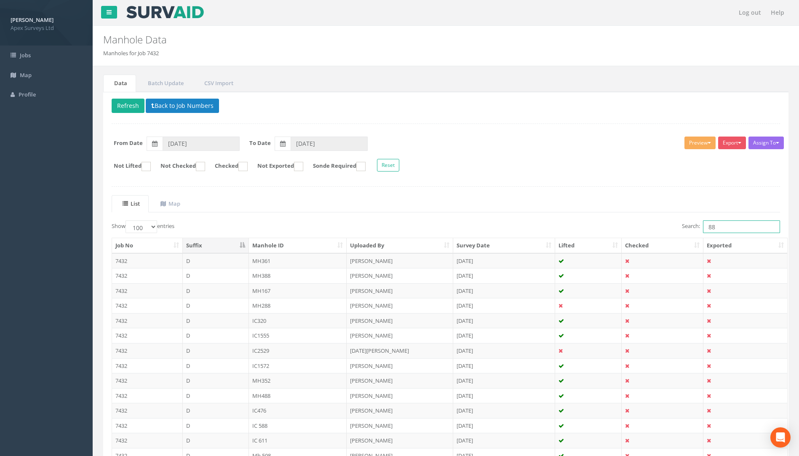
click at [723, 228] on input "88" at bounding box center [741, 226] width 77 height 13
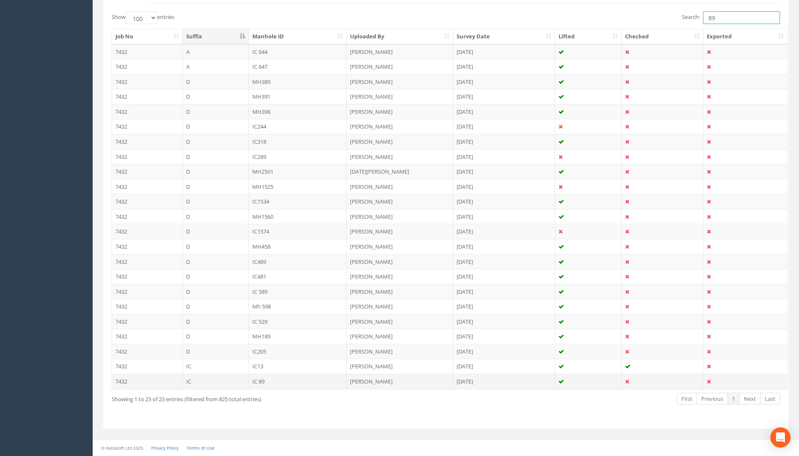
type input "89"
click at [254, 381] on td "IC 89" at bounding box center [298, 380] width 98 height 15
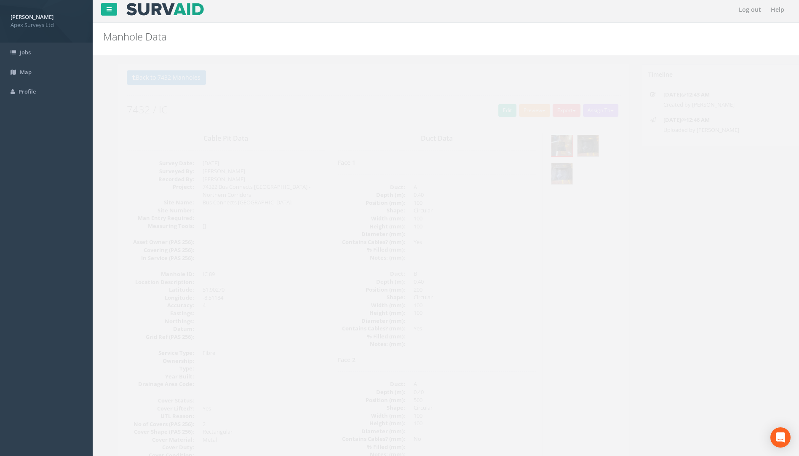
scroll to position [0, 0]
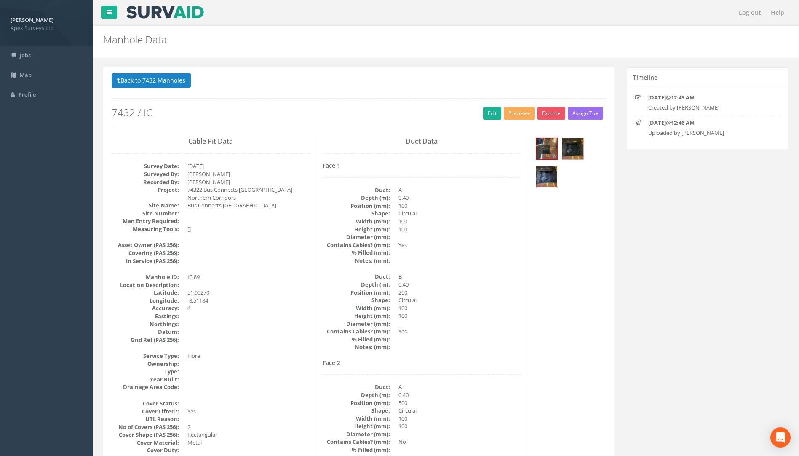
click at [554, 174] on img at bounding box center [546, 176] width 21 height 21
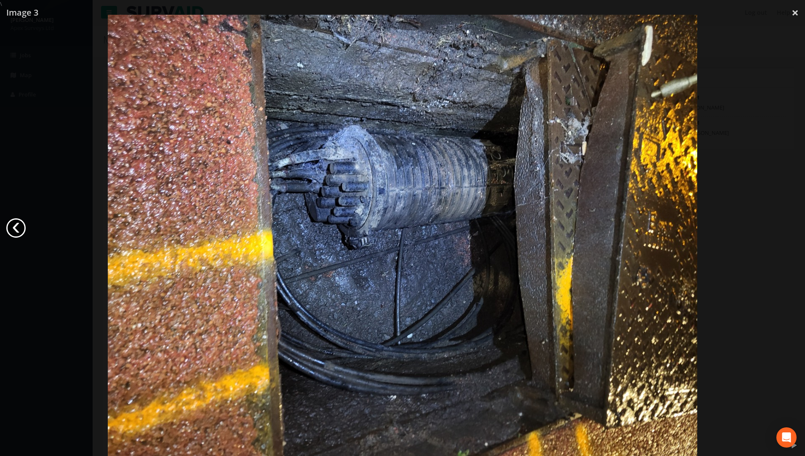
click at [20, 229] on link "‹" at bounding box center [15, 227] width 19 height 19
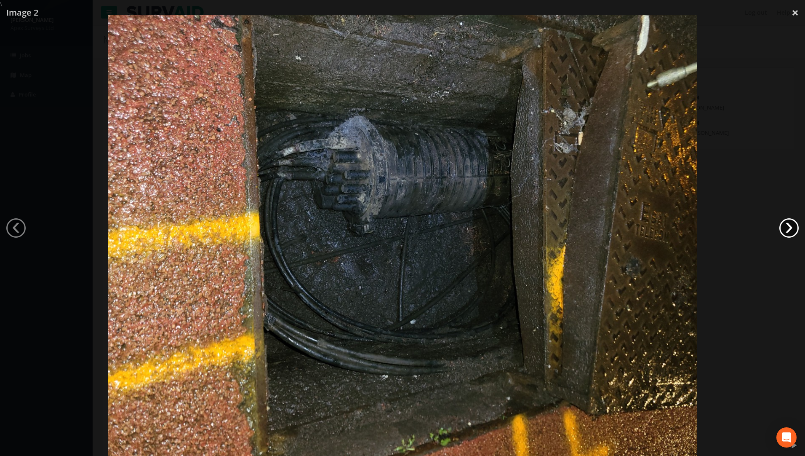
click at [794, 227] on link "›" at bounding box center [788, 227] width 19 height 19
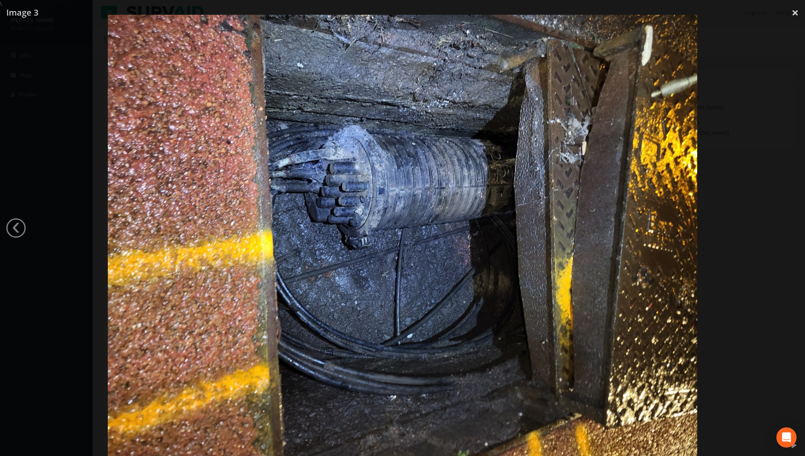
click at [794, 227] on div at bounding box center [402, 236] width 805 height 456
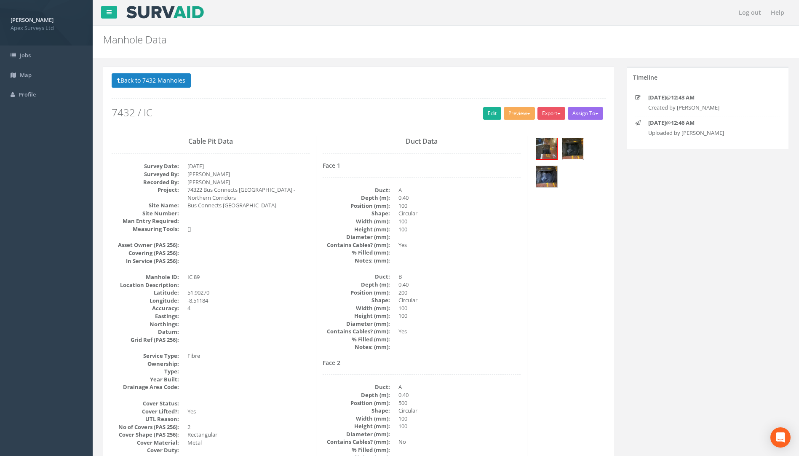
click at [577, 145] on img at bounding box center [572, 148] width 21 height 21
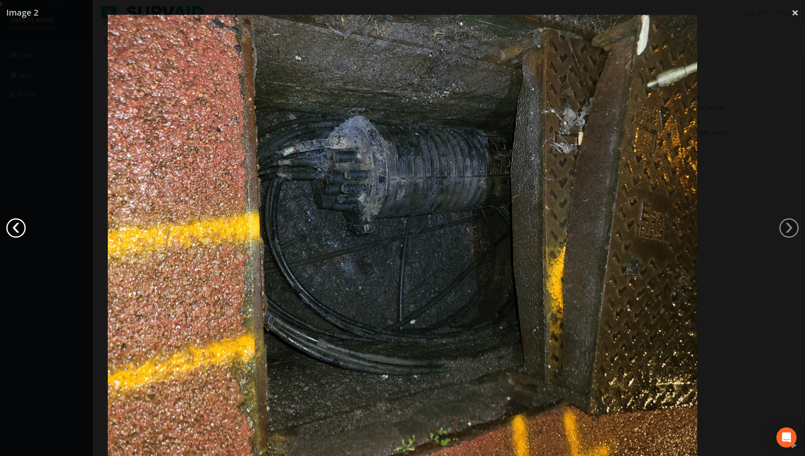
click at [21, 224] on link "‹" at bounding box center [15, 227] width 19 height 19
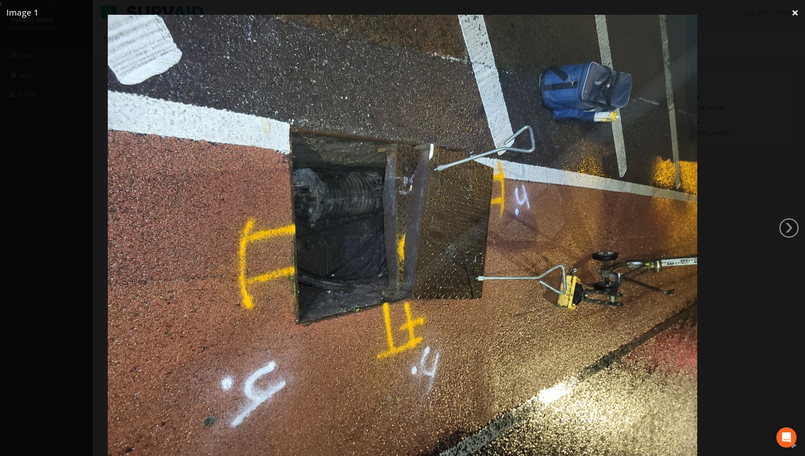
click at [794, 14] on link "×" at bounding box center [795, 12] width 20 height 25
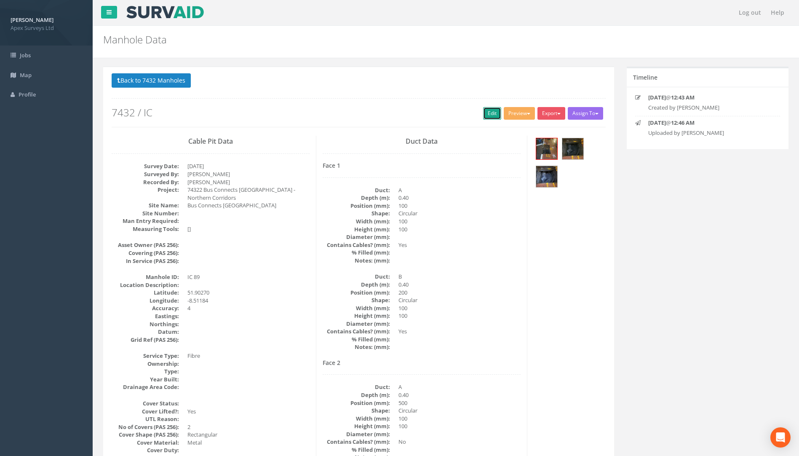
click at [485, 112] on link "Edit" at bounding box center [492, 113] width 18 height 13
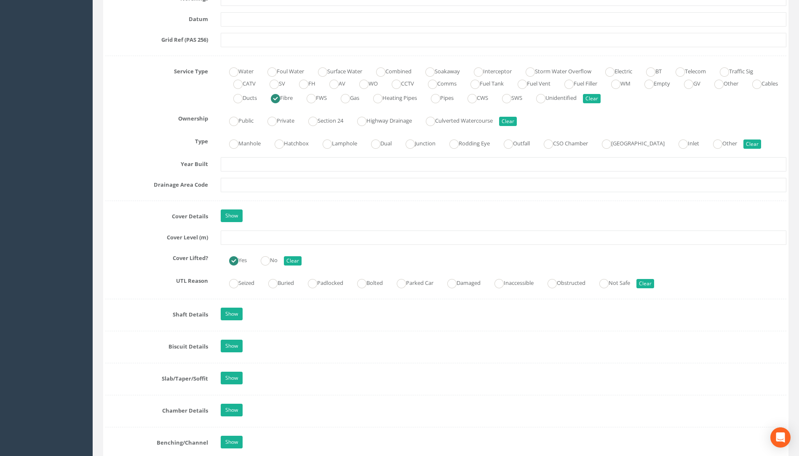
scroll to position [674, 0]
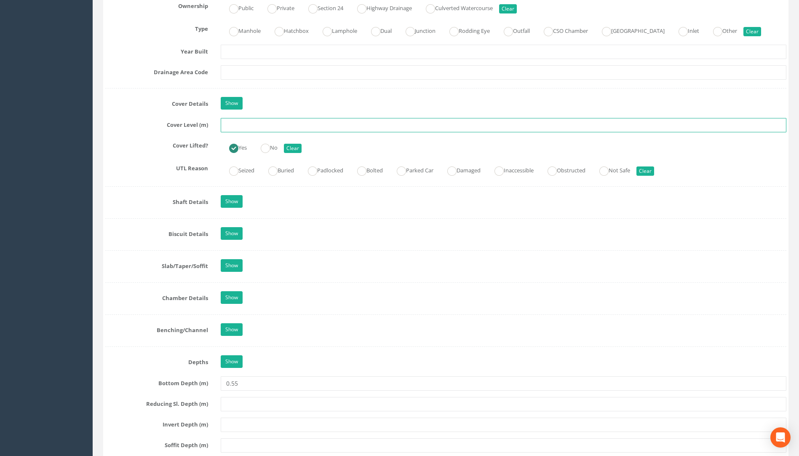
click at [229, 125] on input "text" at bounding box center [503, 125] width 565 height 14
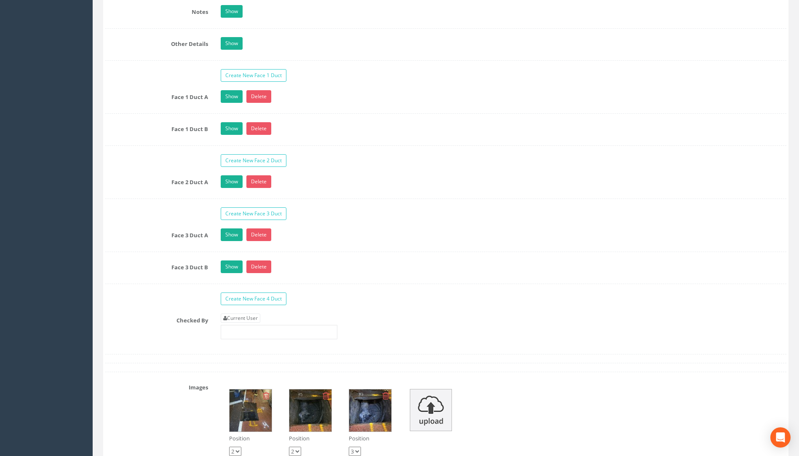
scroll to position [1474, 0]
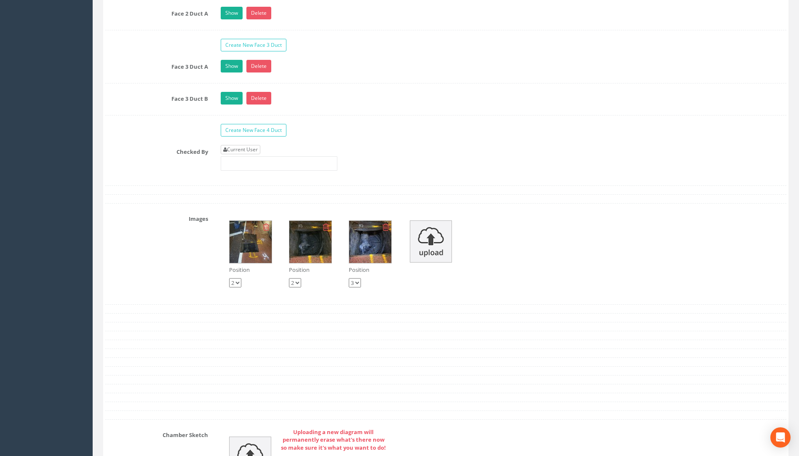
type input "112.24"
click at [254, 152] on link "Current User" at bounding box center [241, 149] width 40 height 9
type input "[PERSON_NAME]"
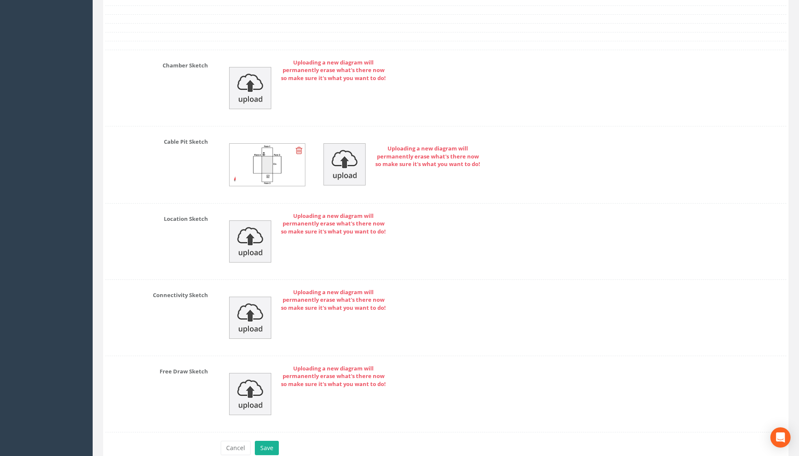
scroll to position [1886, 0]
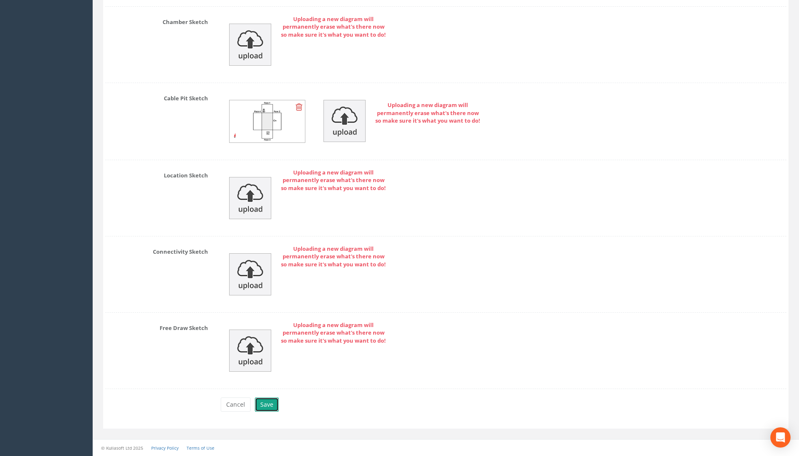
click at [266, 402] on button "Save" at bounding box center [267, 404] width 24 height 14
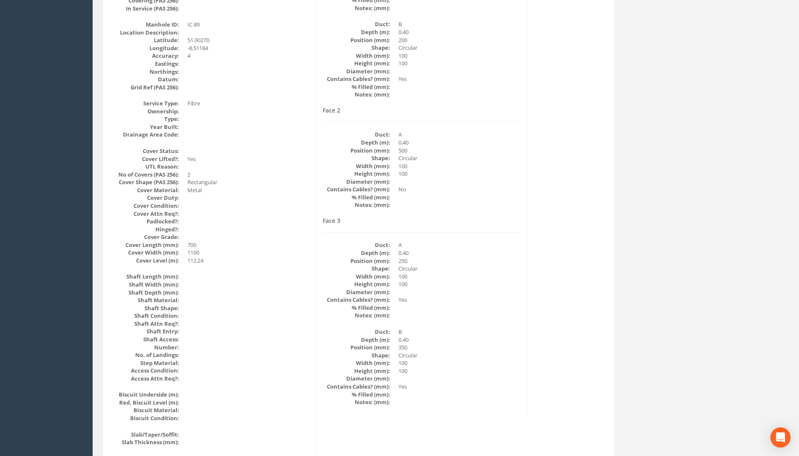
scroll to position [0, 0]
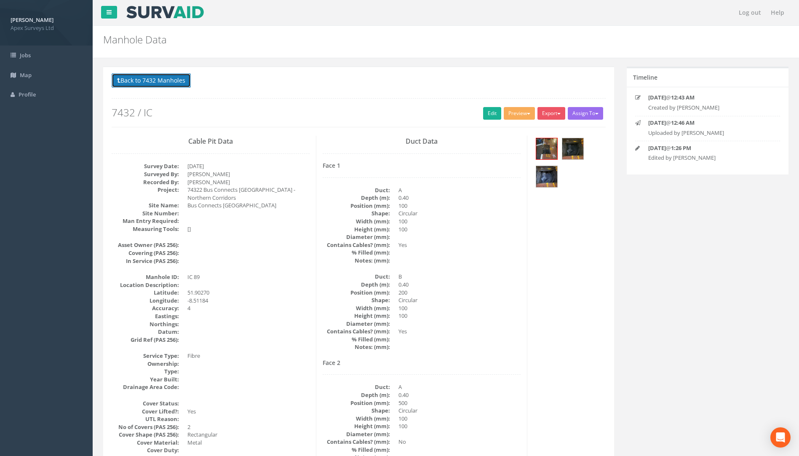
click at [175, 79] on button "Back to 7432 Manholes" at bounding box center [151, 80] width 79 height 14
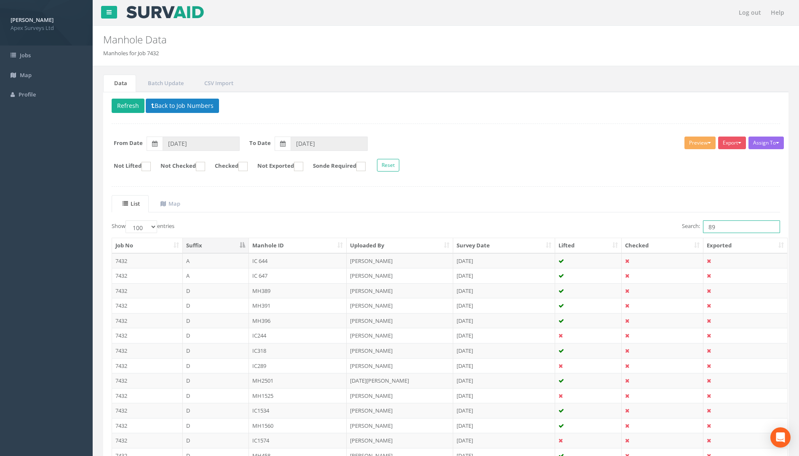
click at [730, 229] on input "89" at bounding box center [741, 226] width 77 height 13
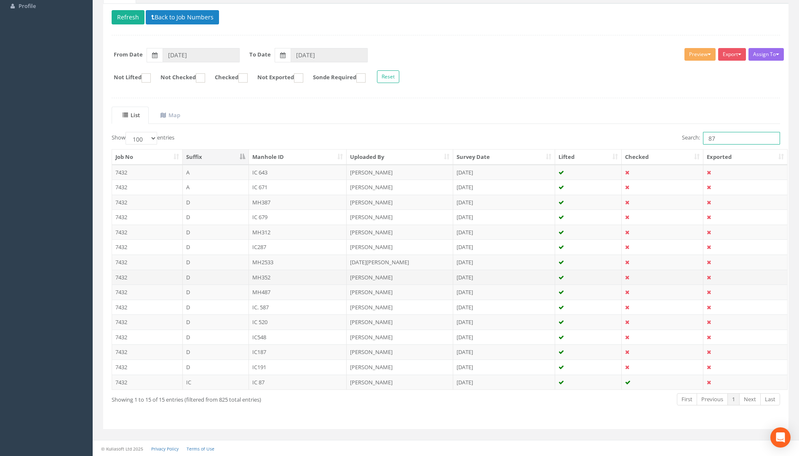
scroll to position [89, 0]
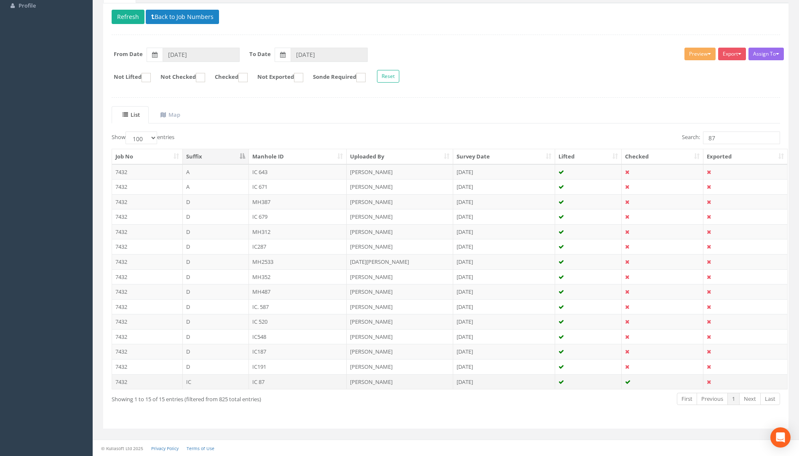
click at [262, 381] on td "IC 87" at bounding box center [298, 381] width 98 height 15
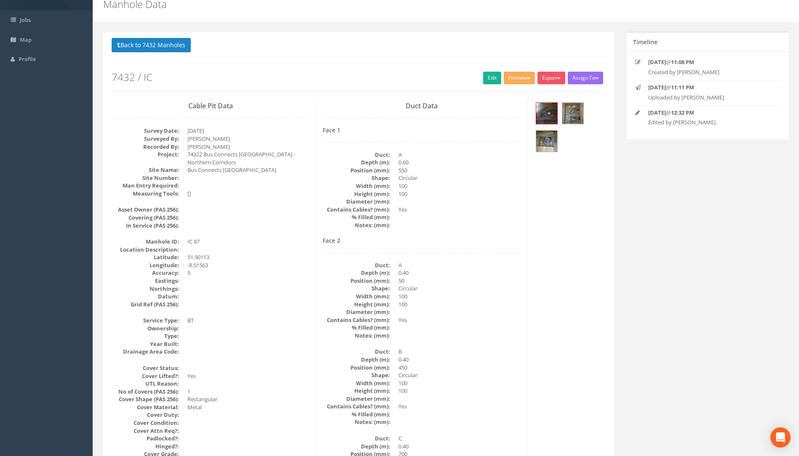
scroll to position [1, 0]
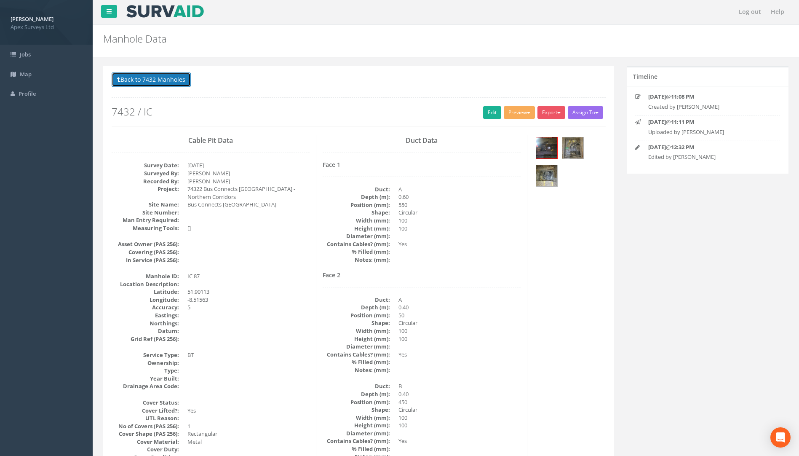
click at [147, 78] on button "Back to 7432 Manholes" at bounding box center [151, 79] width 79 height 14
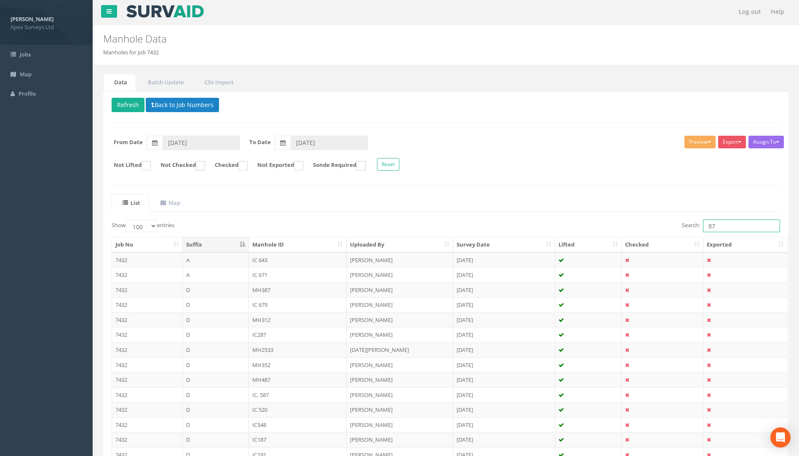
drag, startPoint x: 719, startPoint y: 225, endPoint x: 693, endPoint y: 227, distance: 26.1
click at [693, 227] on label "Search: 87" at bounding box center [731, 225] width 98 height 13
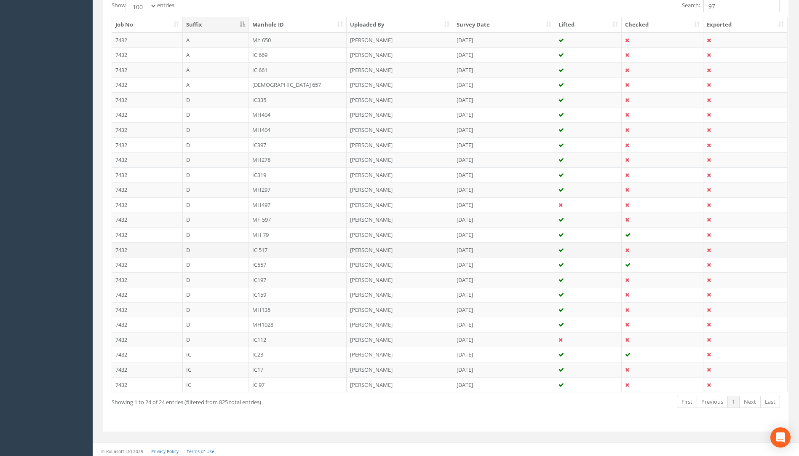
scroll to position [224, 0]
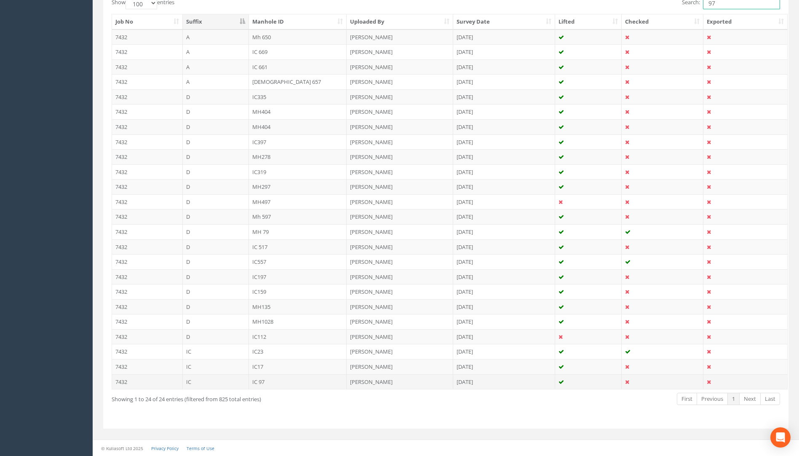
type input "97"
click at [253, 380] on td "IC 97" at bounding box center [298, 381] width 98 height 15
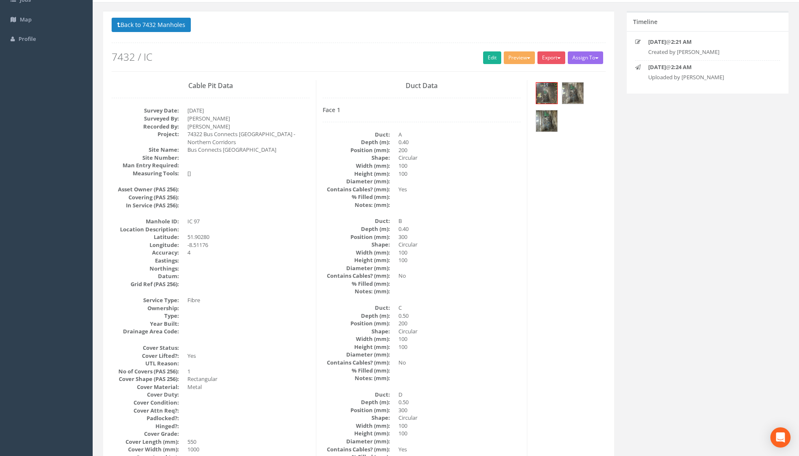
scroll to position [1, 0]
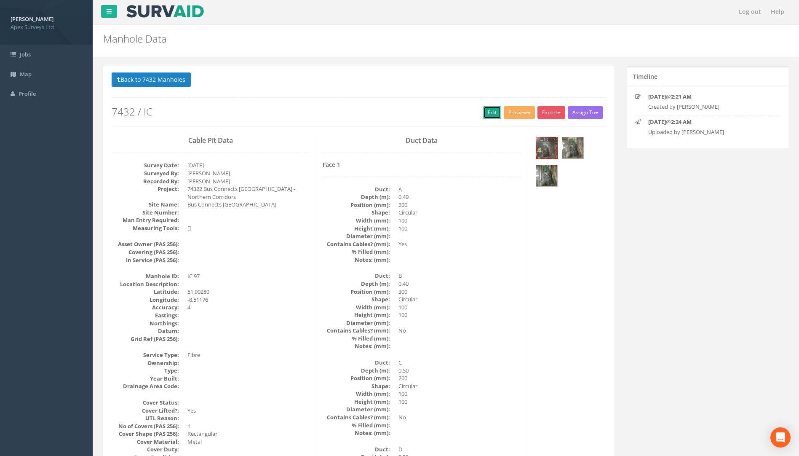
click at [490, 112] on link "Edit" at bounding box center [492, 112] width 18 height 13
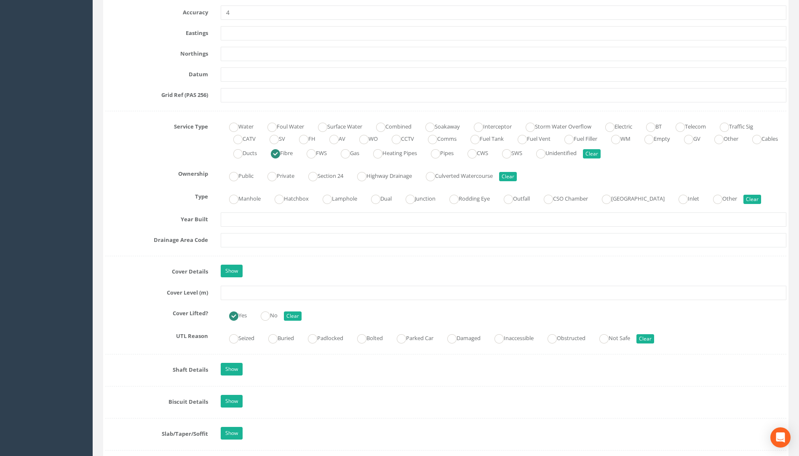
scroll to position [548, 0]
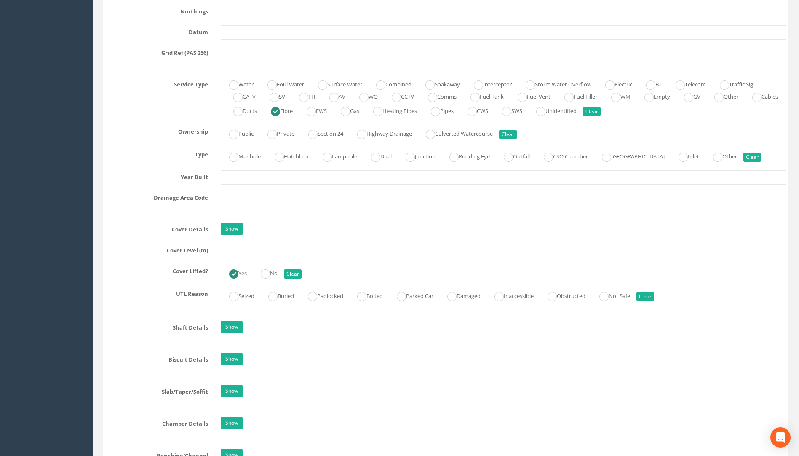
click at [240, 249] on input "text" at bounding box center [503, 250] width 565 height 14
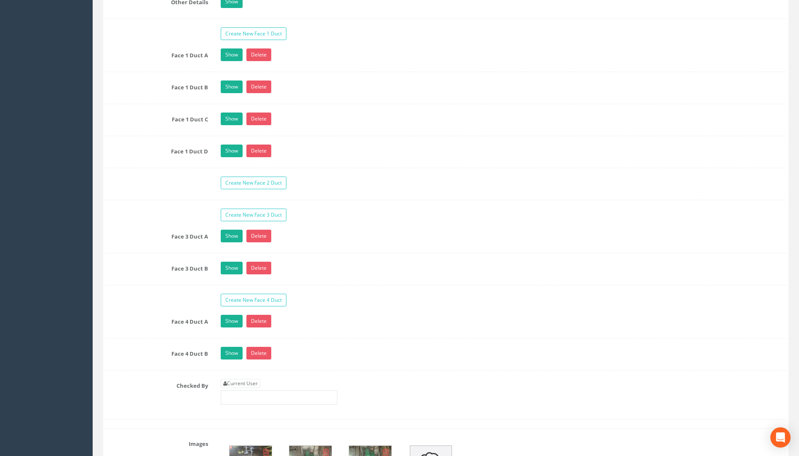
scroll to position [1474, 0]
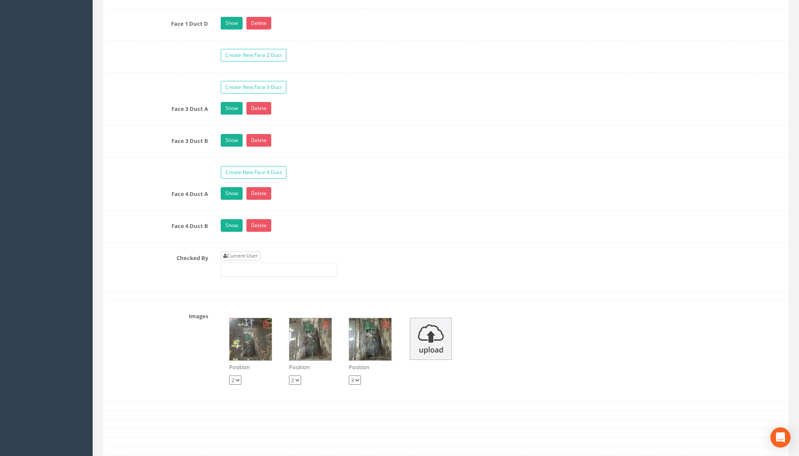
type input "112.09"
click at [235, 255] on link "Current User" at bounding box center [241, 255] width 40 height 9
type input "[PERSON_NAME]"
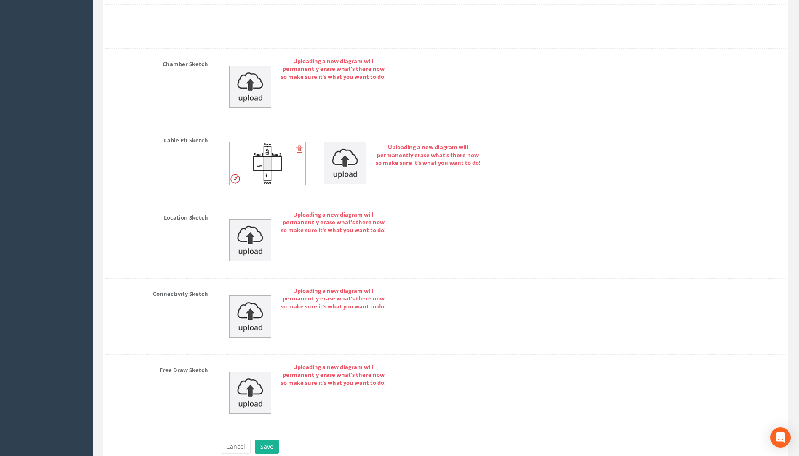
scroll to position [1984, 0]
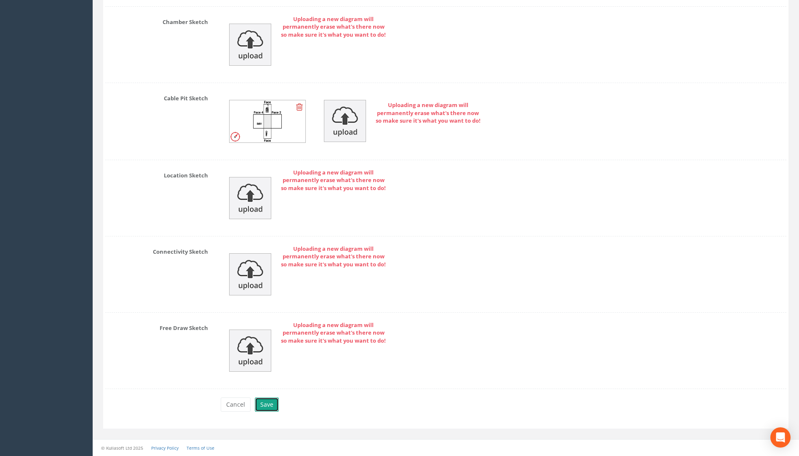
click at [271, 406] on button "Save" at bounding box center [267, 404] width 24 height 14
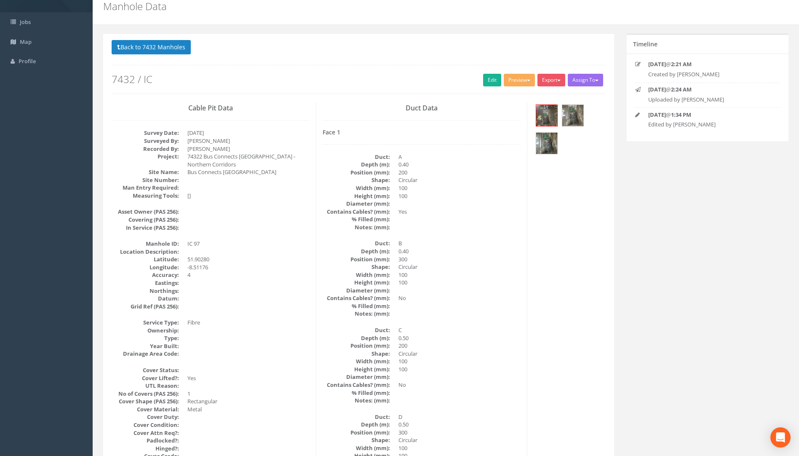
scroll to position [0, 0]
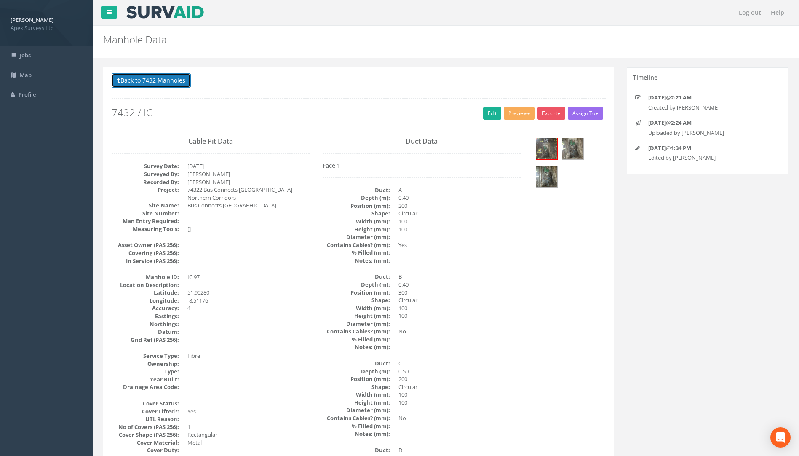
click at [160, 79] on button "Back to 7432 Manholes" at bounding box center [151, 80] width 79 height 14
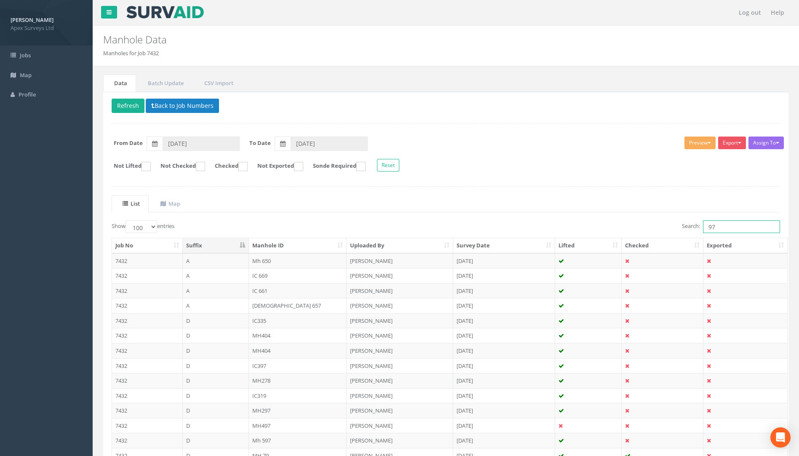
drag, startPoint x: 718, startPoint y: 229, endPoint x: 689, endPoint y: 220, distance: 30.2
click at [682, 224] on label "Search: 97" at bounding box center [731, 226] width 98 height 13
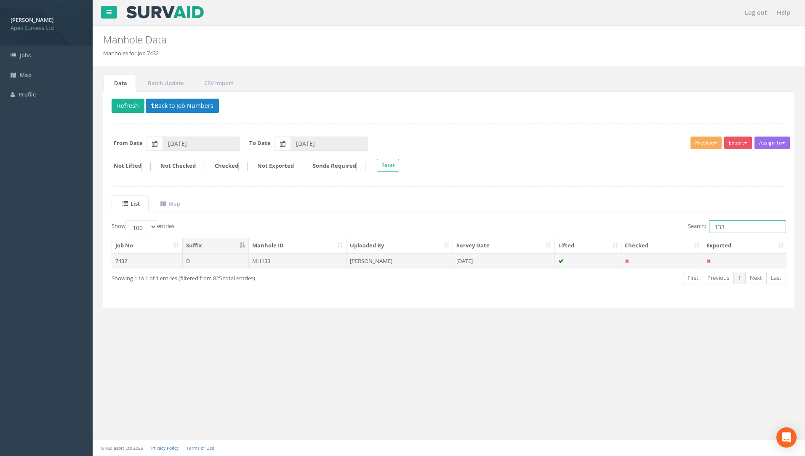
type input "133"
click at [261, 260] on td "MH133" at bounding box center [298, 260] width 98 height 15
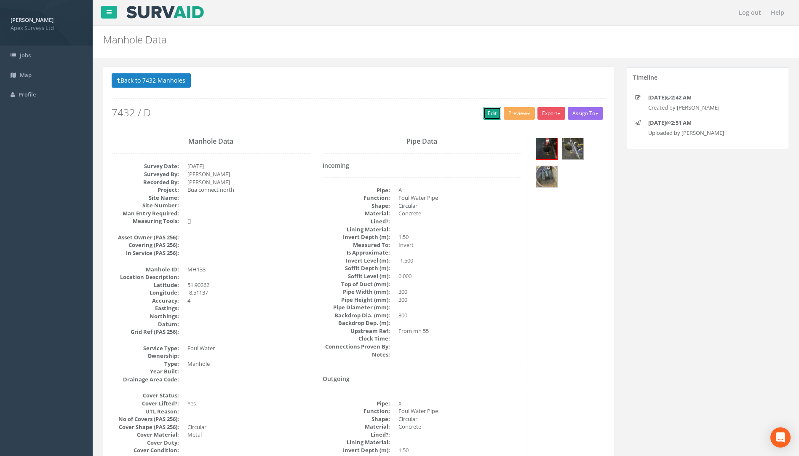
click at [483, 113] on link "Edit" at bounding box center [492, 113] width 18 height 13
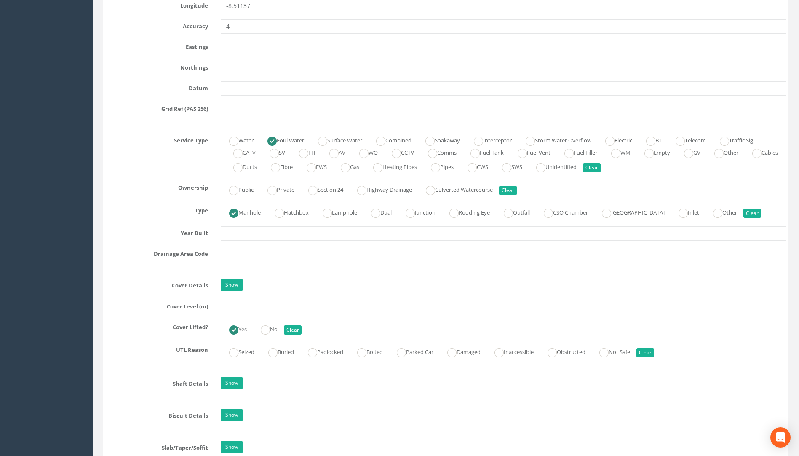
scroll to position [505, 0]
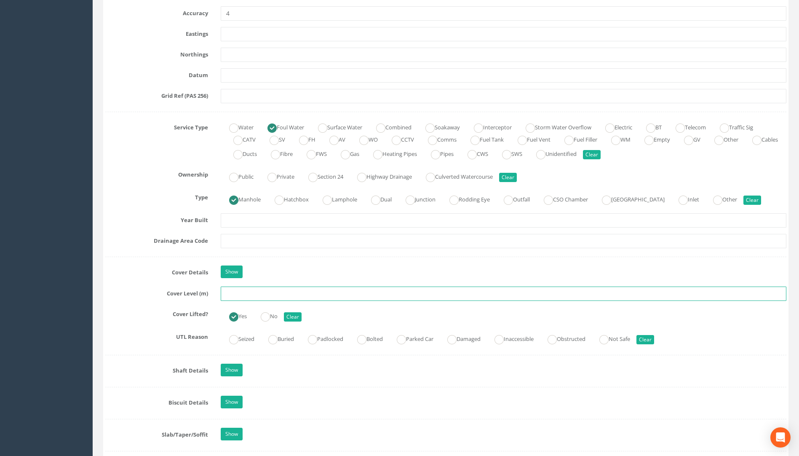
click at [243, 291] on input "text" at bounding box center [503, 293] width 565 height 14
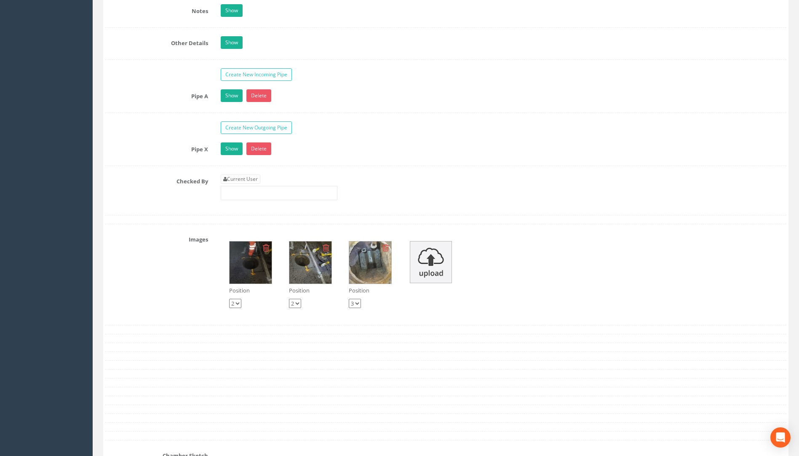
scroll to position [1305, 0]
type input "111.83"
click at [249, 180] on link "Current User" at bounding box center [241, 179] width 40 height 9
type input "[PERSON_NAME]"
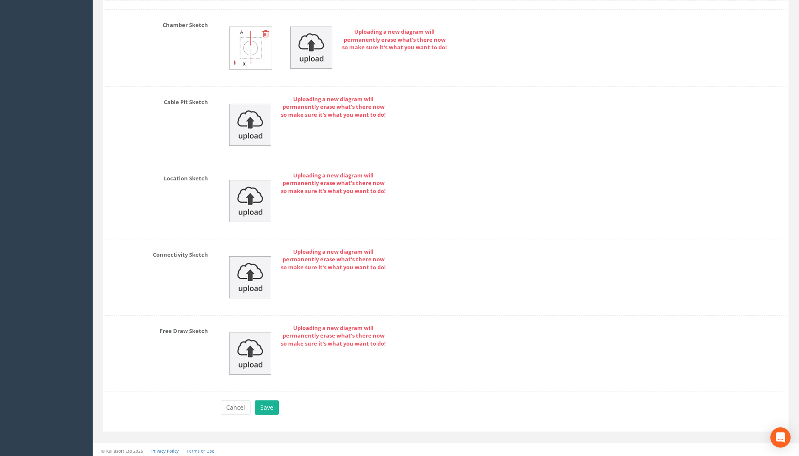
scroll to position [1739, 0]
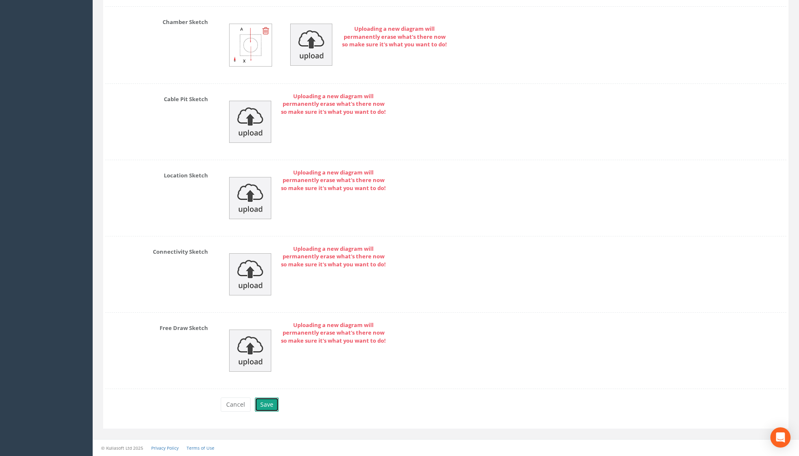
click at [268, 405] on button "Save" at bounding box center [267, 404] width 24 height 14
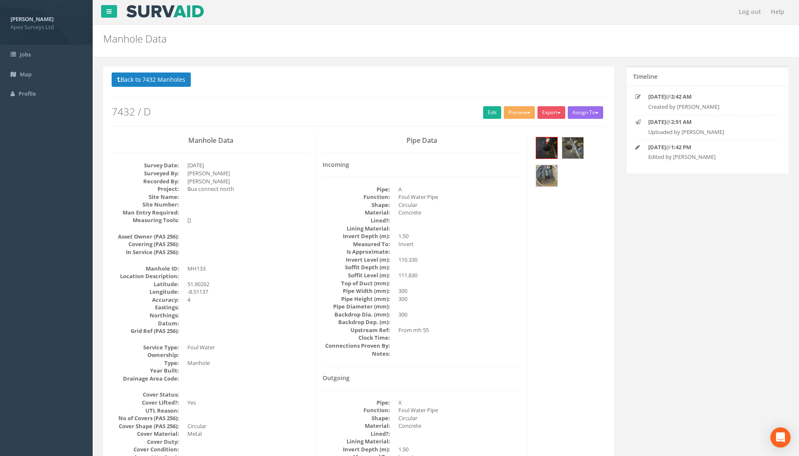
scroll to position [0, 0]
click at [173, 80] on button "Back to 7432 Manholes" at bounding box center [151, 80] width 79 height 14
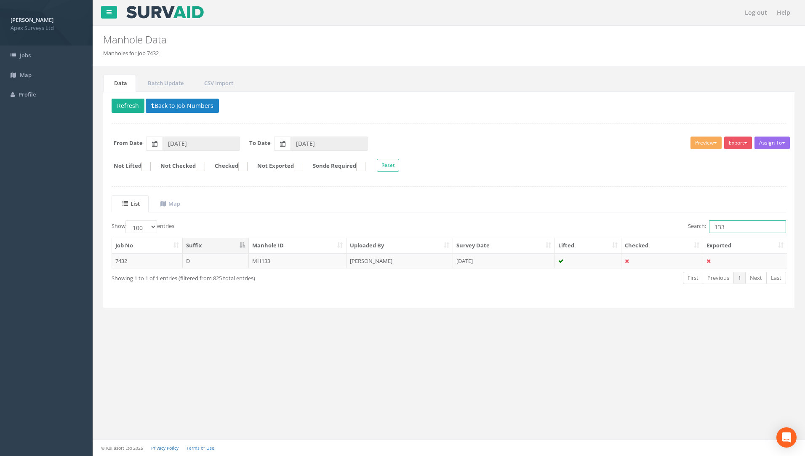
click at [734, 223] on input "133" at bounding box center [747, 226] width 77 height 13
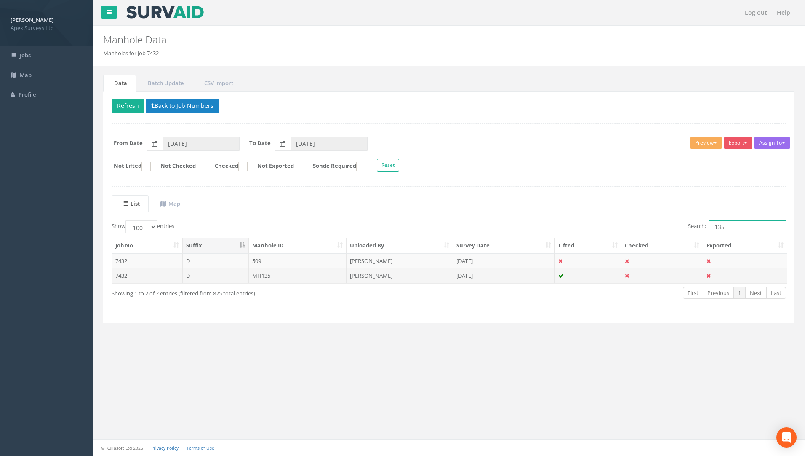
type input "135"
click at [262, 275] on td "MH135" at bounding box center [298, 275] width 98 height 15
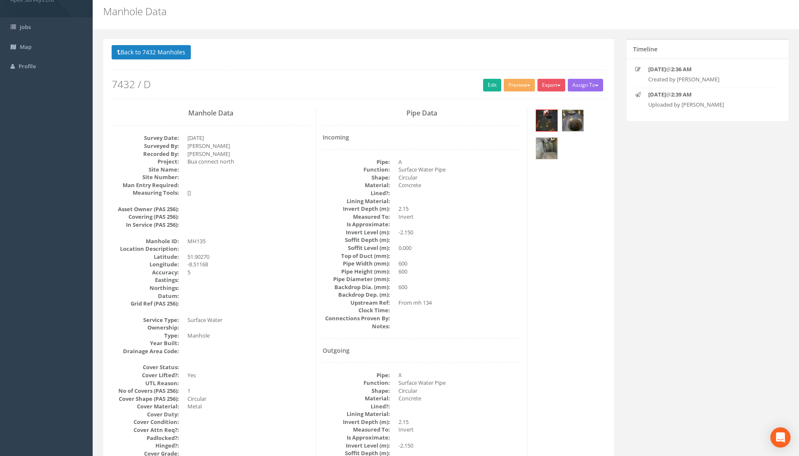
scroll to position [43, 0]
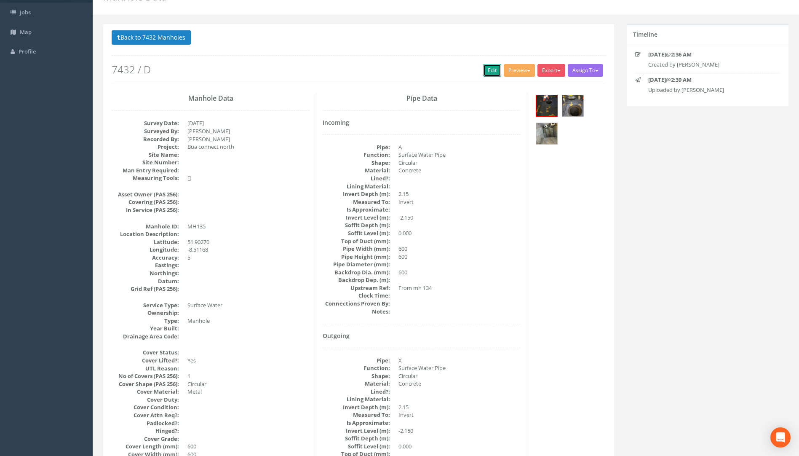
click at [485, 69] on link "Edit" at bounding box center [492, 70] width 18 height 13
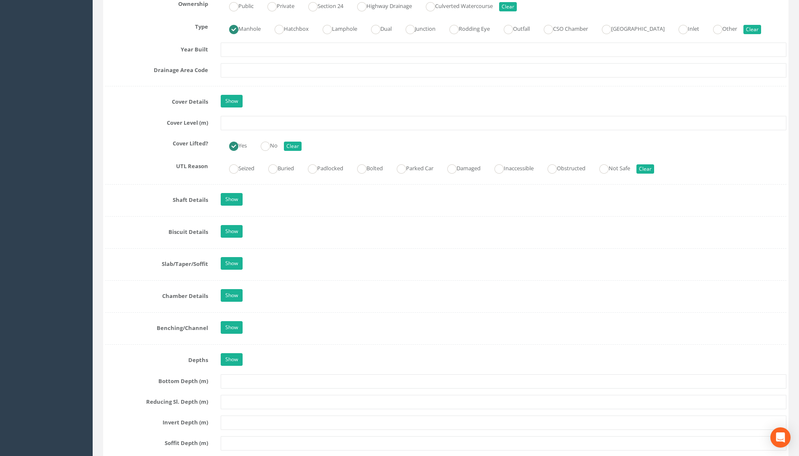
scroll to position [590, 0]
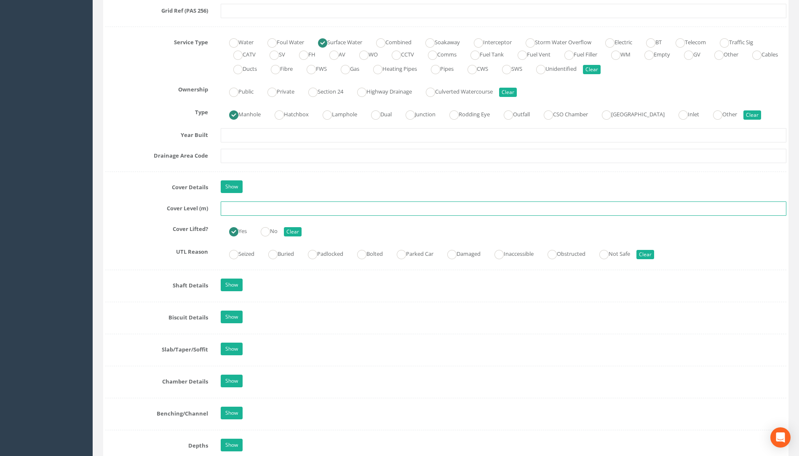
click at [243, 205] on input "text" at bounding box center [503, 208] width 565 height 14
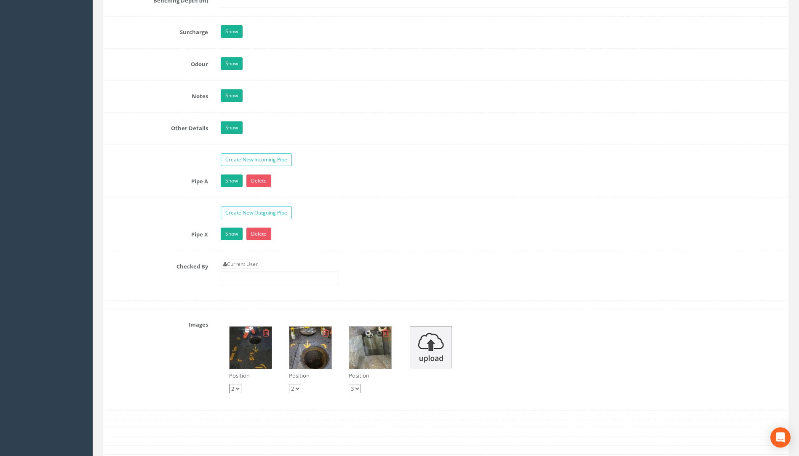
scroll to position [1222, 0]
type input "111.81"
click at [251, 264] on link "Current User" at bounding box center [241, 263] width 40 height 9
type input "[PERSON_NAME]"
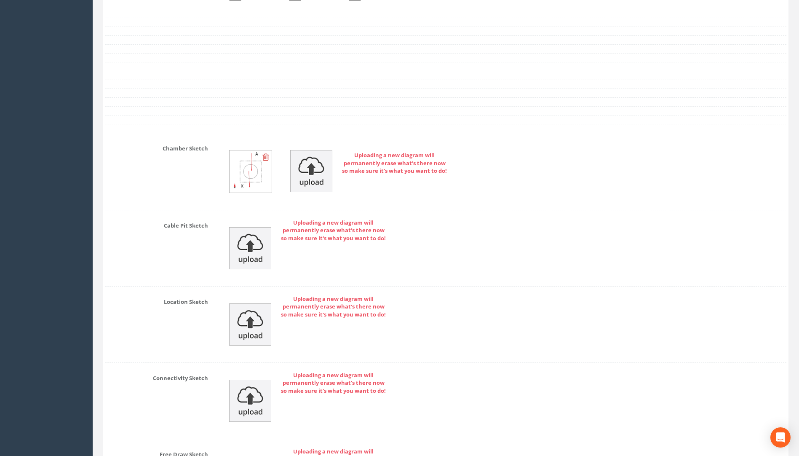
scroll to position [1739, 0]
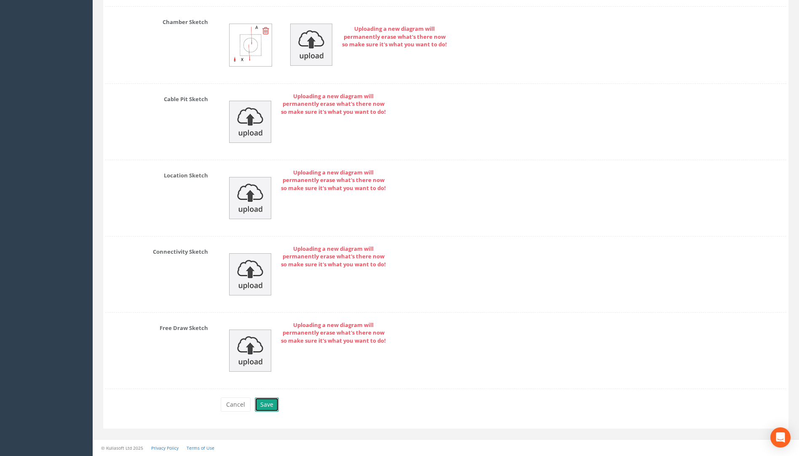
click at [262, 403] on button "Save" at bounding box center [267, 404] width 24 height 14
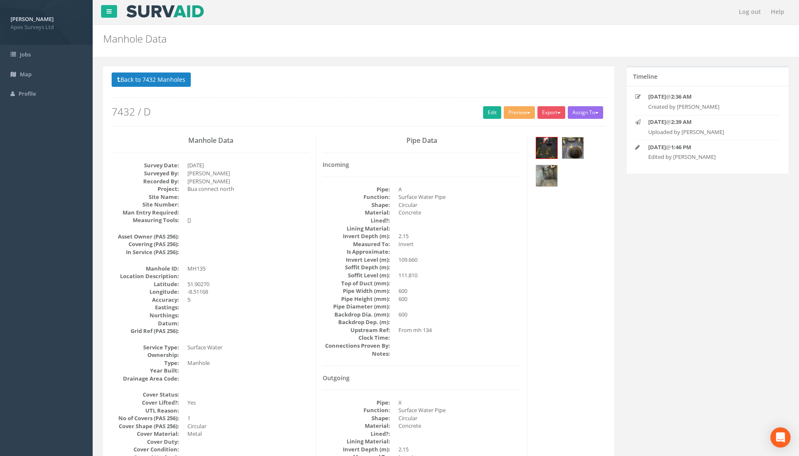
scroll to position [0, 0]
click at [173, 75] on button "Back to 7432 Manholes" at bounding box center [151, 80] width 79 height 14
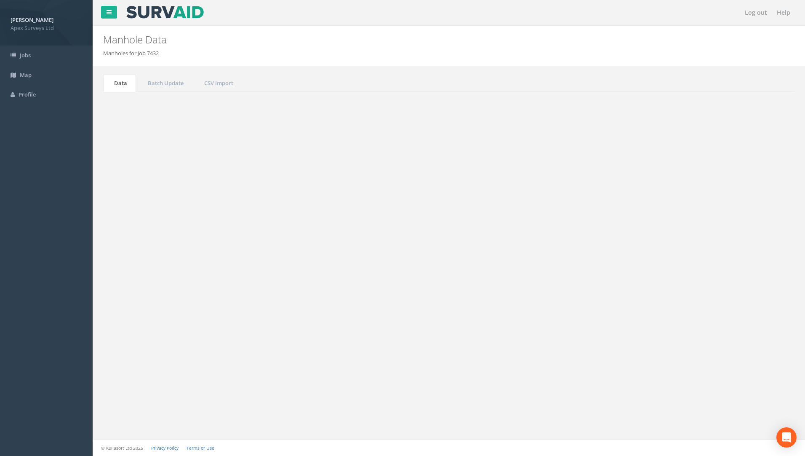
click at [733, 227] on input "135" at bounding box center [747, 226] width 77 height 13
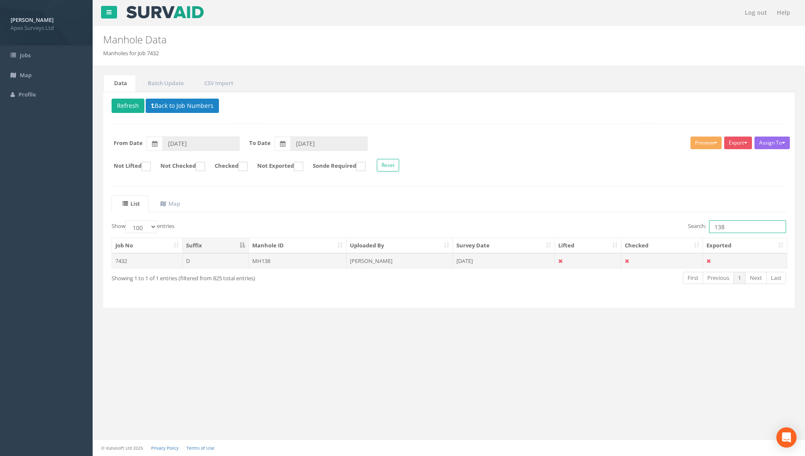
type input "138"
click at [266, 260] on td "MH138" at bounding box center [298, 260] width 98 height 15
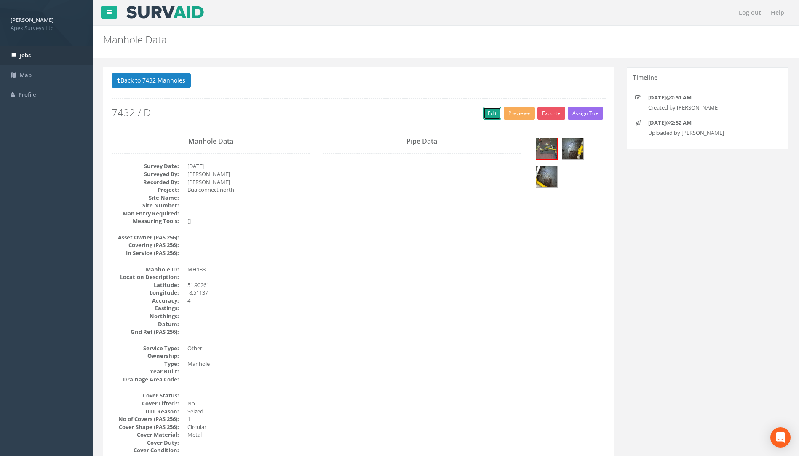
drag, startPoint x: 491, startPoint y: 112, endPoint x: 28, endPoint y: 54, distance: 466.3
click at [491, 112] on link "Edit" at bounding box center [492, 113] width 18 height 13
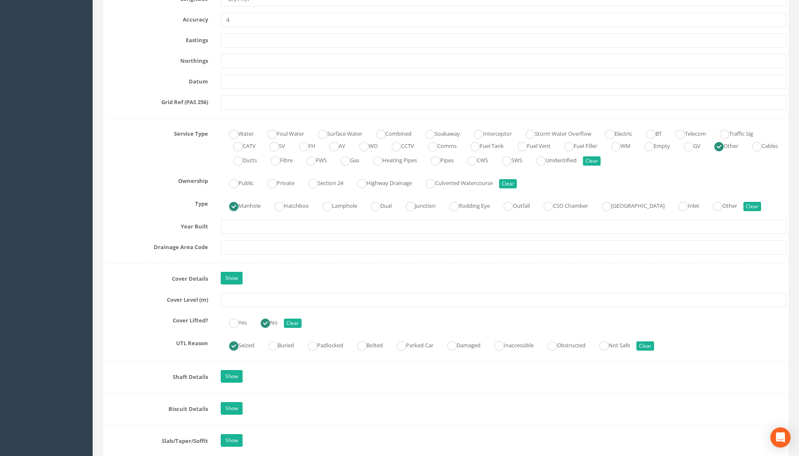
scroll to position [505, 0]
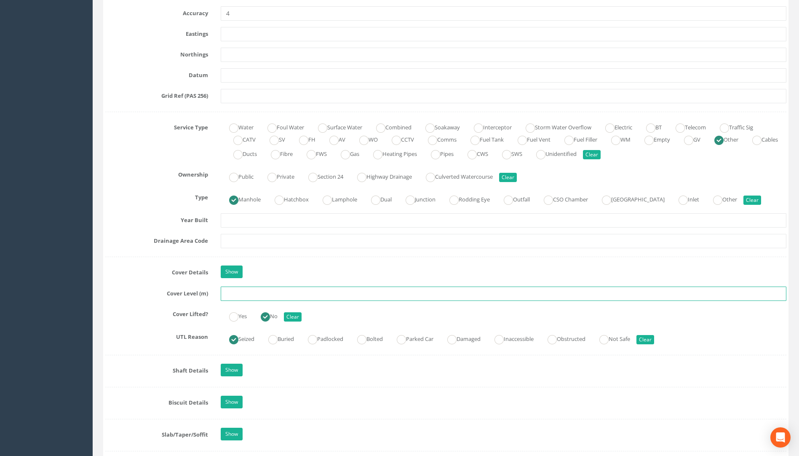
click at [233, 294] on input "text" at bounding box center [503, 293] width 565 height 14
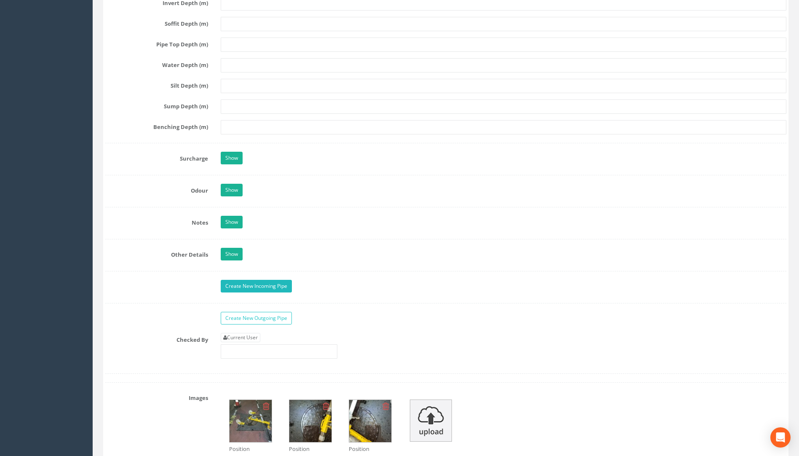
scroll to position [1263, 0]
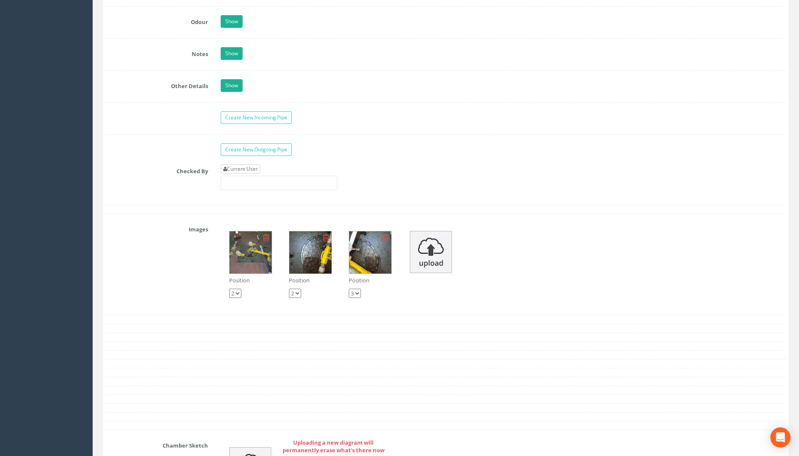
type input "110.80"
click at [246, 169] on link "Current User" at bounding box center [241, 168] width 40 height 9
type input "[PERSON_NAME]"
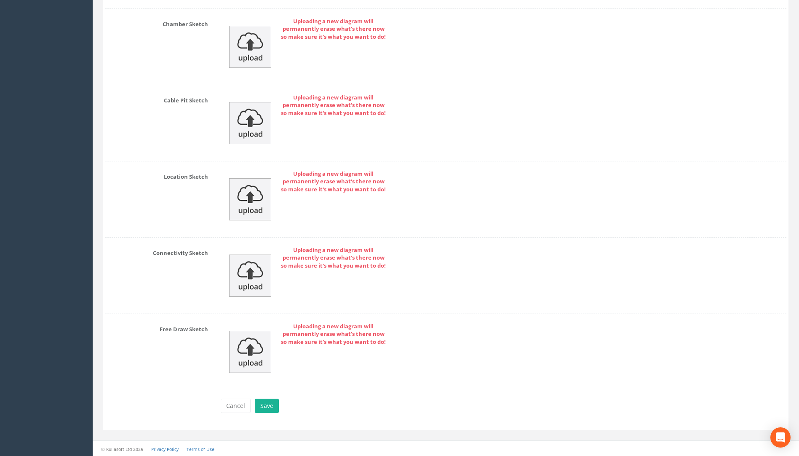
scroll to position [1685, 0]
click at [271, 403] on button "Save" at bounding box center [267, 404] width 24 height 14
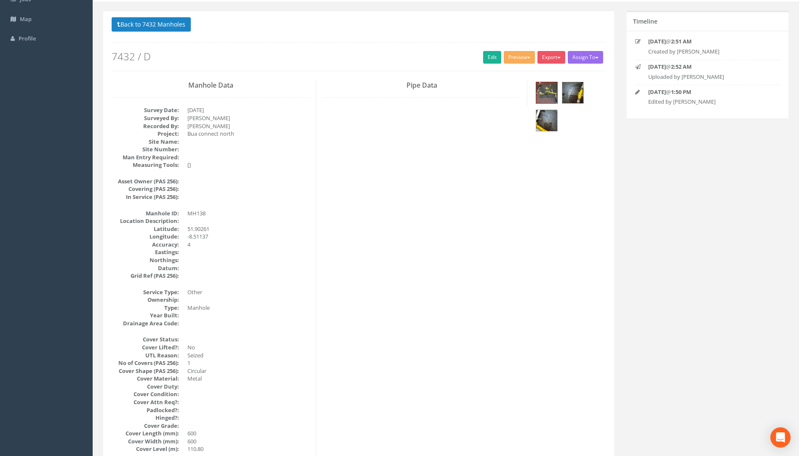
scroll to position [0, 0]
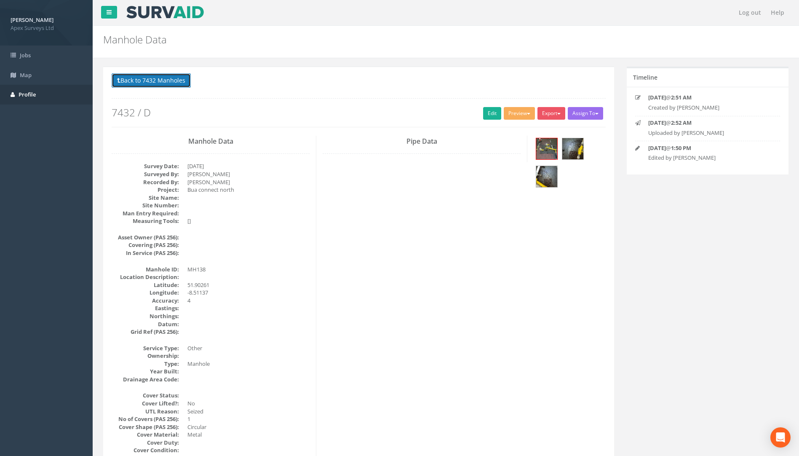
drag, startPoint x: 151, startPoint y: 78, endPoint x: 80, endPoint y: 97, distance: 73.3
click at [151, 78] on button "Back to 7432 Manholes" at bounding box center [151, 80] width 79 height 14
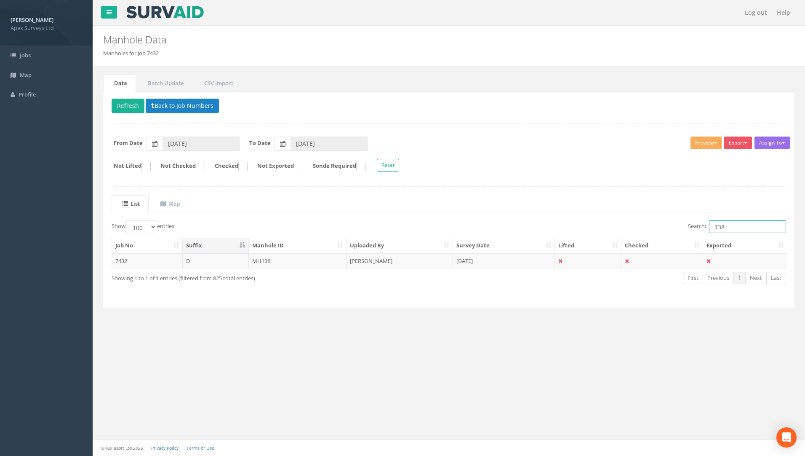
click at [743, 227] on input "138" at bounding box center [747, 226] width 77 height 13
type input "137"
click at [282, 261] on td "MH137" at bounding box center [298, 260] width 98 height 15
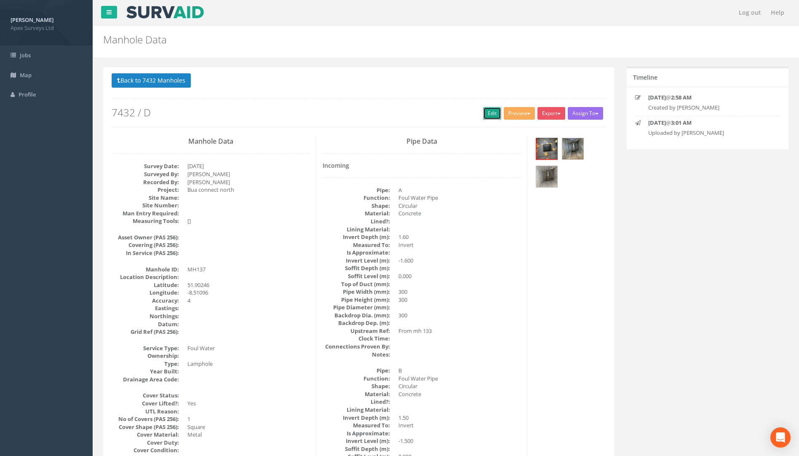
click at [492, 109] on link "Edit" at bounding box center [492, 113] width 18 height 13
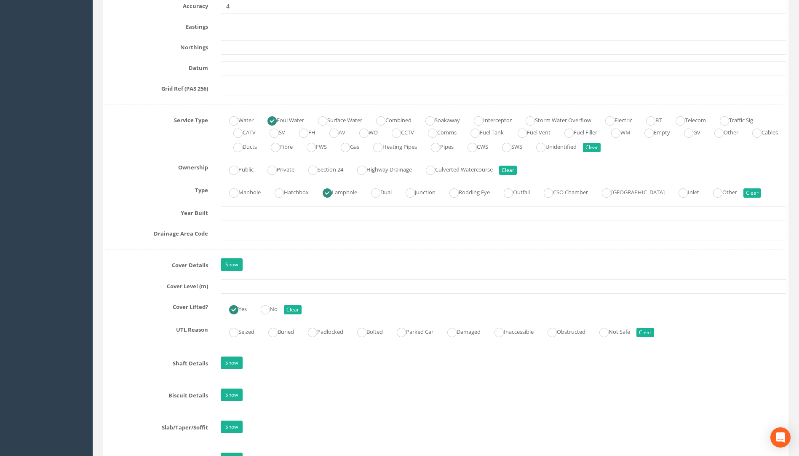
scroll to position [547, 0]
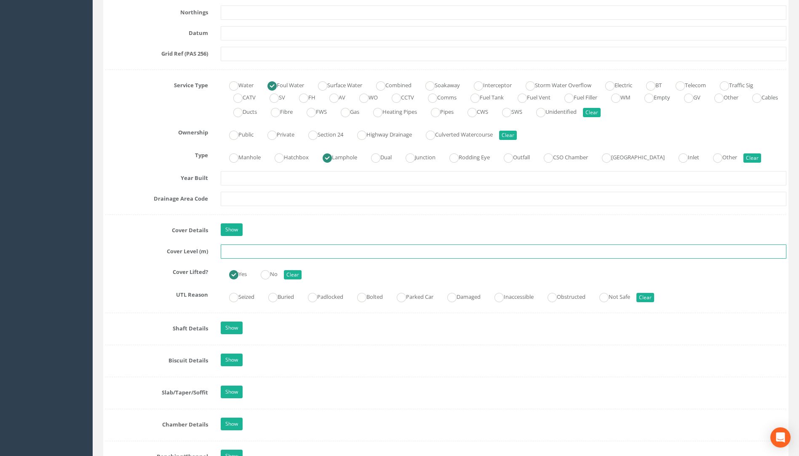
click at [237, 251] on input "text" at bounding box center [503, 251] width 565 height 14
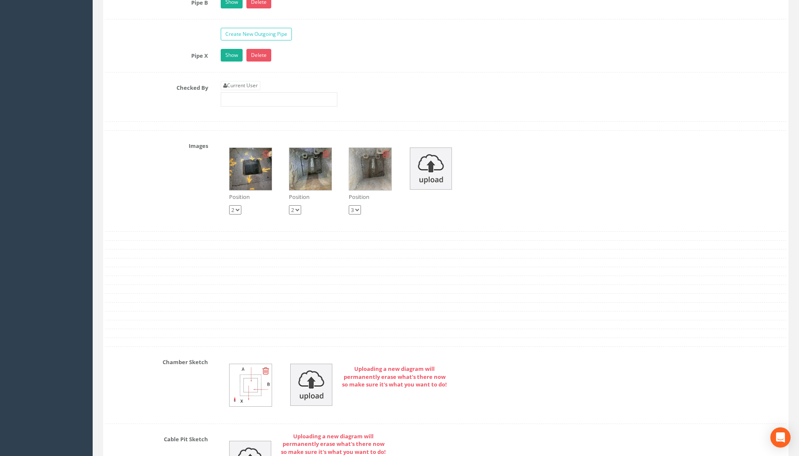
scroll to position [1263, 0]
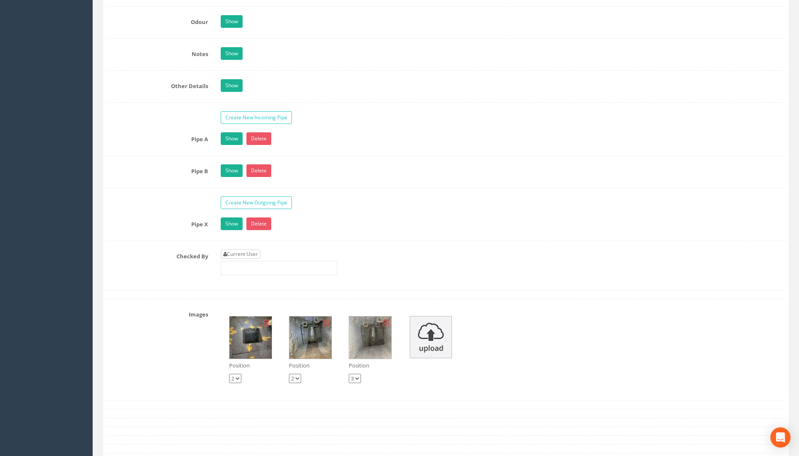
type input "109.43"
click at [251, 254] on link "Current User" at bounding box center [241, 253] width 40 height 9
type input "[PERSON_NAME]"
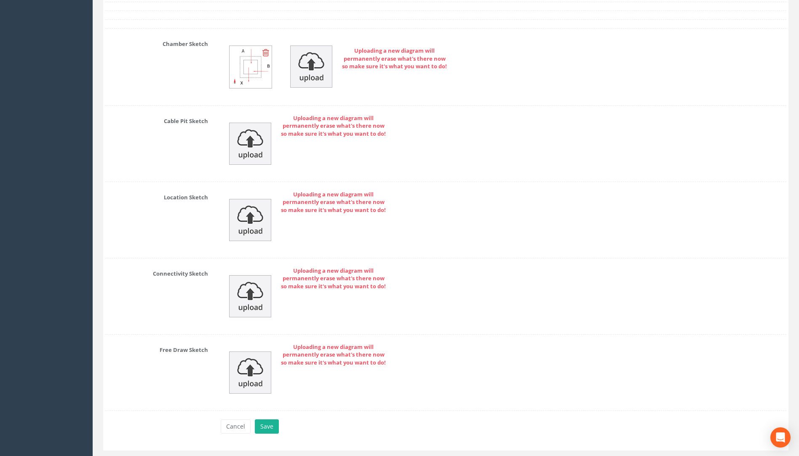
scroll to position [1771, 0]
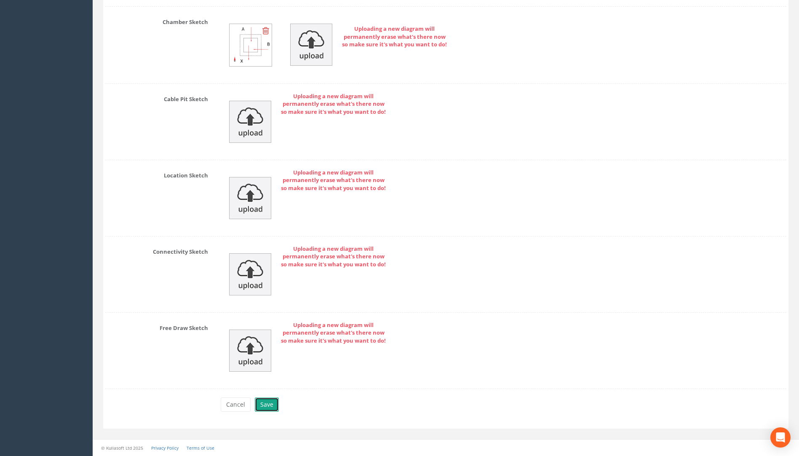
click at [262, 407] on button "Save" at bounding box center [267, 404] width 24 height 14
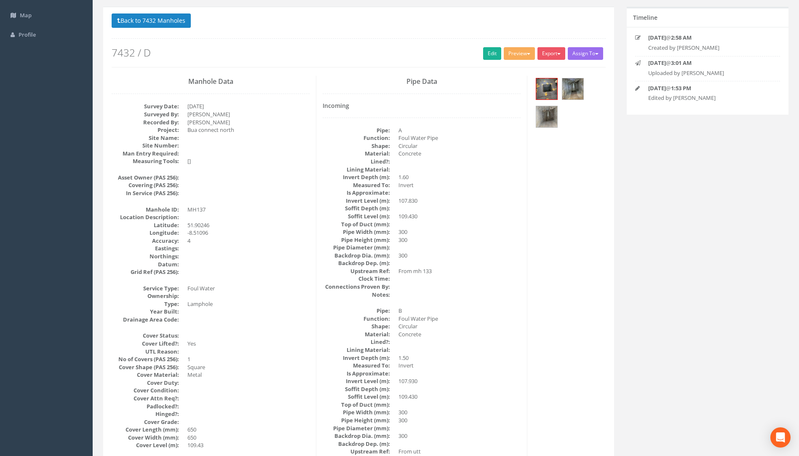
scroll to position [0, 0]
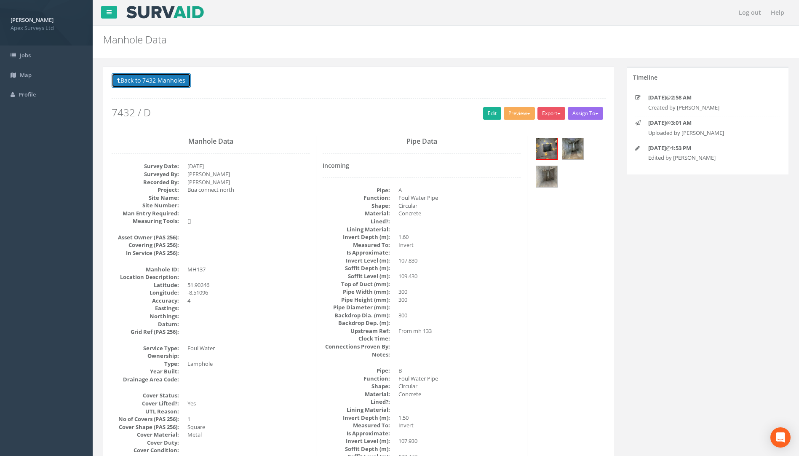
click at [152, 83] on button "Back to 7432 Manholes" at bounding box center [151, 80] width 79 height 14
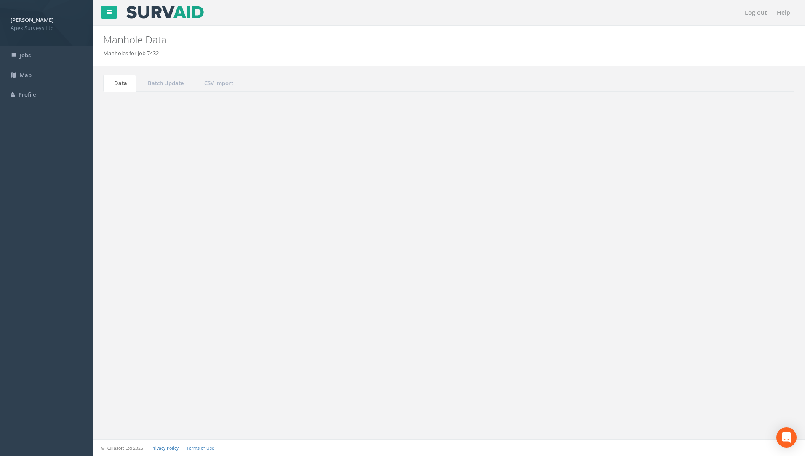
click at [742, 227] on input "137" at bounding box center [747, 226] width 77 height 13
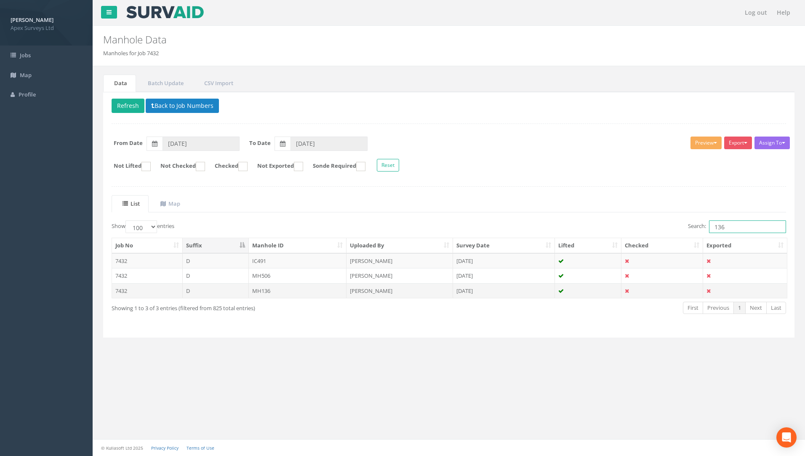
type input "136"
click at [269, 291] on td "MH136" at bounding box center [298, 290] width 98 height 15
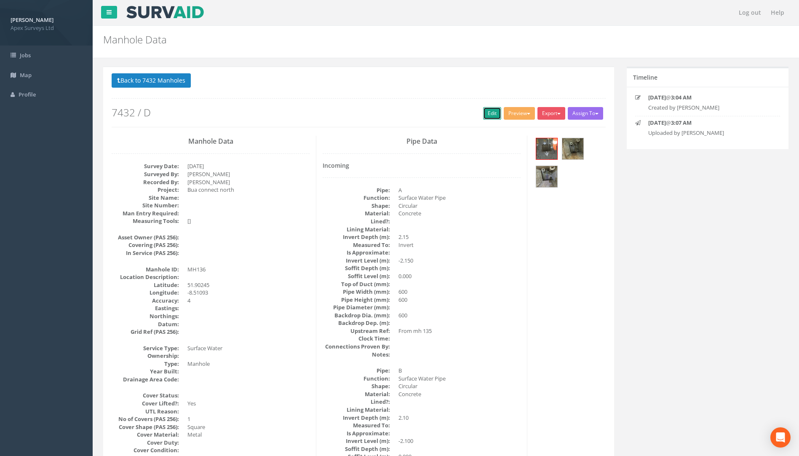
click at [485, 114] on link "Edit" at bounding box center [492, 113] width 18 height 13
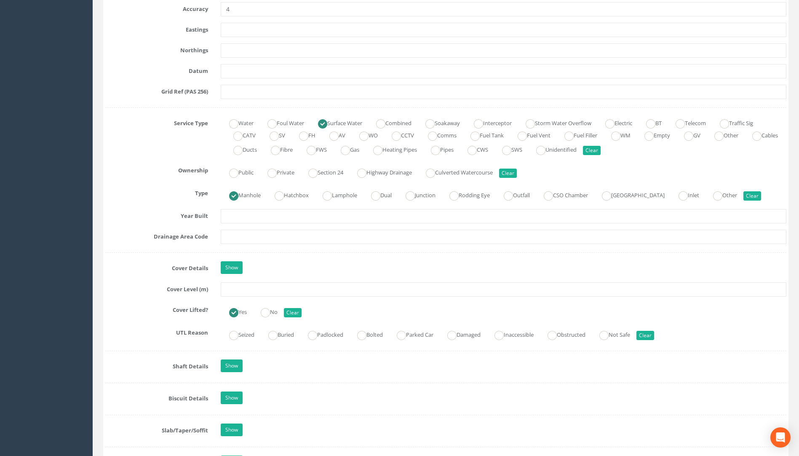
scroll to position [632, 0]
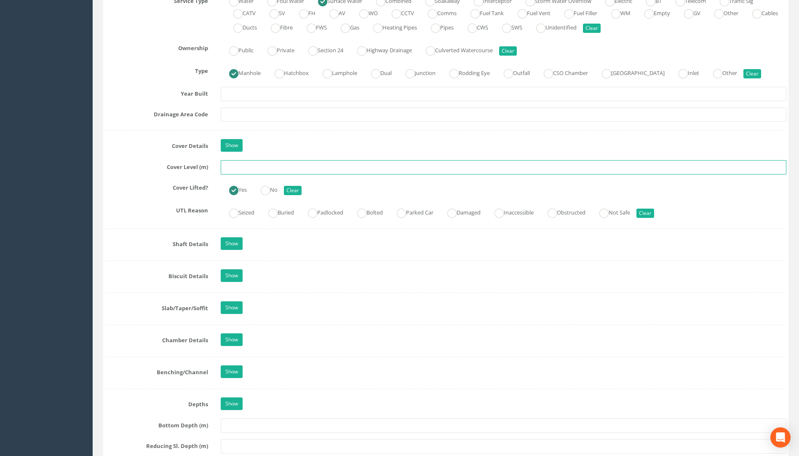
click at [227, 166] on input "text" at bounding box center [503, 167] width 565 height 14
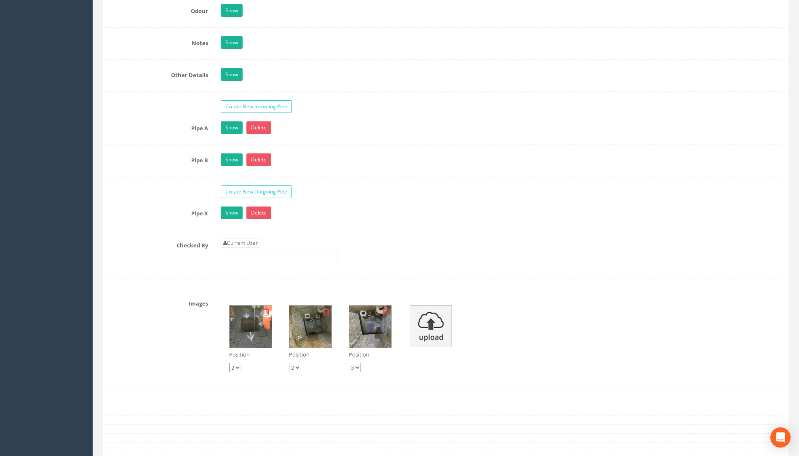
scroll to position [1347, 0]
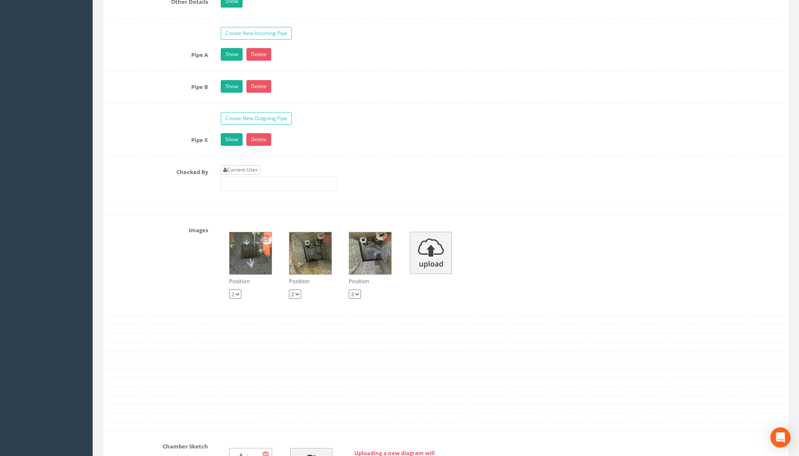
type input "109.40"
click at [258, 167] on link "Current User" at bounding box center [241, 169] width 40 height 9
type input "[PERSON_NAME]"
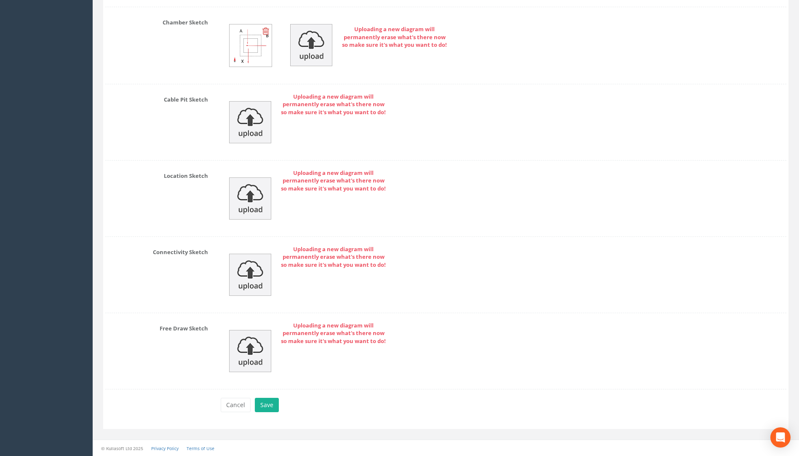
scroll to position [1771, 0]
click at [269, 404] on button "Save" at bounding box center [267, 404] width 24 height 14
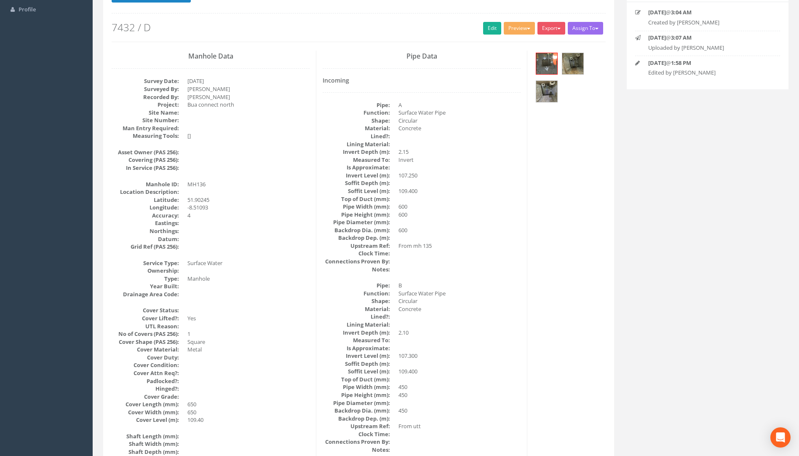
scroll to position [0, 0]
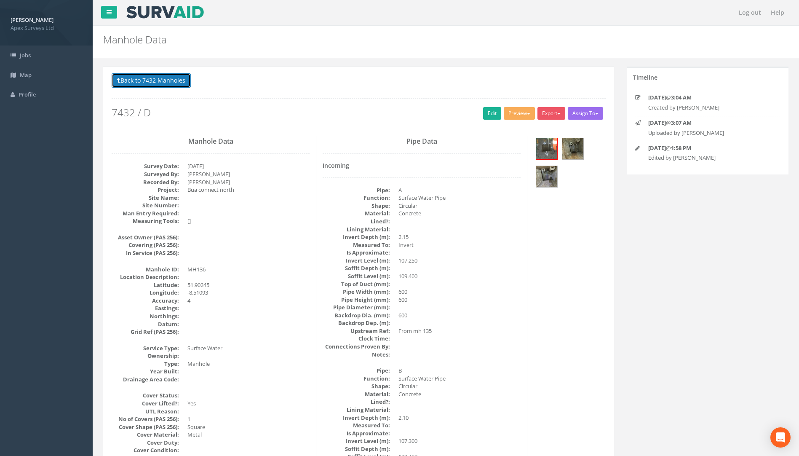
click at [169, 80] on button "Back to 7432 Manholes" at bounding box center [151, 80] width 79 height 14
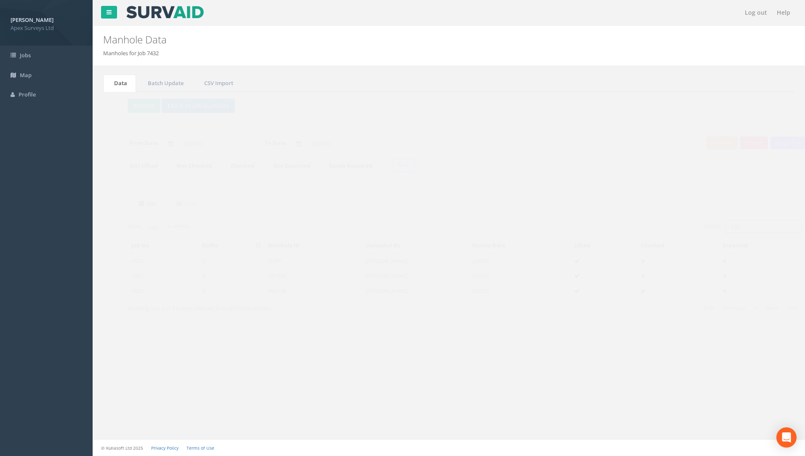
click at [731, 229] on input "136" at bounding box center [747, 226] width 77 height 13
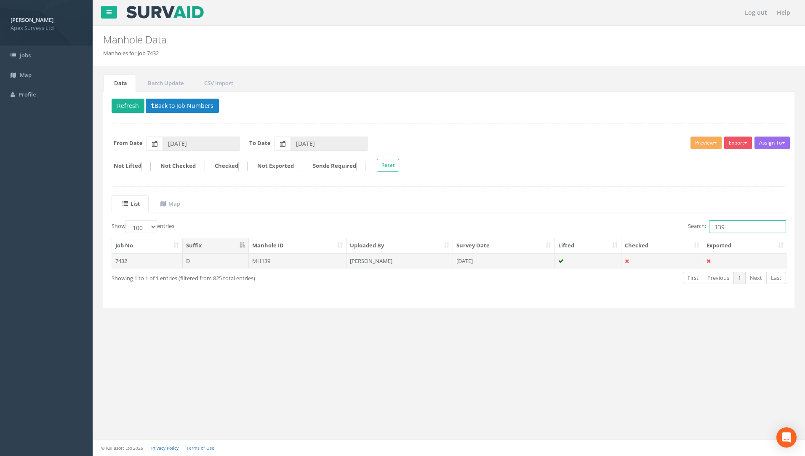
type input "139"
click at [260, 260] on td "MH139" at bounding box center [298, 260] width 98 height 15
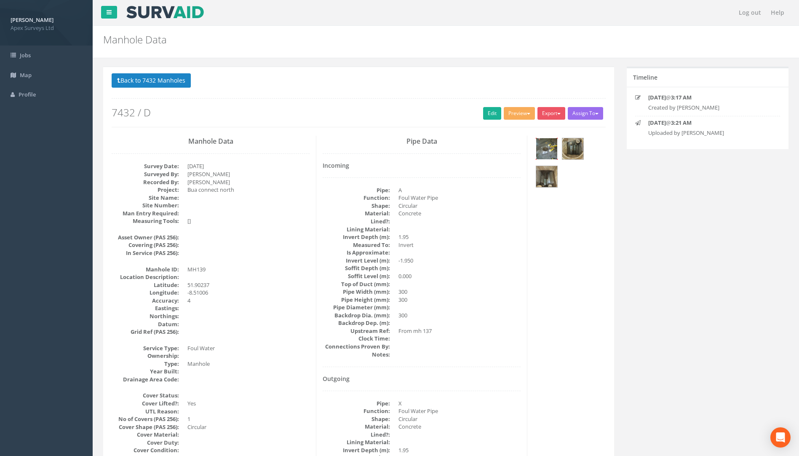
click at [546, 148] on img at bounding box center [546, 148] width 21 height 21
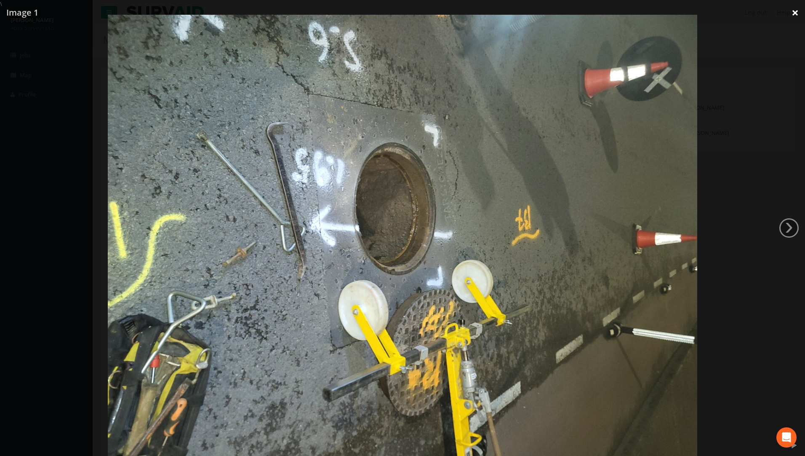
click at [796, 9] on link "×" at bounding box center [795, 12] width 20 height 25
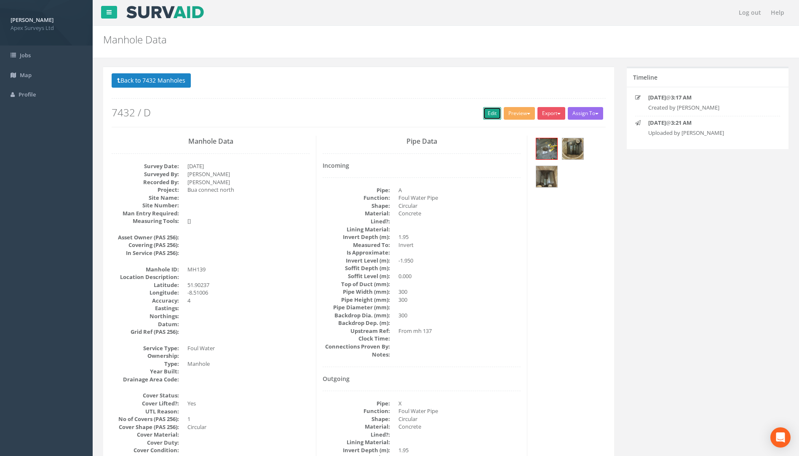
click at [485, 112] on link "Edit" at bounding box center [492, 113] width 18 height 13
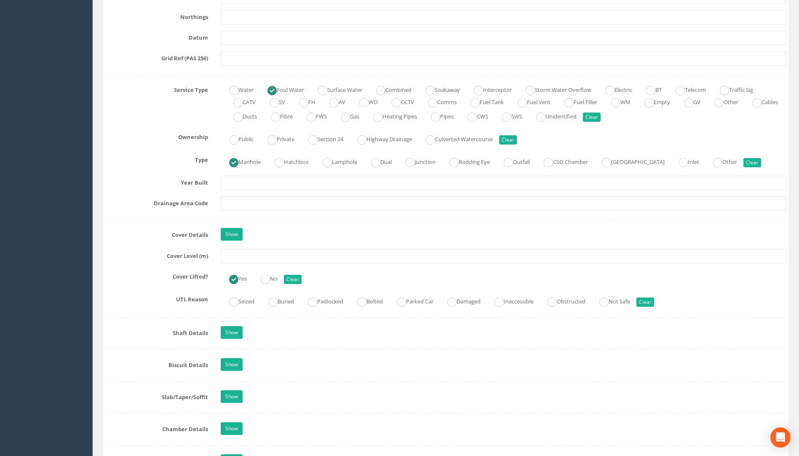
scroll to position [547, 0]
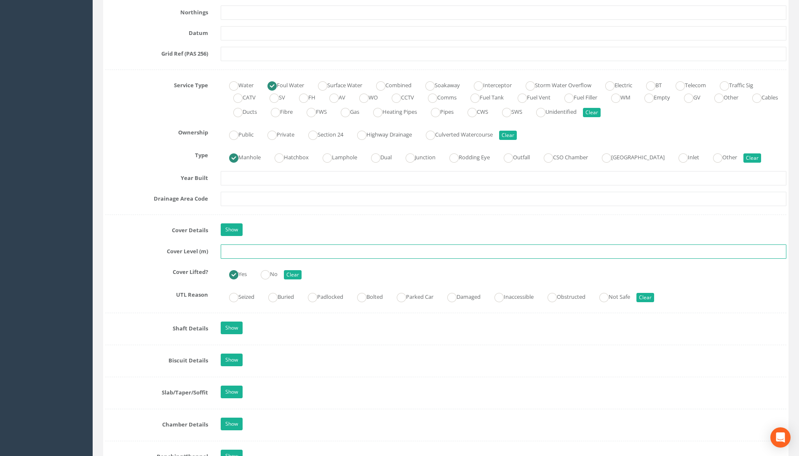
click at [229, 253] on input "text" at bounding box center [503, 251] width 565 height 14
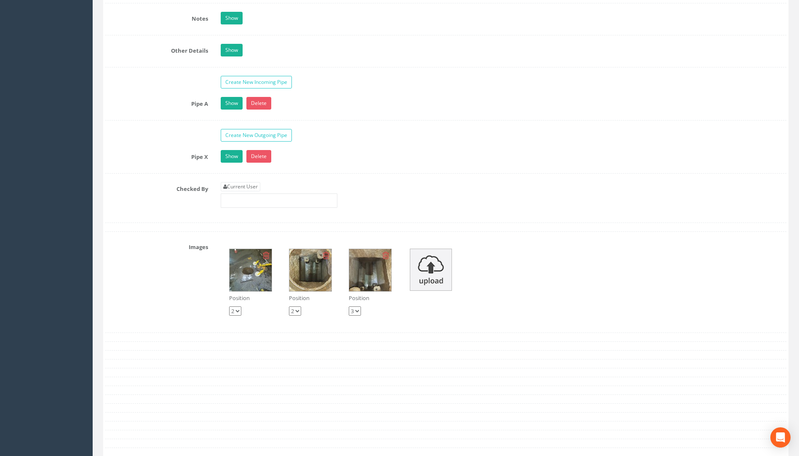
scroll to position [1305, 0]
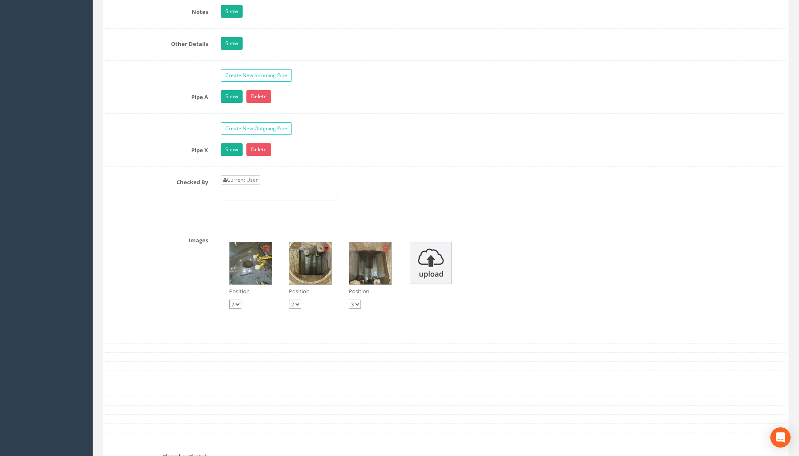
type input "108.28"
click at [247, 178] on link "Current User" at bounding box center [241, 179] width 40 height 9
type input "[PERSON_NAME]"
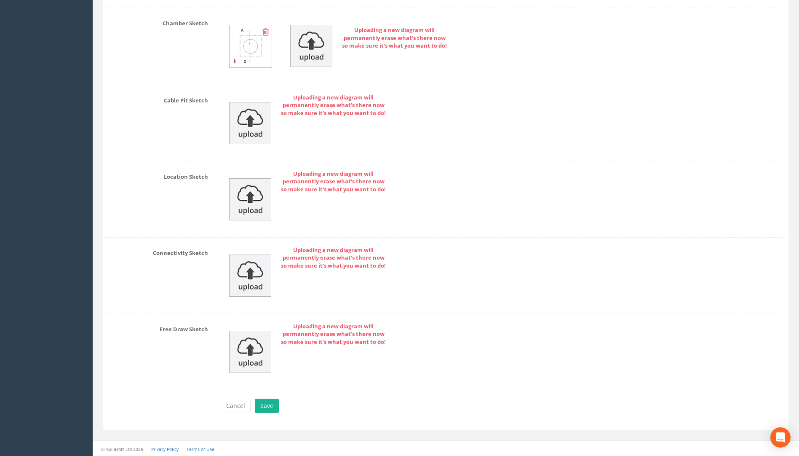
scroll to position [1739, 0]
click at [271, 407] on button "Save" at bounding box center [267, 404] width 24 height 14
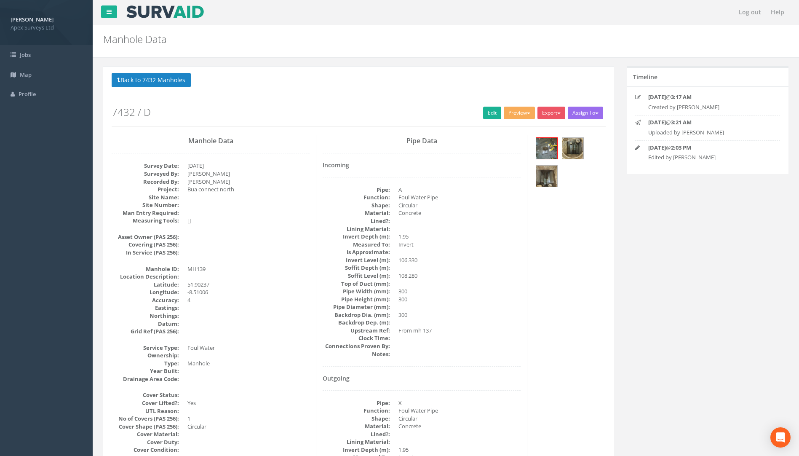
scroll to position [0, 0]
click at [154, 80] on button "Back to 7432 Manholes" at bounding box center [151, 80] width 79 height 14
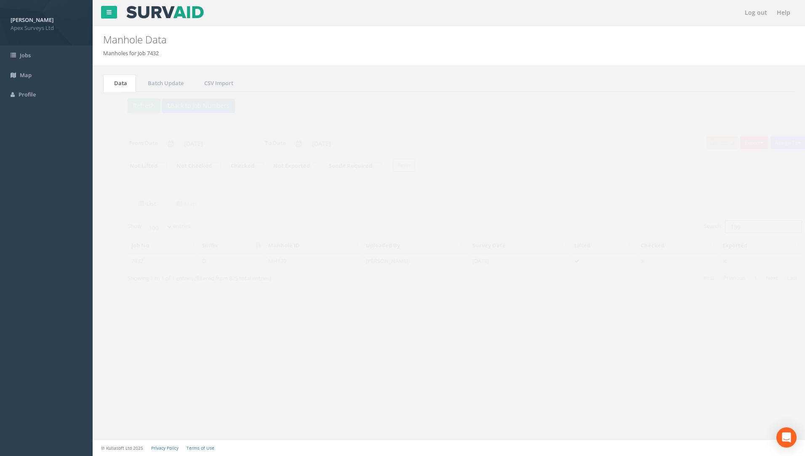
drag, startPoint x: 732, startPoint y: 228, endPoint x: 658, endPoint y: 227, distance: 73.7
click at [650, 226] on div "Search: 139" at bounding box center [620, 227] width 331 height 15
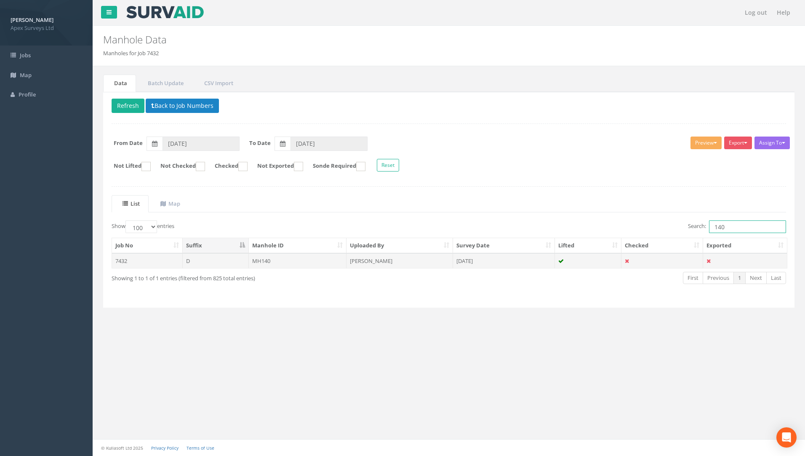
type input "140"
click at [260, 258] on td "MH140" at bounding box center [298, 260] width 98 height 15
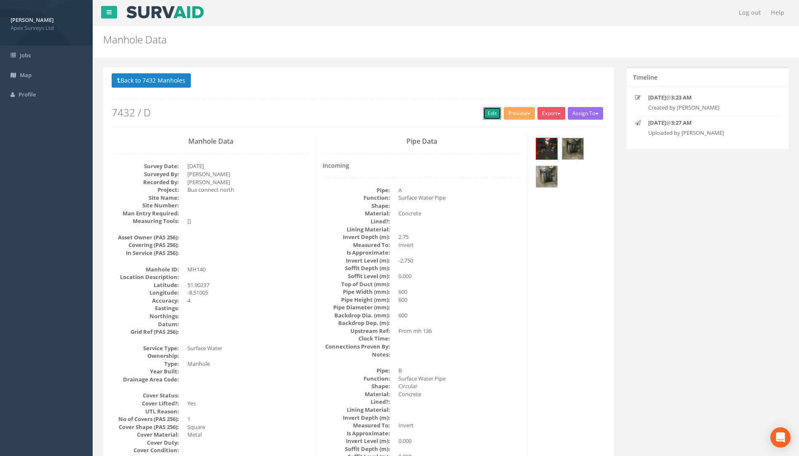
click at [483, 110] on link "Edit" at bounding box center [492, 113] width 18 height 13
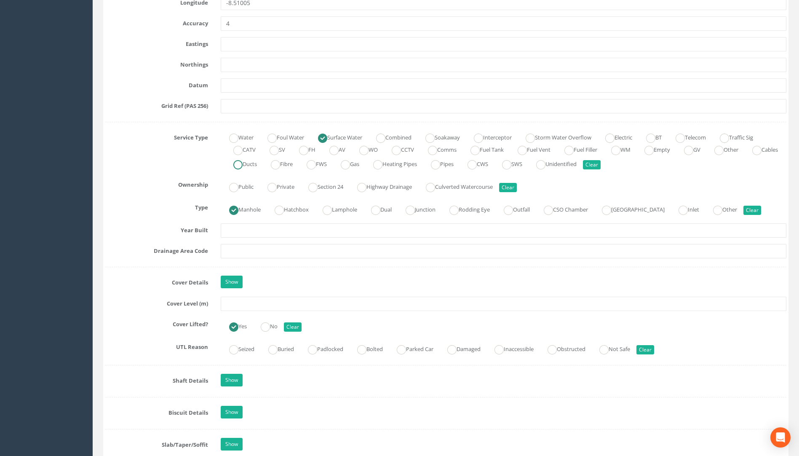
scroll to position [505, 0]
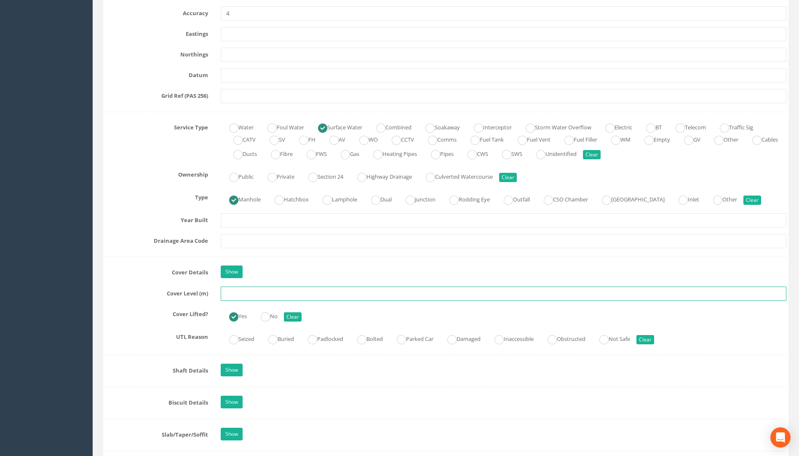
click at [243, 294] on input "text" at bounding box center [503, 293] width 565 height 14
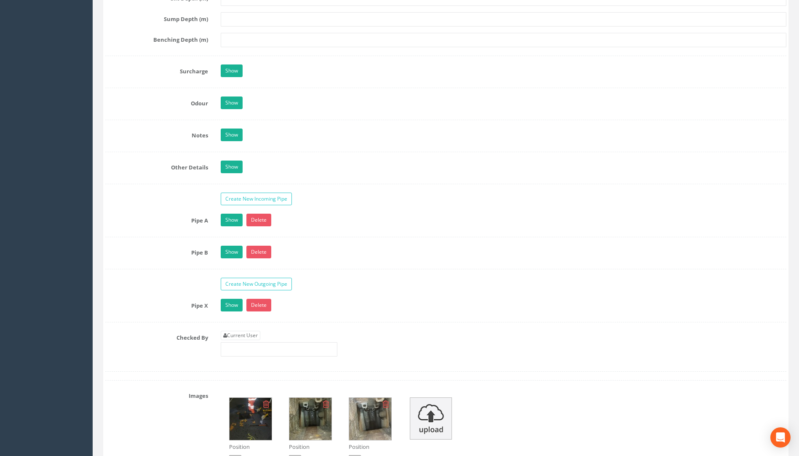
scroll to position [1347, 0]
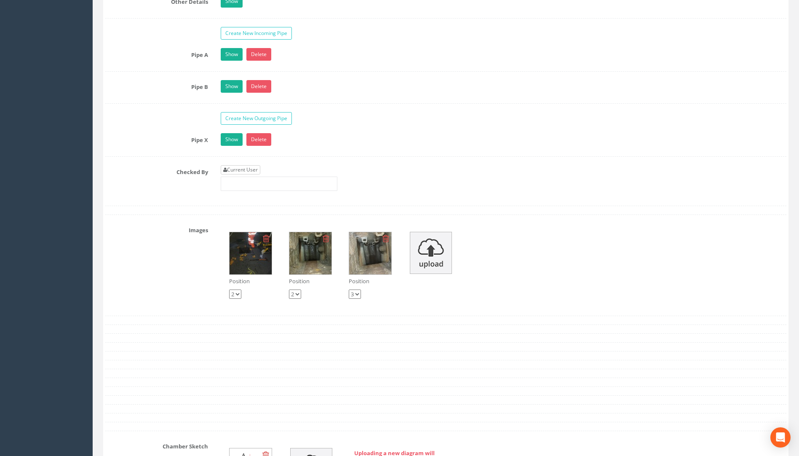
type input "108.37"
click at [259, 171] on link "Current User" at bounding box center [241, 169] width 40 height 9
type input "[PERSON_NAME]"
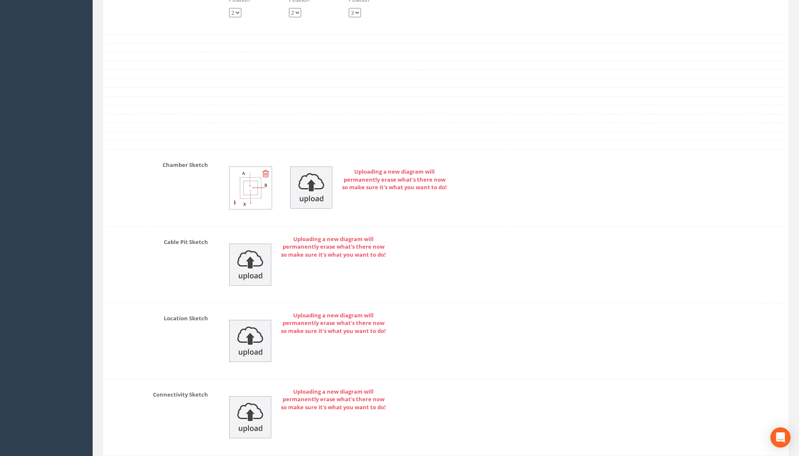
scroll to position [1771, 0]
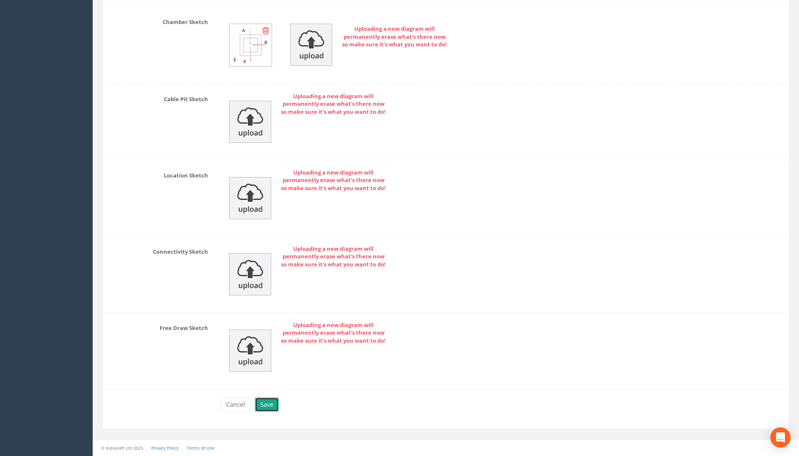
click at [265, 404] on button "Save" at bounding box center [267, 404] width 24 height 14
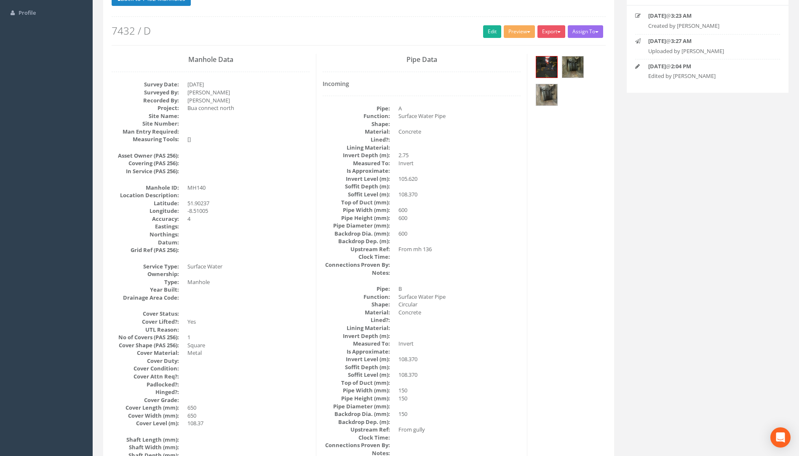
scroll to position [0, 0]
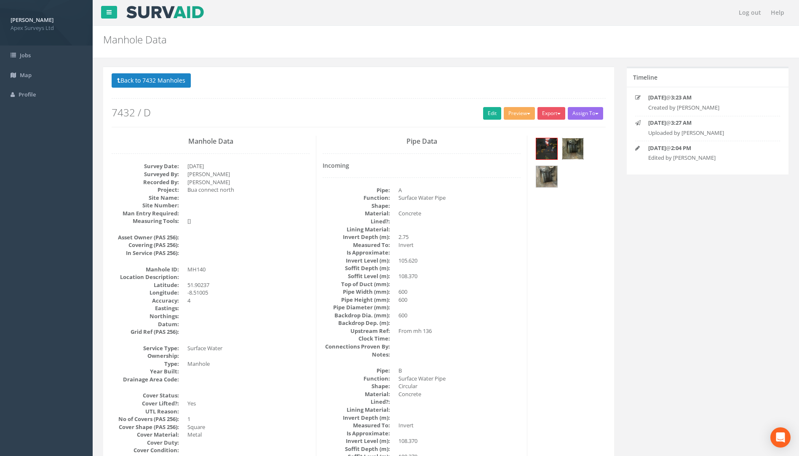
click at [567, 147] on img at bounding box center [572, 148] width 21 height 21
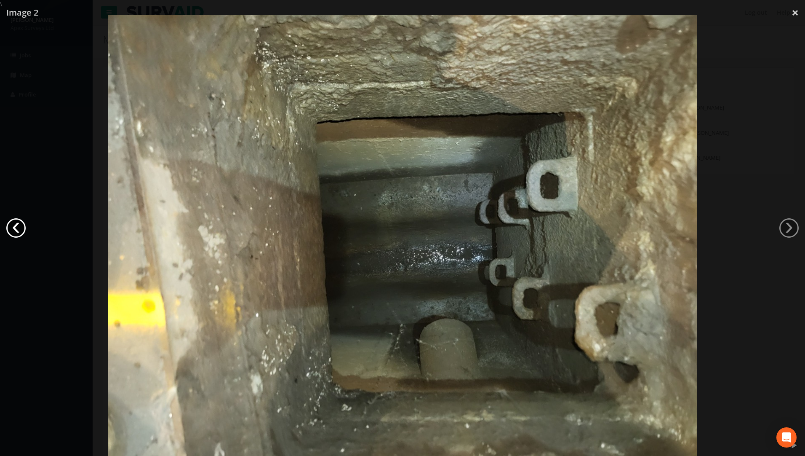
click at [25, 226] on link "‹" at bounding box center [15, 227] width 19 height 19
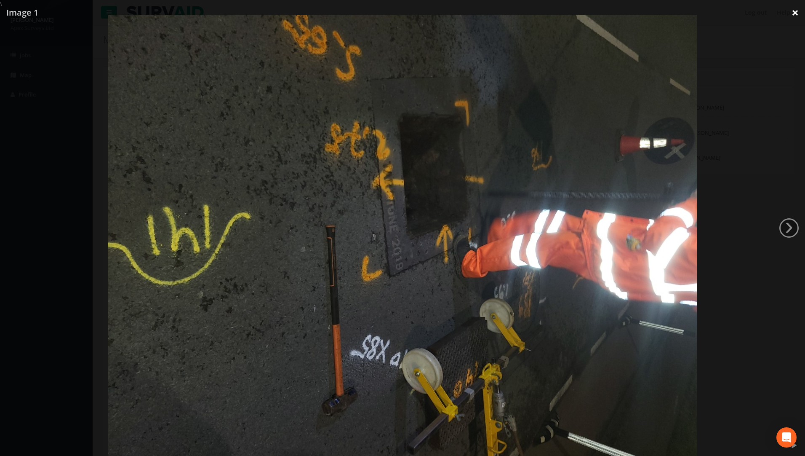
click at [791, 11] on link "×" at bounding box center [795, 12] width 20 height 25
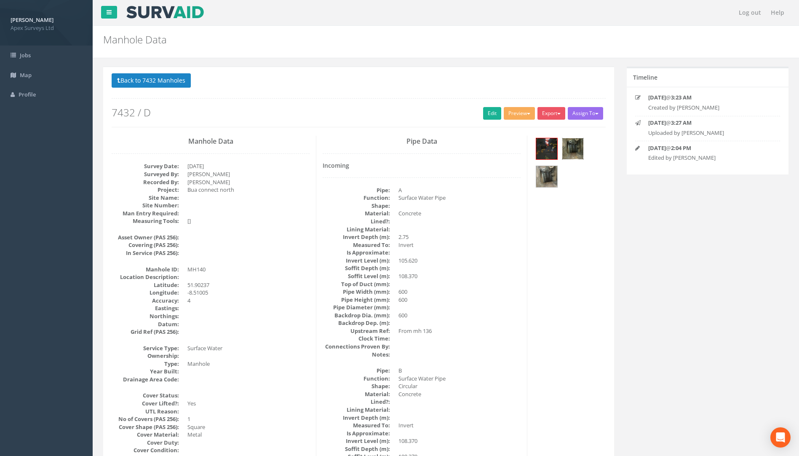
click at [573, 146] on img at bounding box center [572, 148] width 21 height 21
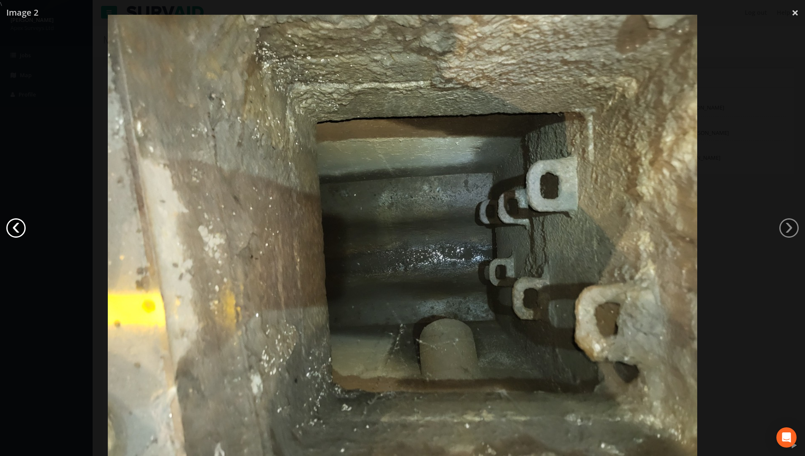
click at [17, 226] on link "‹" at bounding box center [15, 227] width 19 height 19
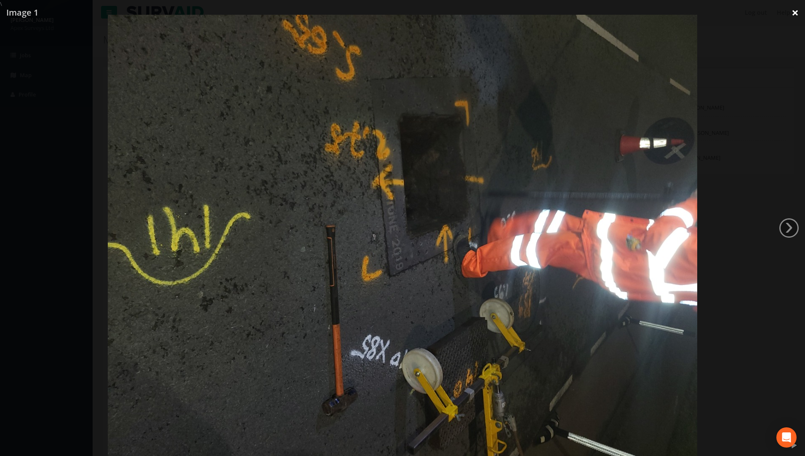
click at [794, 14] on link "×" at bounding box center [795, 12] width 20 height 25
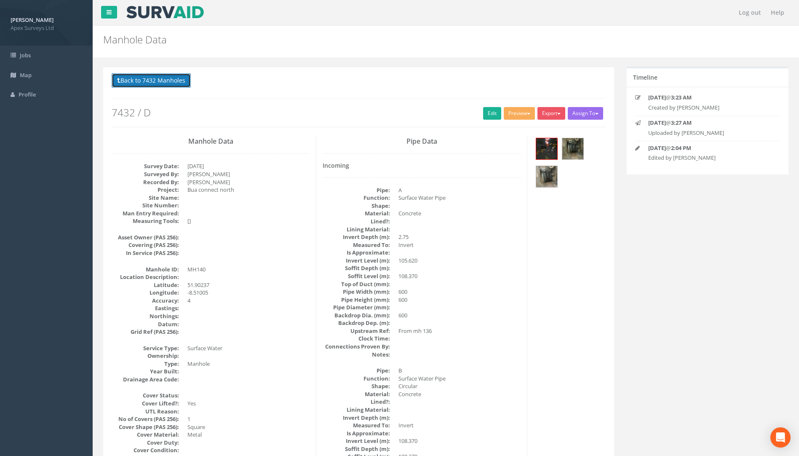
click at [163, 81] on button "Back to 7432 Manholes" at bounding box center [151, 80] width 79 height 14
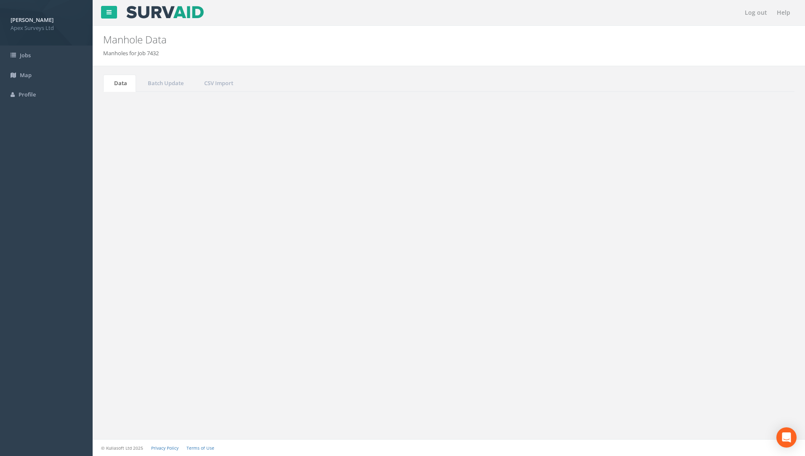
drag, startPoint x: 736, startPoint y: 232, endPoint x: 613, endPoint y: 245, distance: 123.2
click at [613, 245] on div "Show 10 25 50 100 entries Search: 140 Job No Suffix Manhole ID Uploaded By Surv…" at bounding box center [449, 259] width 674 height 79
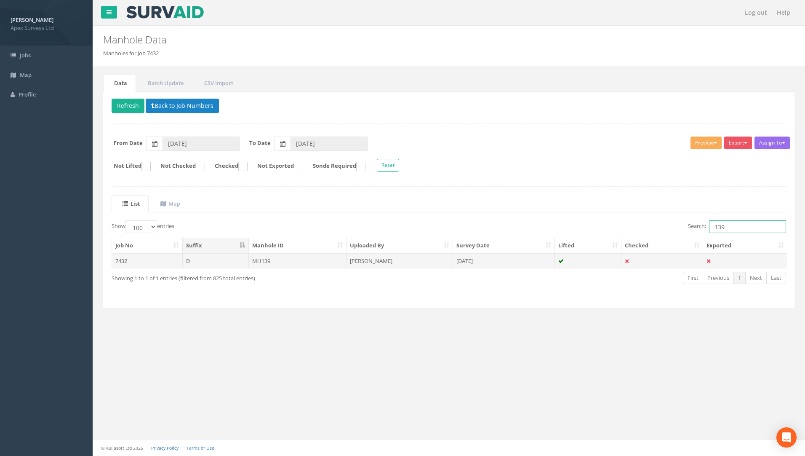
type input "139"
click at [278, 260] on td "MH139" at bounding box center [298, 260] width 98 height 15
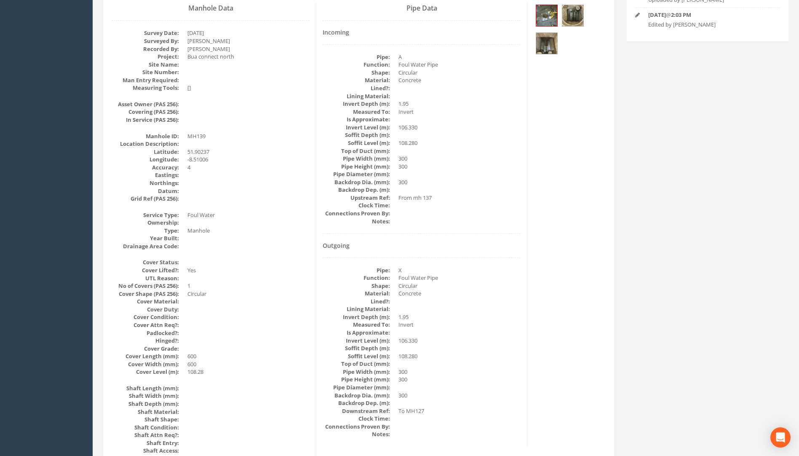
scroll to position [127, 0]
